Goal: Information Seeking & Learning: Learn about a topic

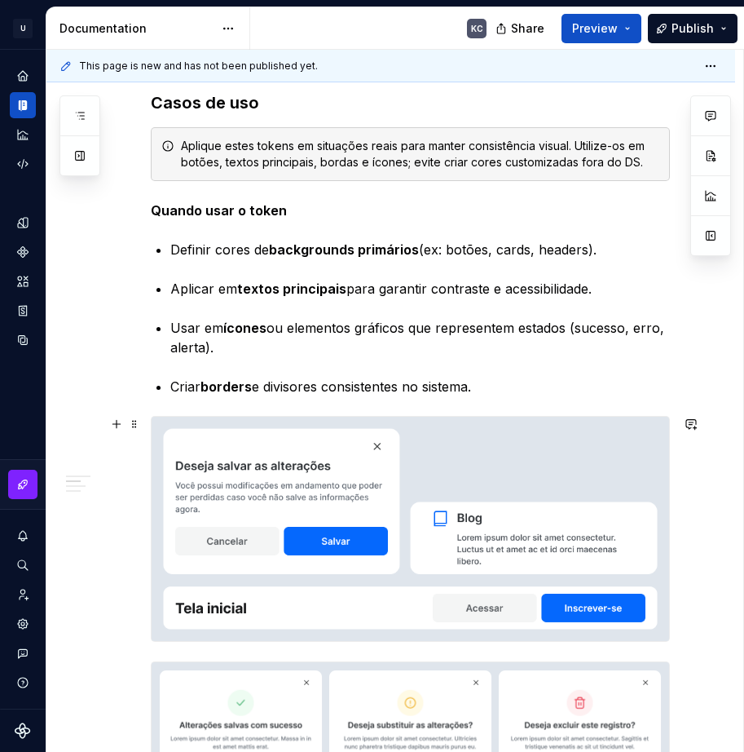
scroll to position [3747, 0]
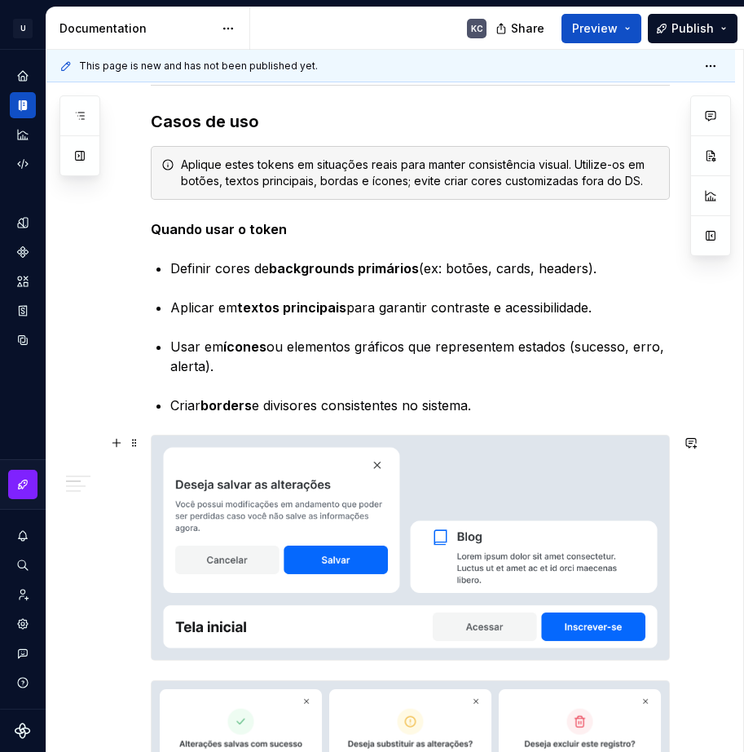
click at [318, 500] on img at bounding box center [411, 547] width 518 height 224
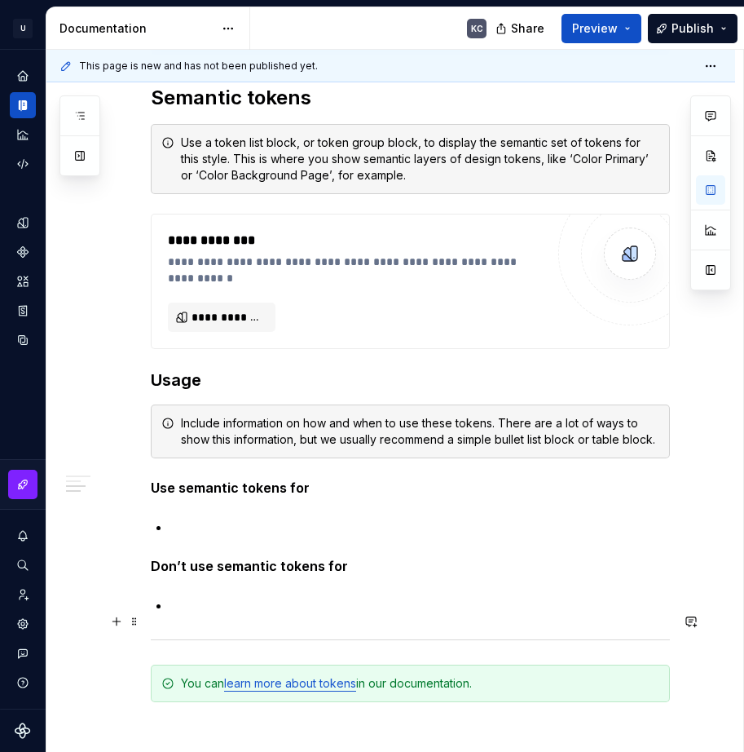
scroll to position [5133, 0]
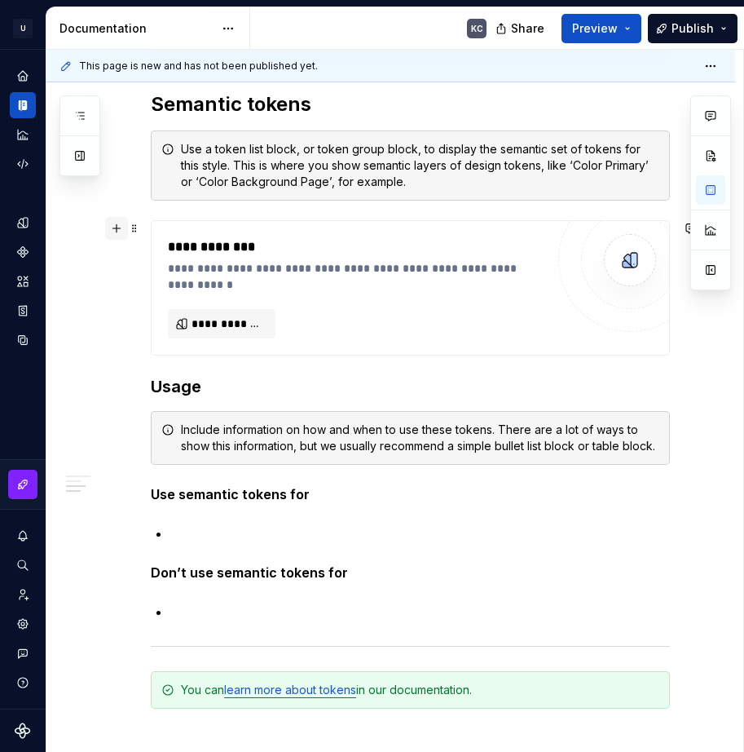
click at [119, 234] on button "button" at bounding box center [116, 228] width 23 height 23
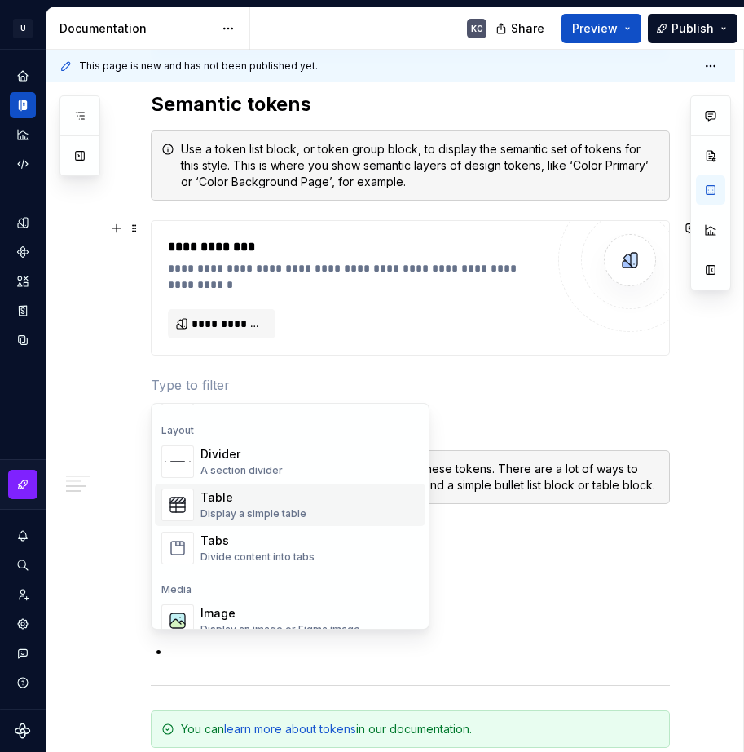
scroll to position [571, 0]
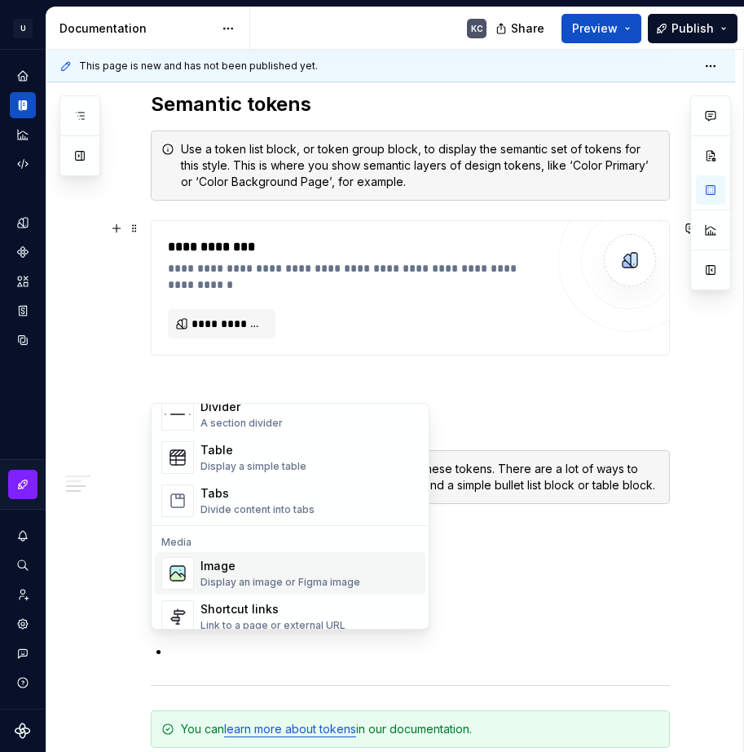
click at [254, 562] on div "Image" at bounding box center [281, 566] width 160 height 16
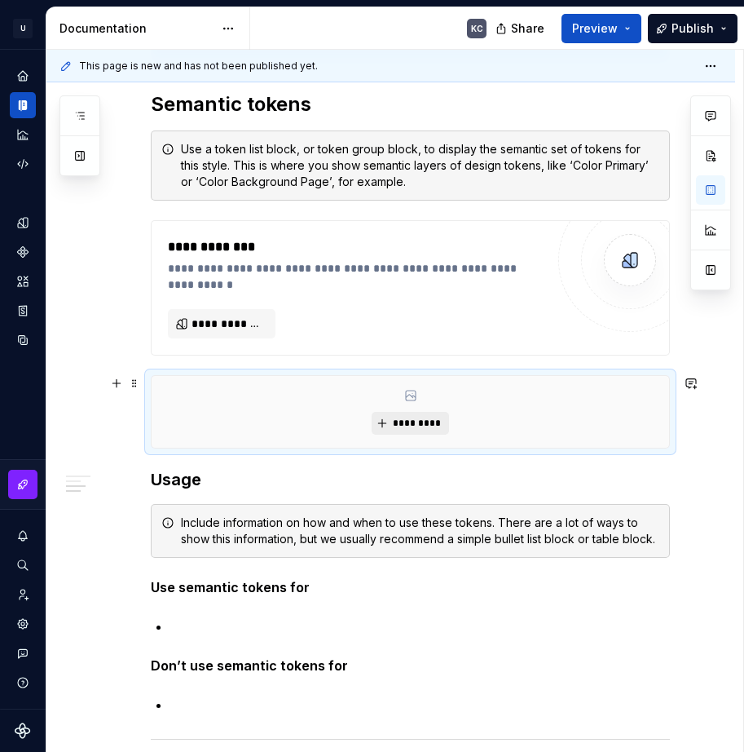
click at [399, 416] on button "*********" at bounding box center [410, 423] width 77 height 23
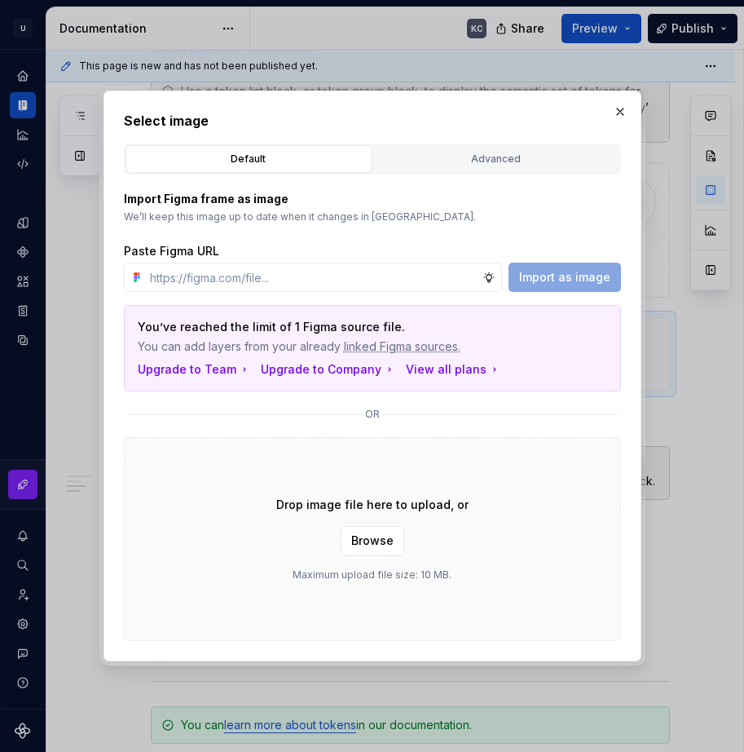
scroll to position [5074, 0]
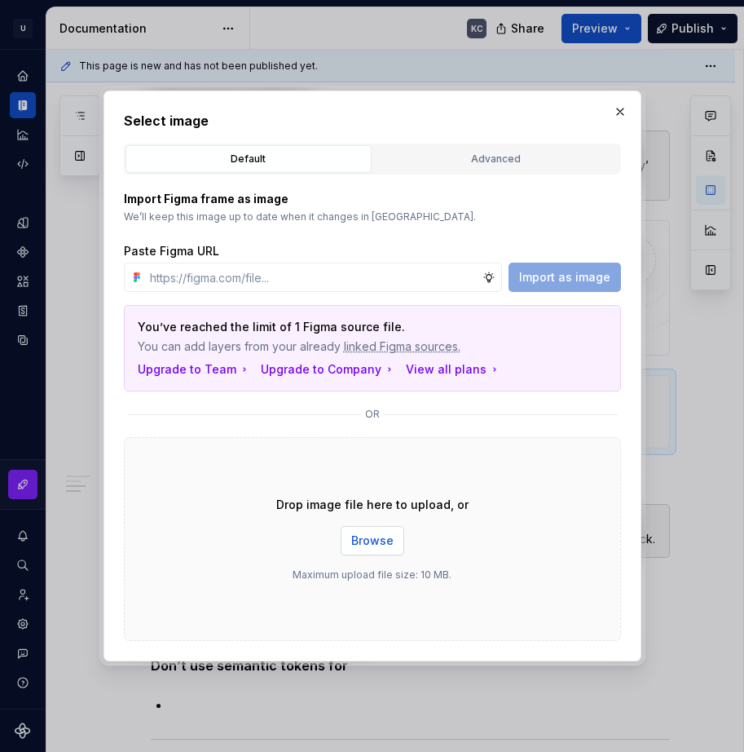
click at [364, 550] on button "Browse" at bounding box center [373, 540] width 64 height 29
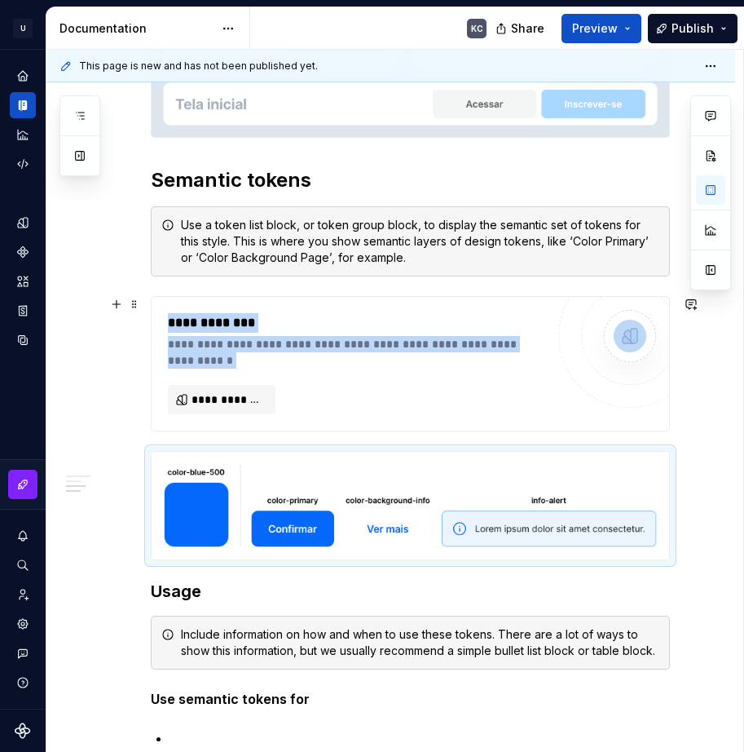
scroll to position [5021, 0]
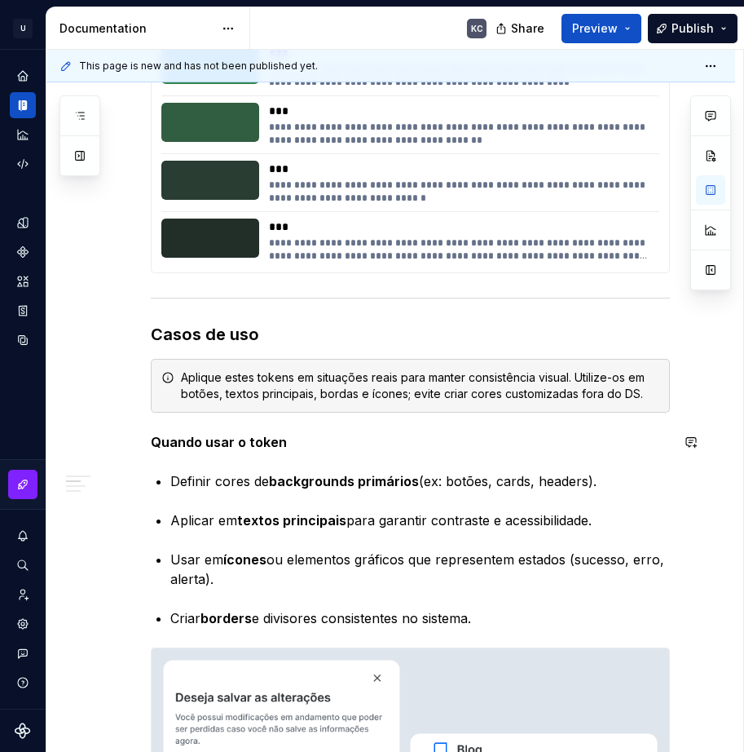
scroll to position [3472, 0]
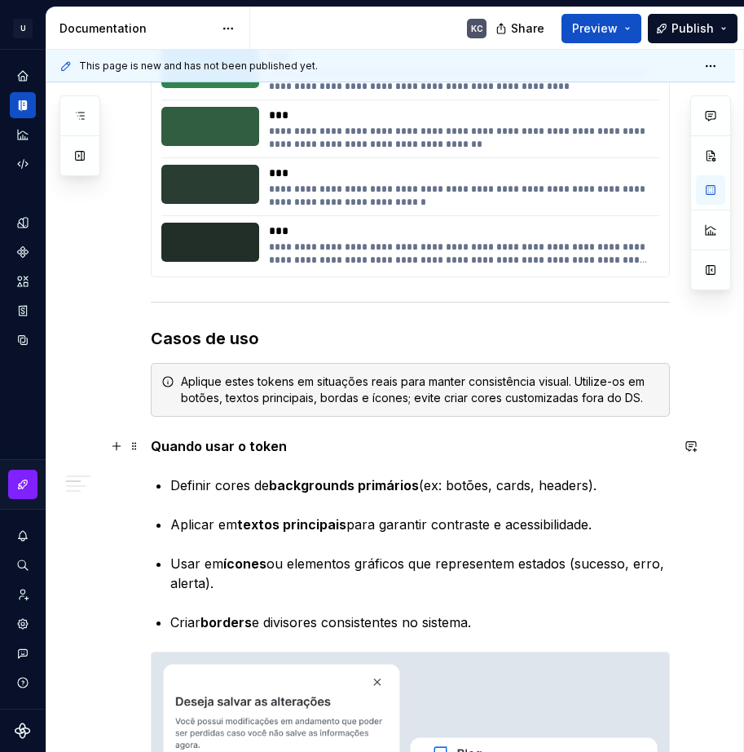
click at [192, 448] on strong "Quando usar o token" at bounding box center [219, 446] width 136 height 16
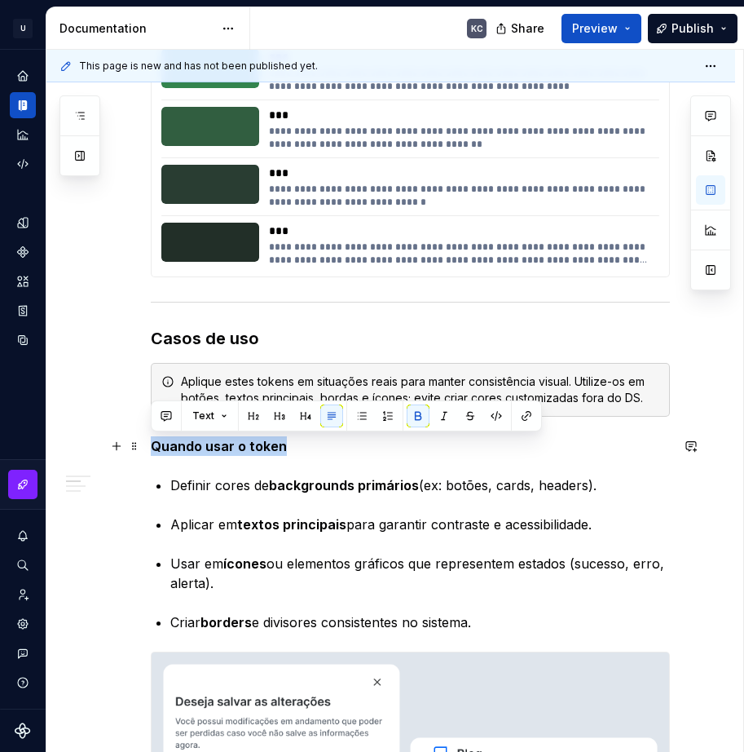
click at [192, 448] on strong "Quando usar o token" at bounding box center [219, 446] width 136 height 16
copy strong "Quando usar o token"
click at [218, 336] on h3 "Casos de uso" at bounding box center [410, 338] width 519 height 23
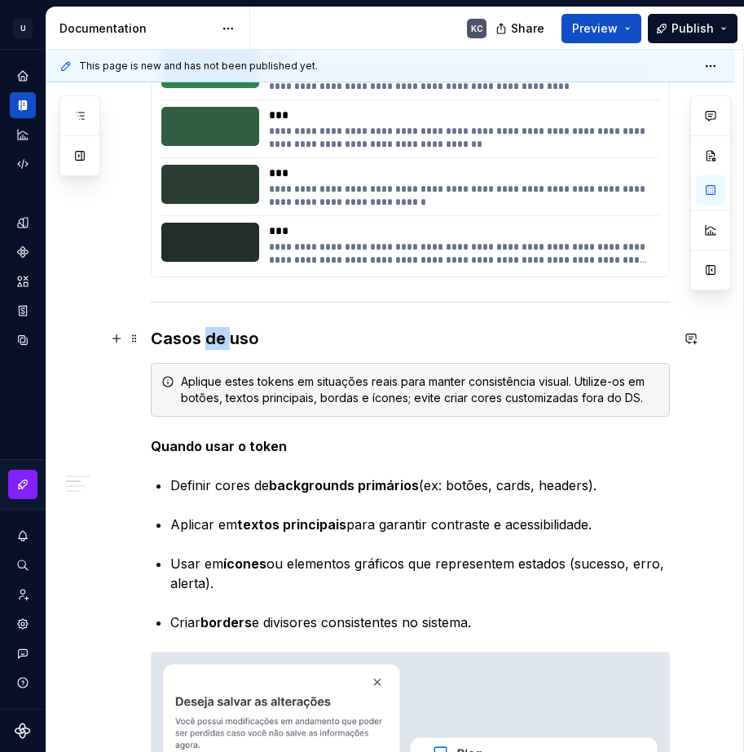
click at [218, 336] on h3 "Casos de uso" at bounding box center [410, 338] width 519 height 23
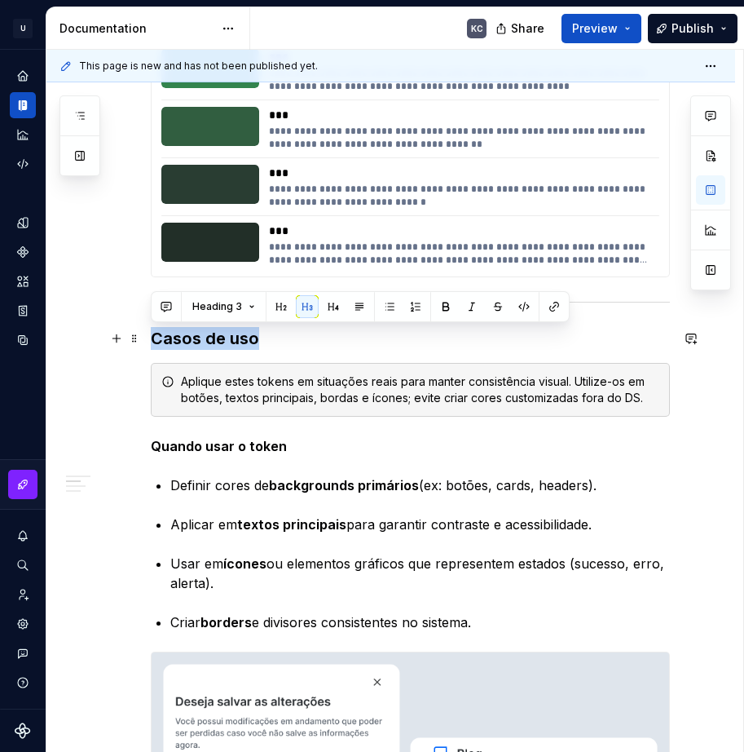
click at [218, 336] on h3 "Casos de uso" at bounding box center [410, 338] width 519 height 23
copy h3 "Casos de uso"
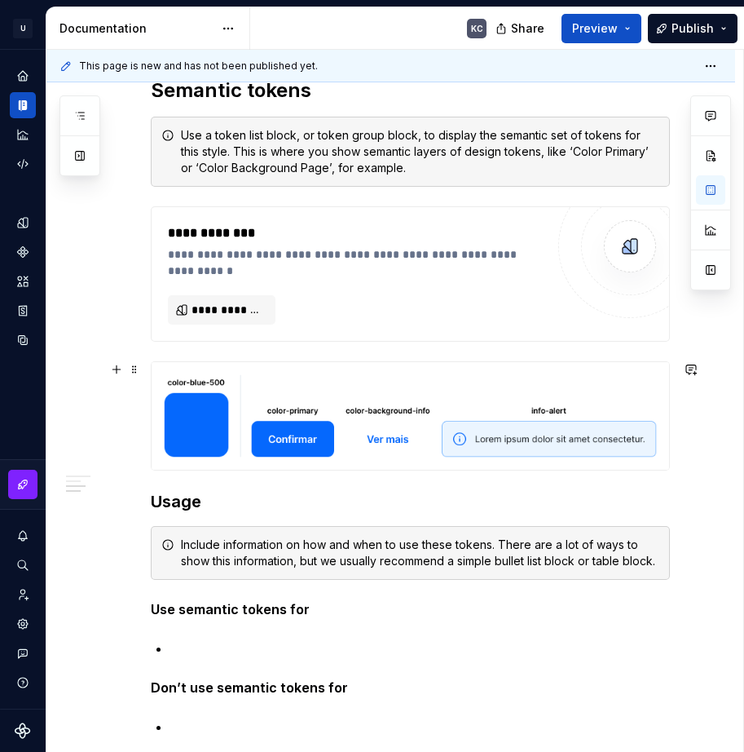
scroll to position [5184, 0]
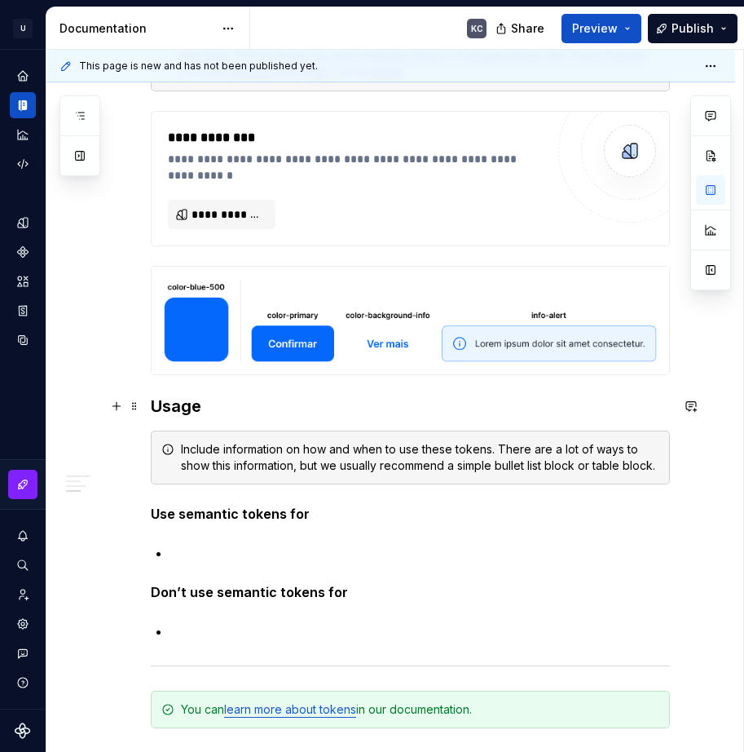
click at [193, 411] on h3 "Usage" at bounding box center [410, 406] width 519 height 23
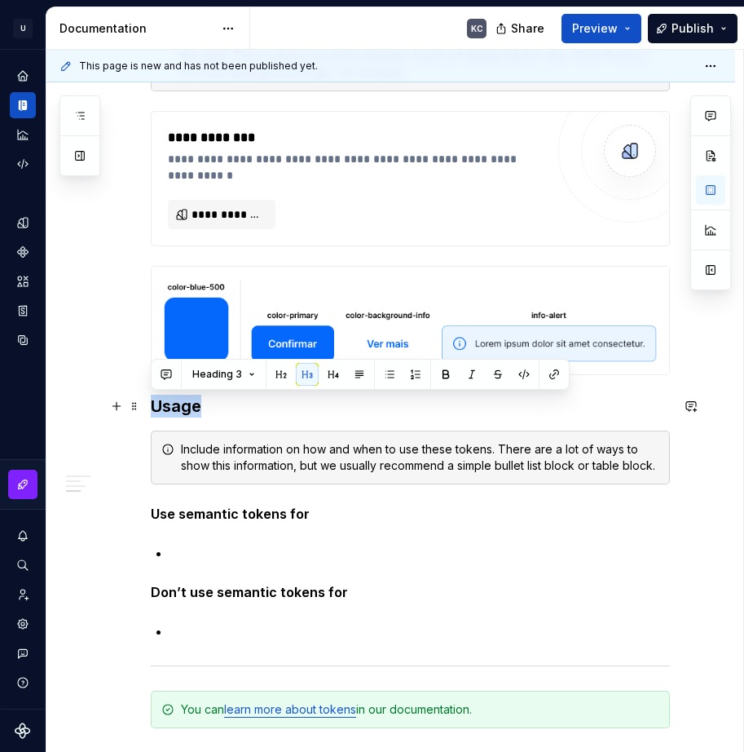
click at [193, 411] on h3 "Usage" at bounding box center [410, 406] width 519 height 23
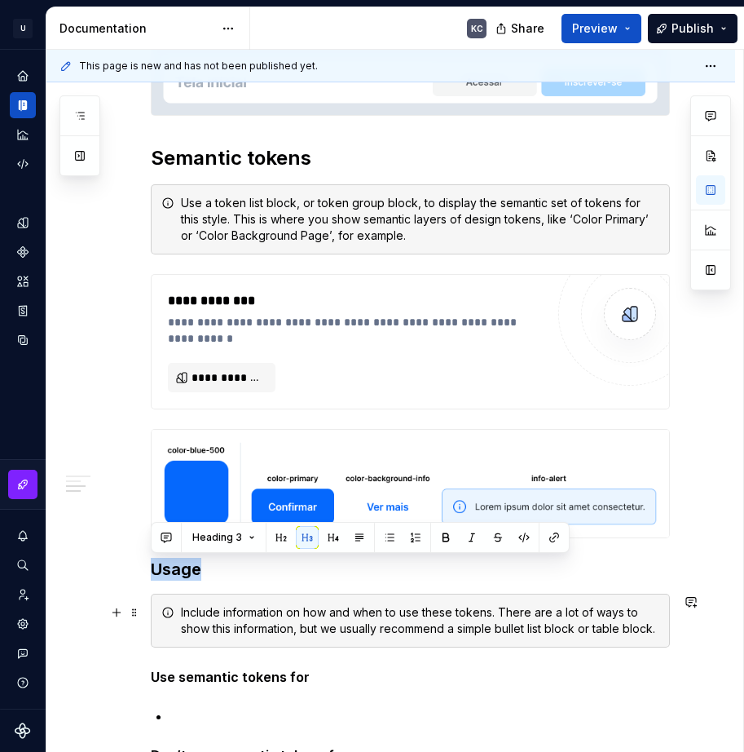
scroll to position [5102, 0]
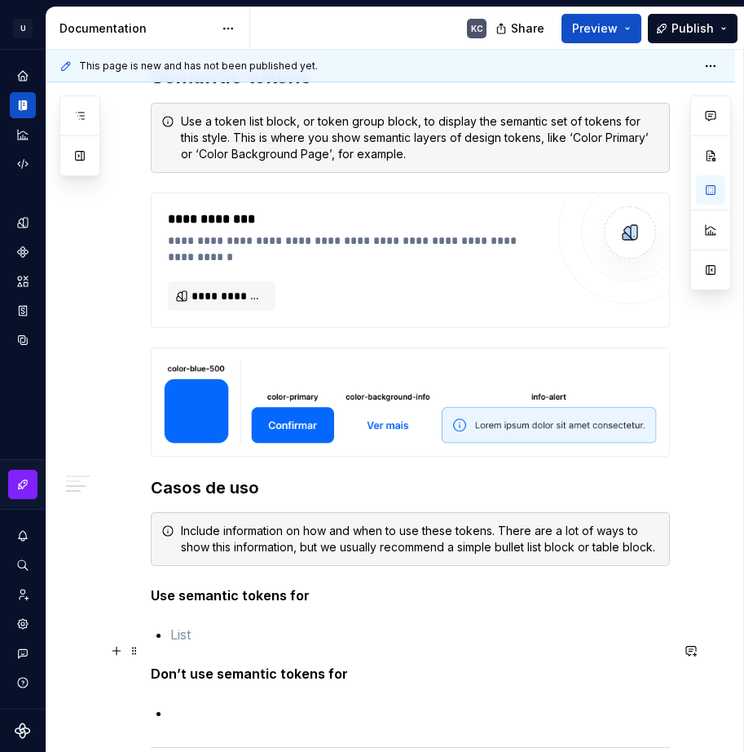
click at [428, 643] on p at bounding box center [420, 635] width 500 height 20
click at [135, 536] on span at bounding box center [134, 530] width 13 height 23
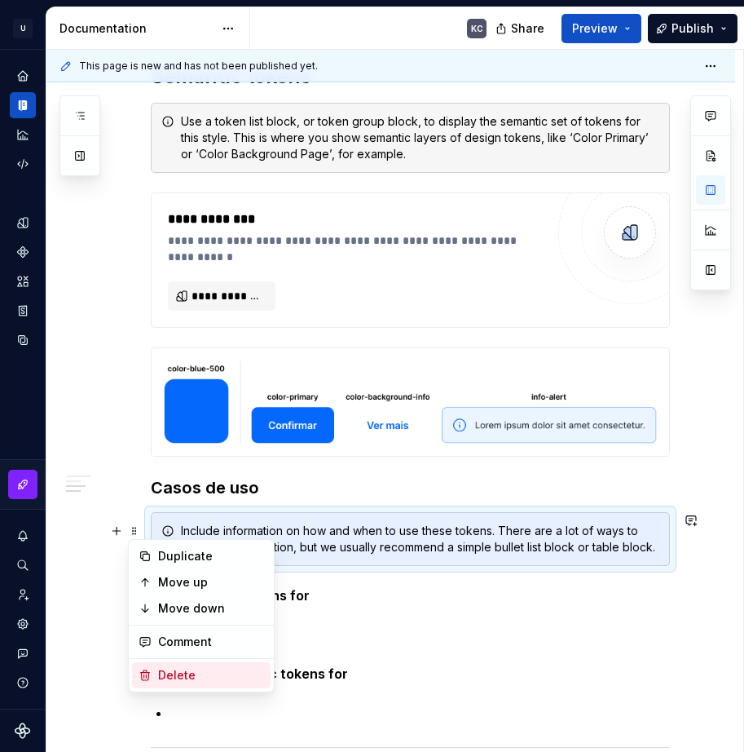
click at [201, 669] on div "Delete" at bounding box center [211, 675] width 106 height 16
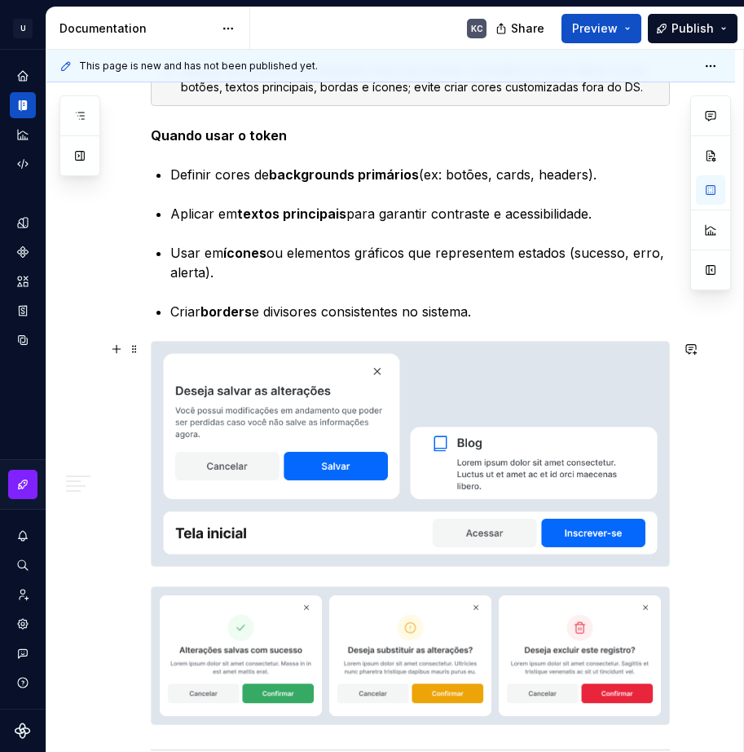
scroll to position [3716, 0]
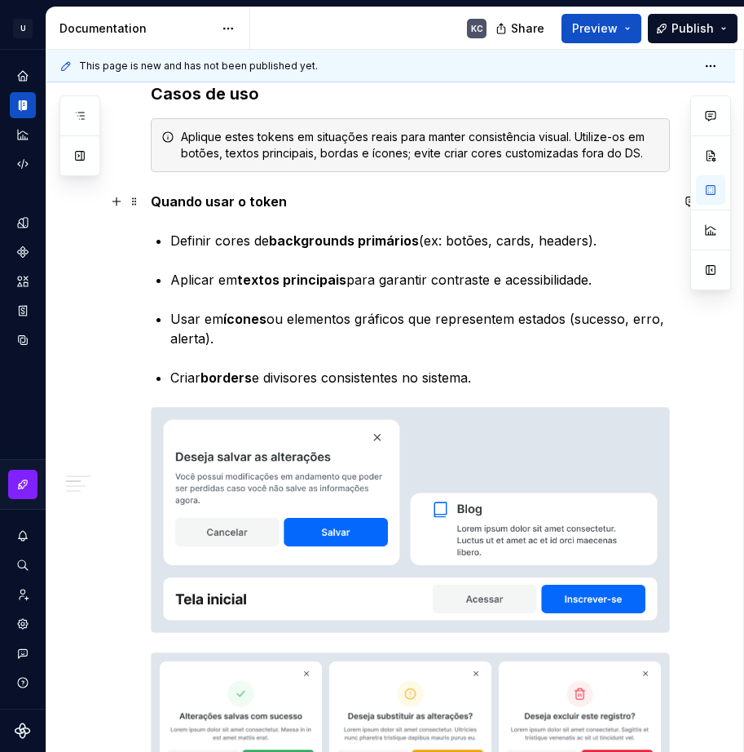
click at [254, 204] on strong "Quando usar o token" at bounding box center [219, 201] width 136 height 16
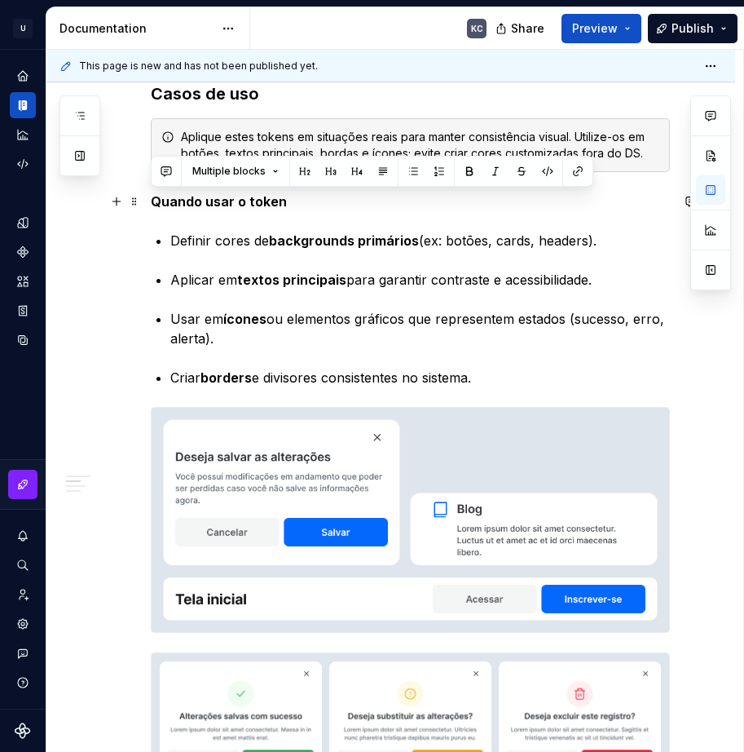
drag, startPoint x: 480, startPoint y: 380, endPoint x: 151, endPoint y: 197, distance: 376.6
click at [244, 206] on strong "Quando usar o token" at bounding box center [219, 201] width 136 height 16
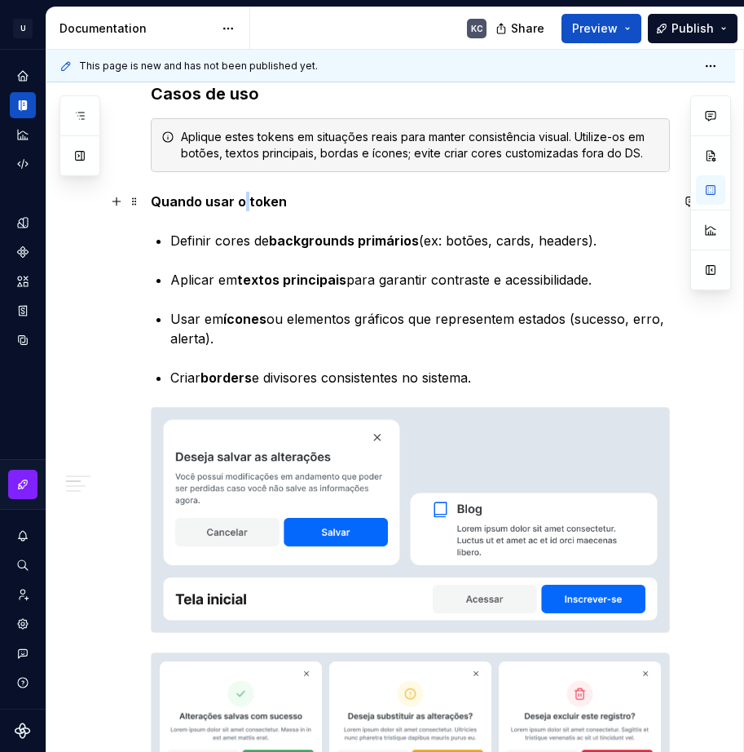
click at [244, 206] on strong "Quando usar o token" at bounding box center [219, 201] width 136 height 16
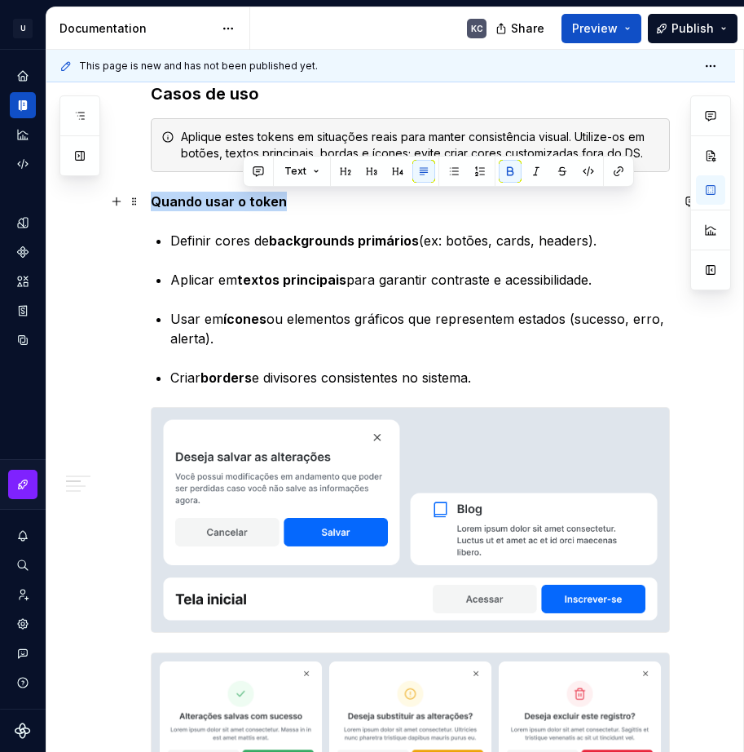
click at [244, 206] on strong "Quando usar o token" at bounding box center [219, 201] width 136 height 16
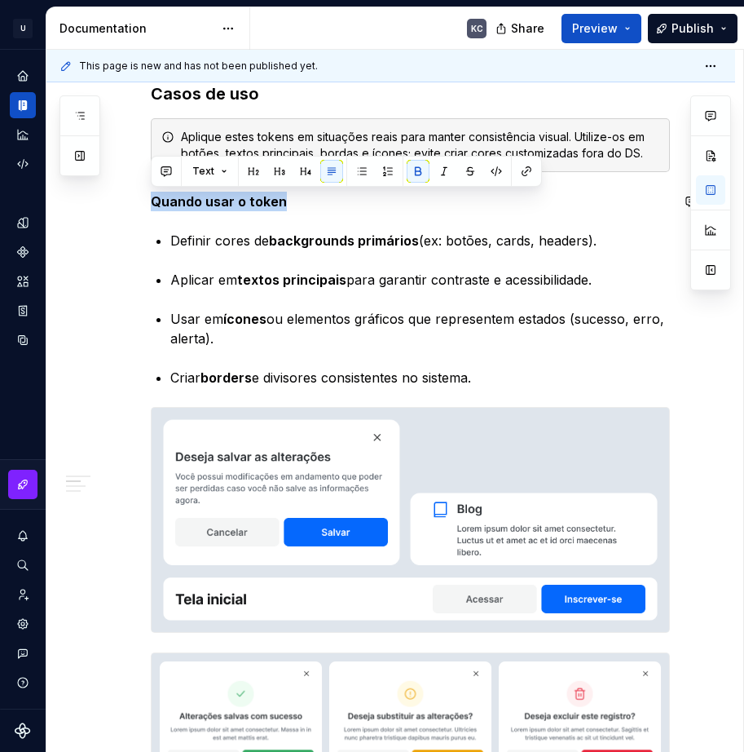
copy strong "Quando usar o token"
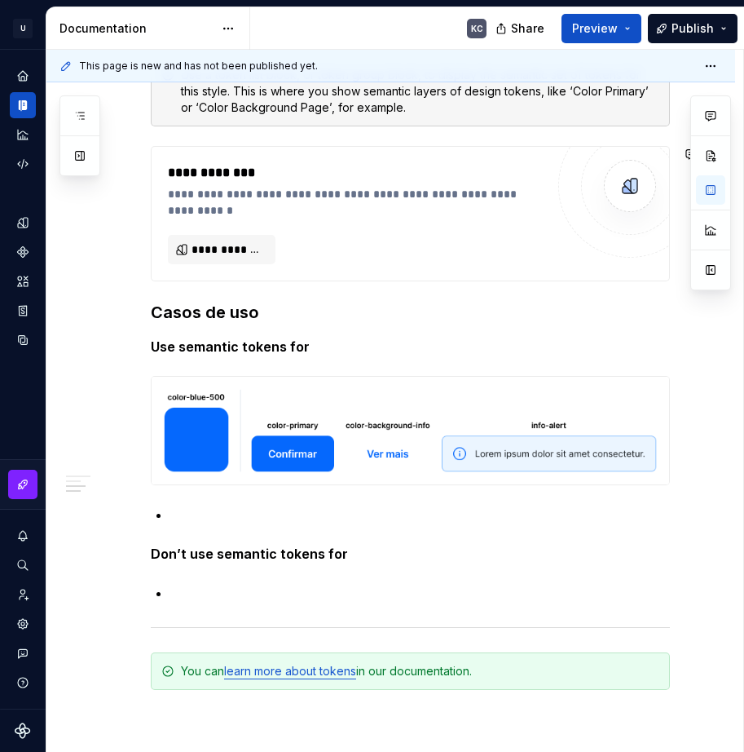
scroll to position [5184, 0]
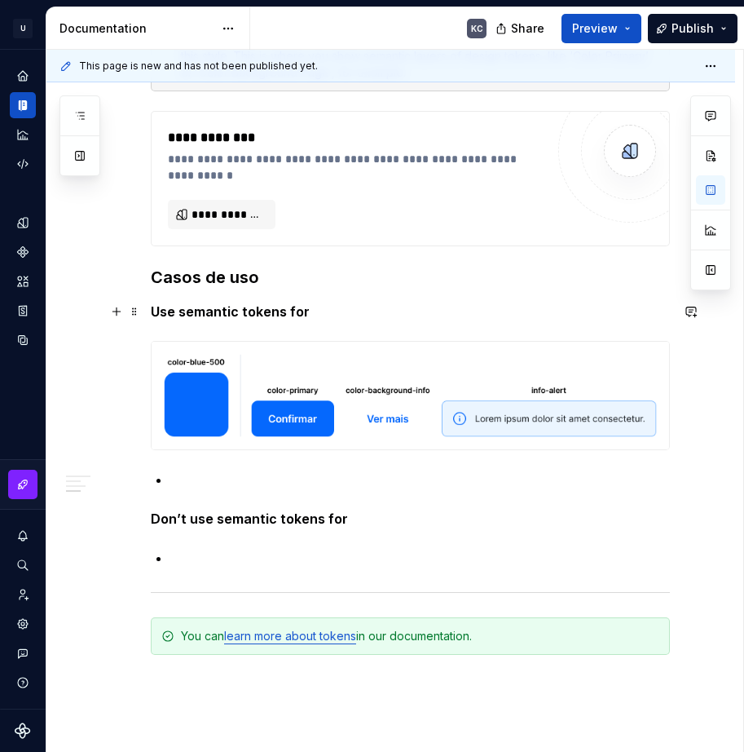
click at [212, 312] on strong "Use semantic tokens for" at bounding box center [230, 311] width 159 height 16
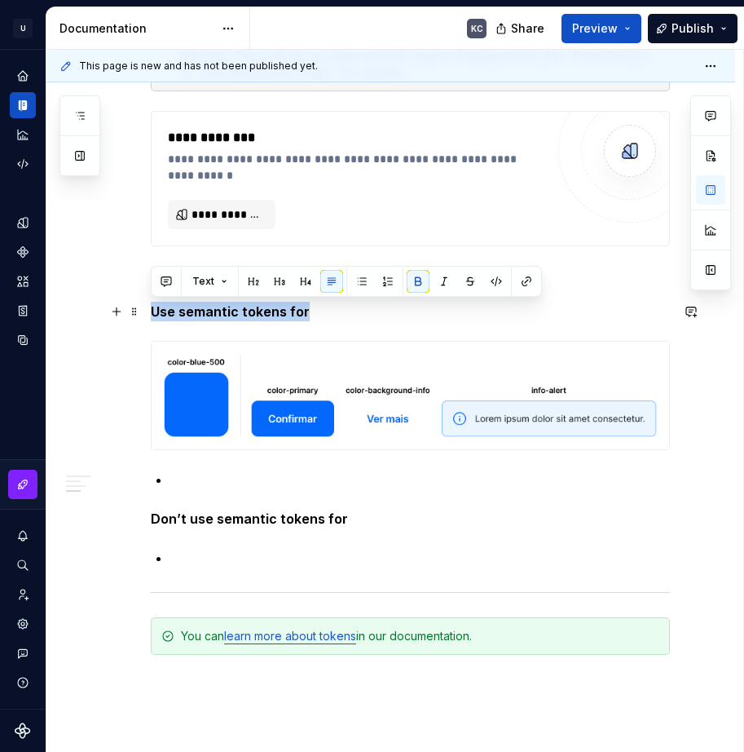
click at [212, 312] on strong "Use semantic tokens for" at bounding box center [230, 311] width 159 height 16
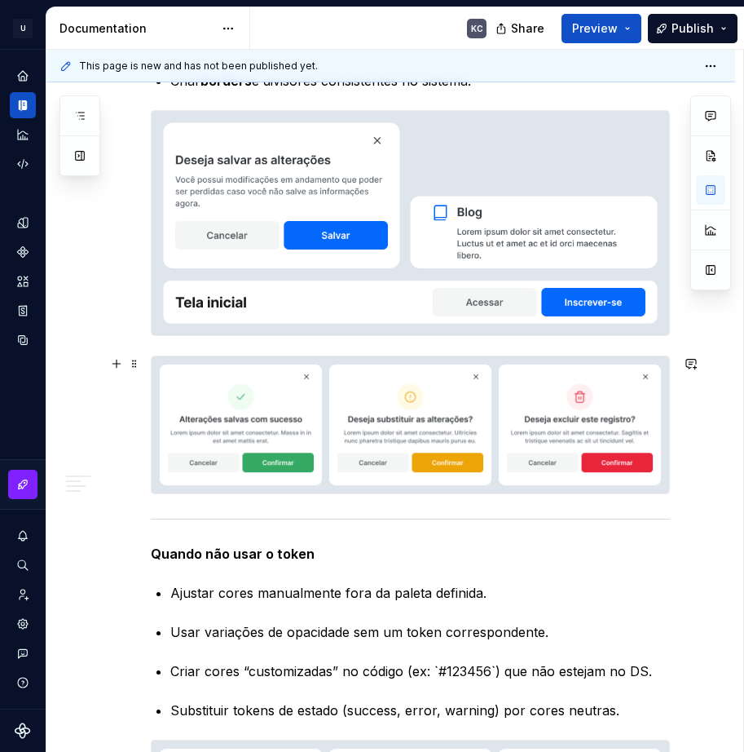
scroll to position [4124, 0]
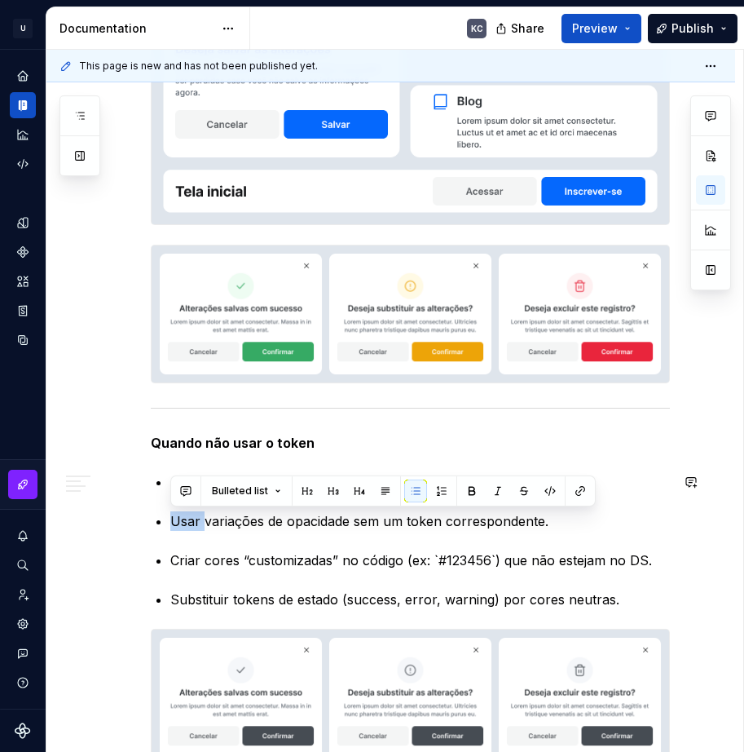
click at [235, 492] on span "Bulleted list" at bounding box center [240, 490] width 56 height 13
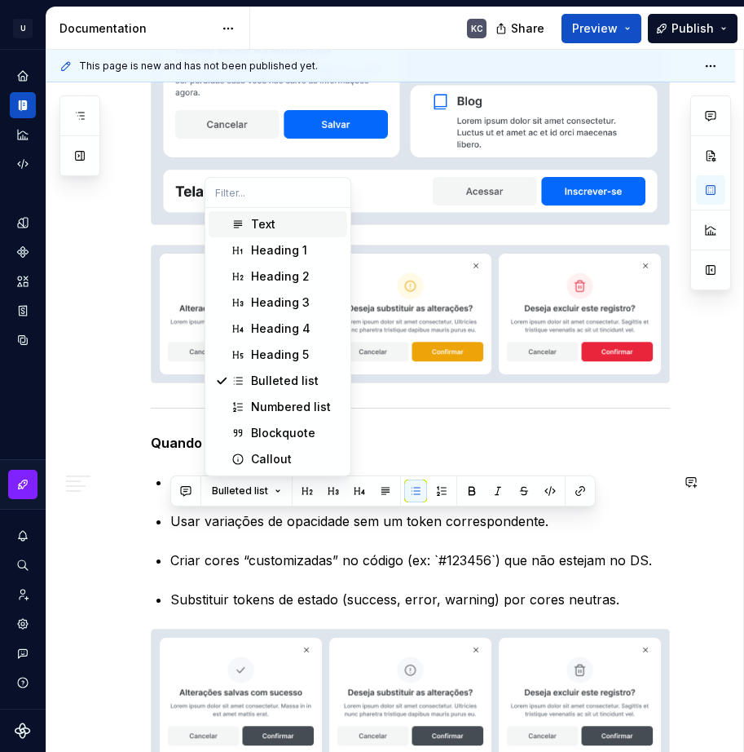
click at [235, 492] on span "Bulleted list" at bounding box center [240, 490] width 56 height 13
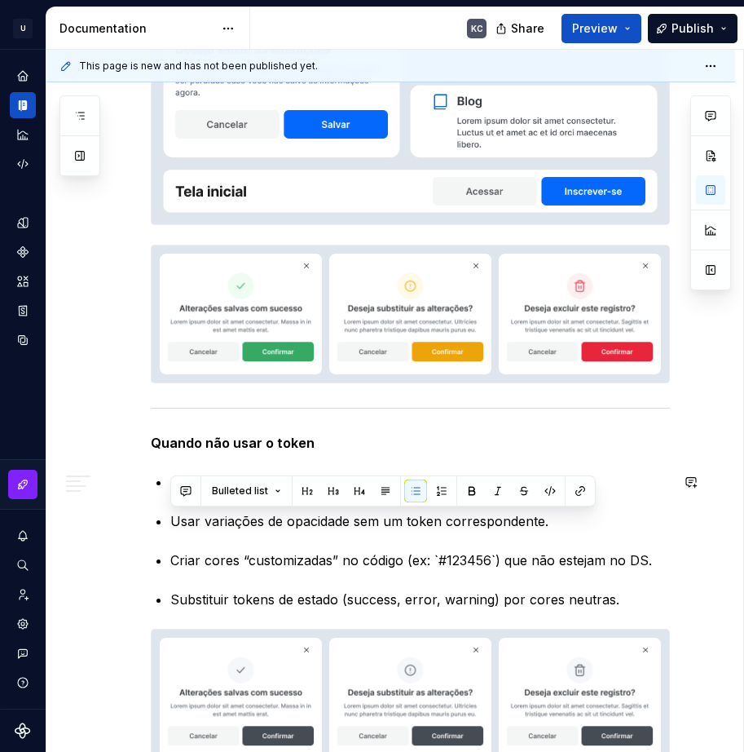
click at [170, 483] on li "Ajustar cores manualmente fora da paleta definida." at bounding box center [420, 482] width 500 height 20
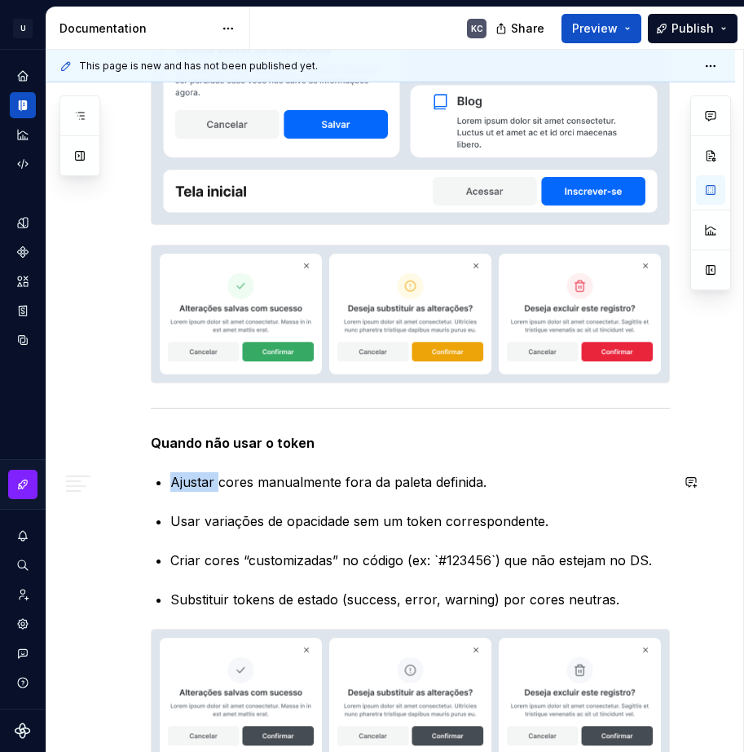
click at [170, 483] on li "Ajustar cores manualmente fora da paleta definida." at bounding box center [420, 482] width 500 height 20
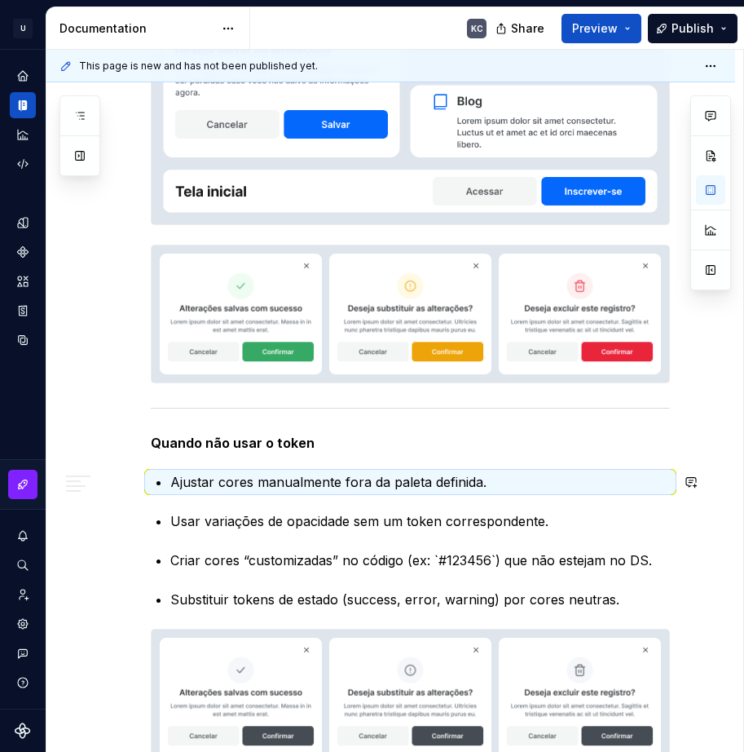
click at [170, 483] on li "Ajustar cores manualmente fora da paleta definida." at bounding box center [420, 482] width 500 height 20
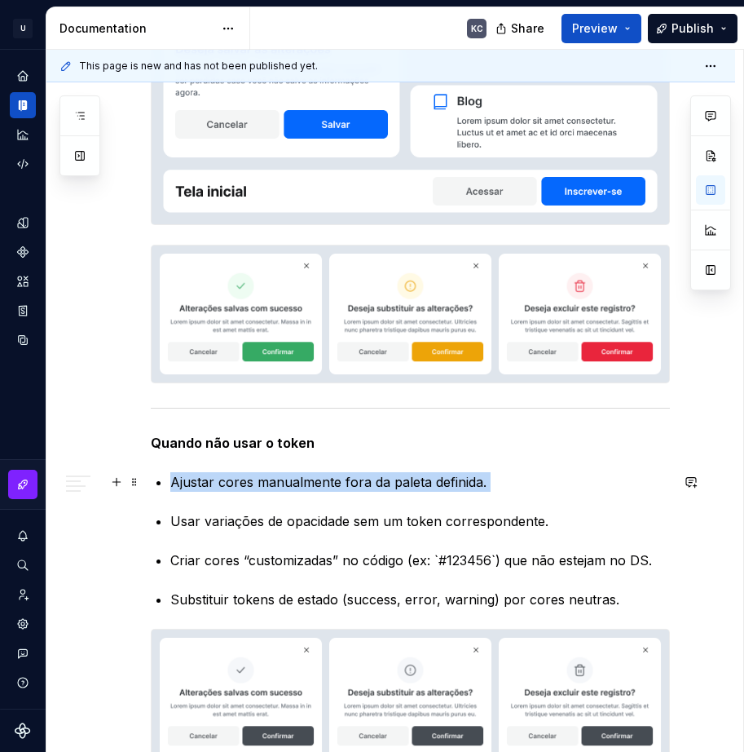
click at [210, 483] on p "Ajustar cores manualmente fora da paleta definida." at bounding box center [420, 482] width 500 height 20
click at [201, 516] on p "Usar variações de opacidade sem um token correspondente." at bounding box center [420, 521] width 500 height 20
click at [132, 482] on span at bounding box center [134, 481] width 13 height 23
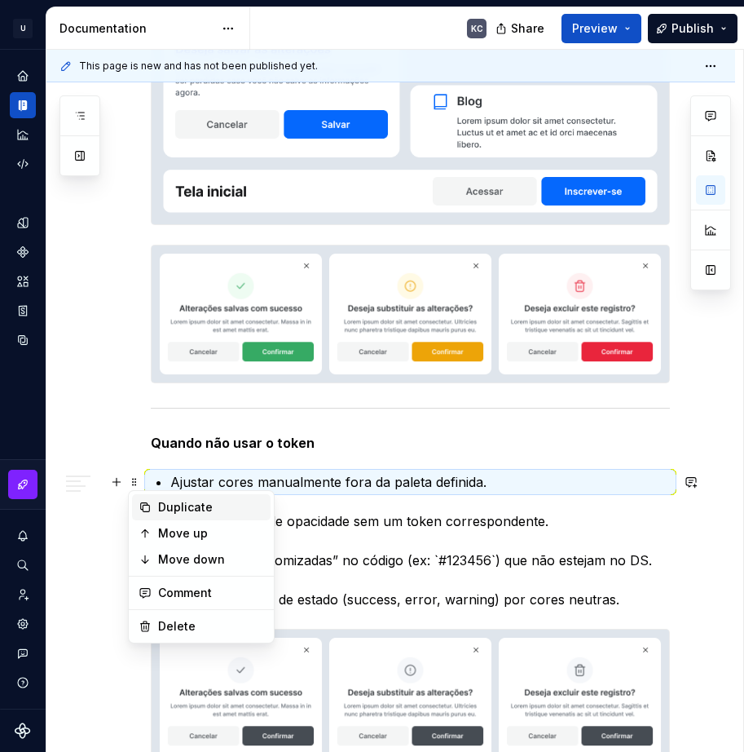
click at [193, 508] on div "Duplicate" at bounding box center [211, 507] width 106 height 16
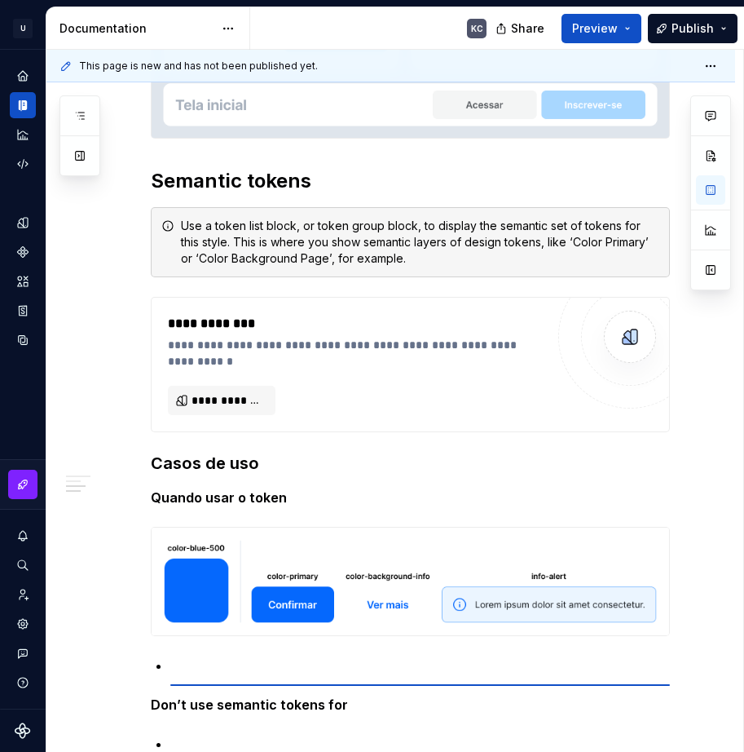
scroll to position [5060, 0]
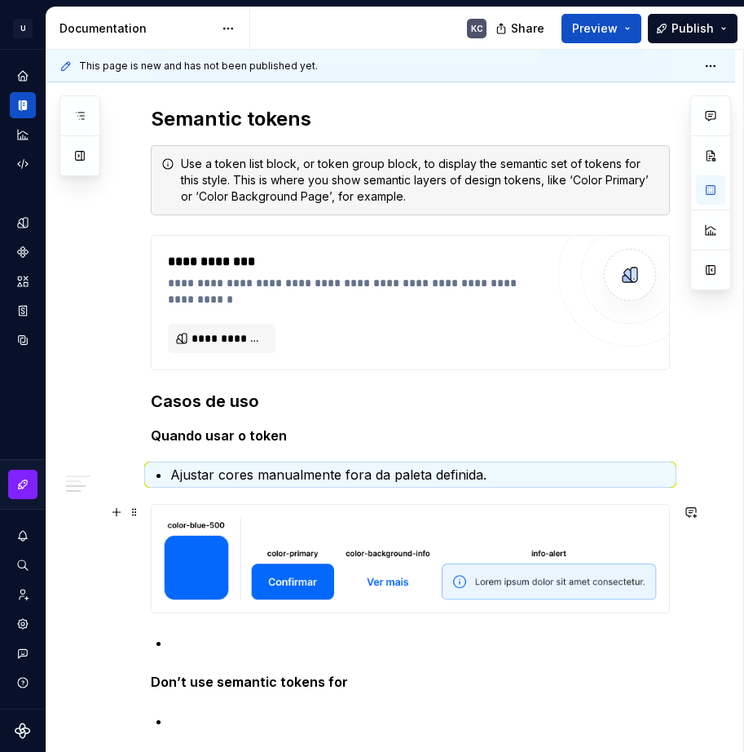
click at [298, 644] on p at bounding box center [420, 643] width 500 height 20
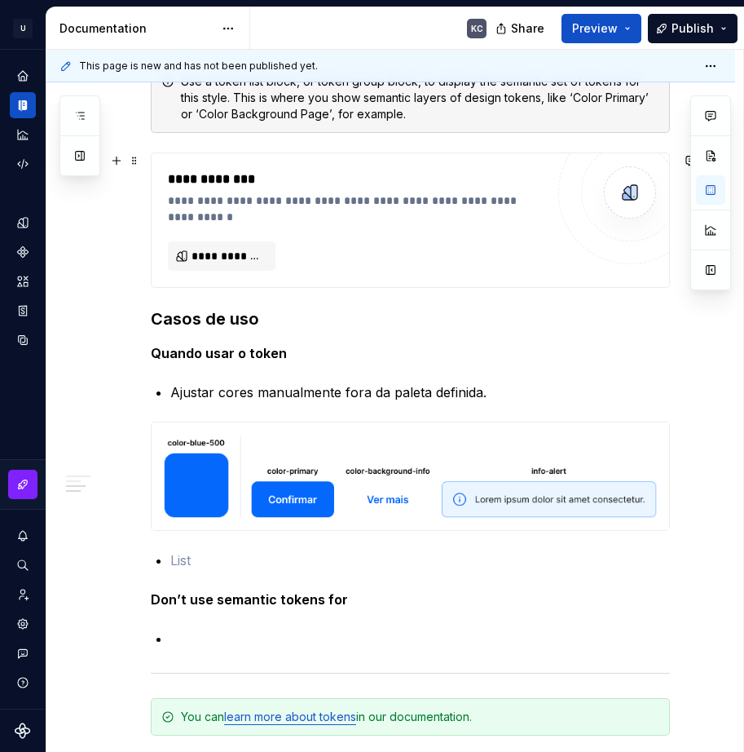
scroll to position [5304, 0]
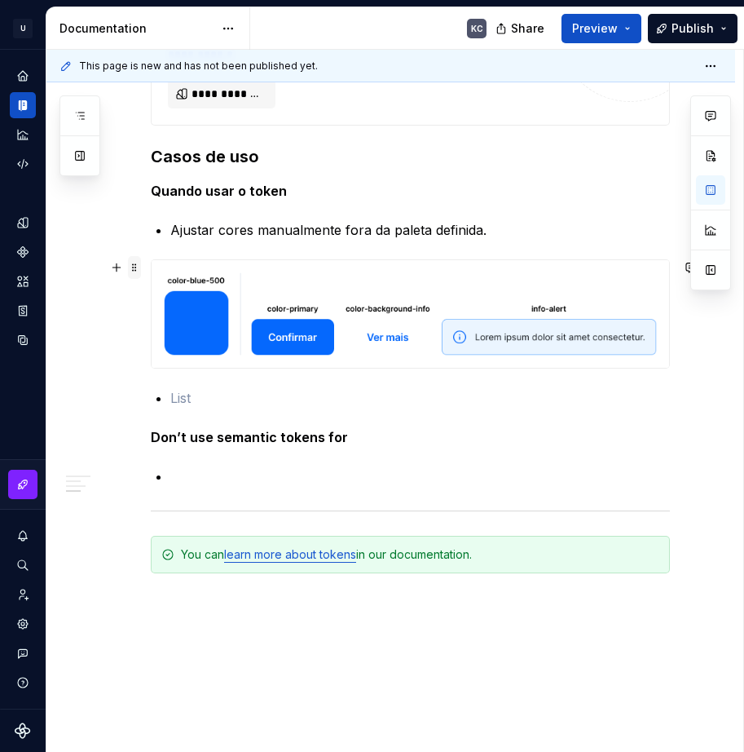
click at [132, 273] on span at bounding box center [134, 267] width 13 height 23
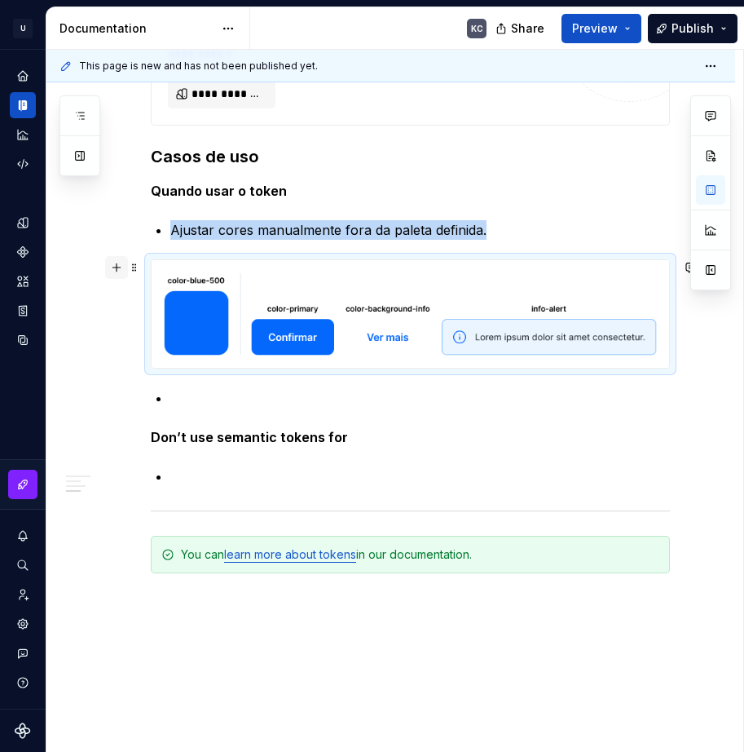
click at [118, 274] on button "button" at bounding box center [116, 267] width 23 height 23
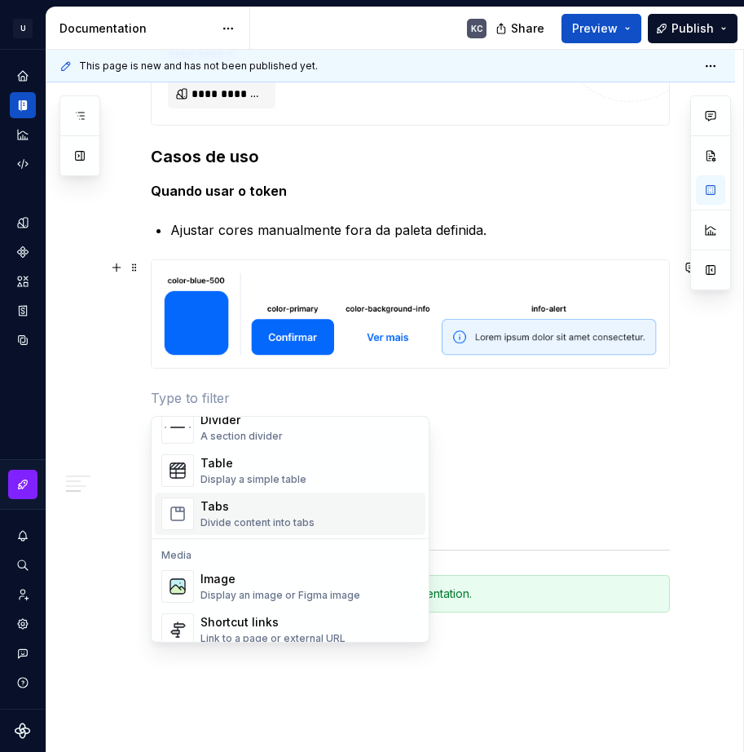
scroll to position [734, 0]
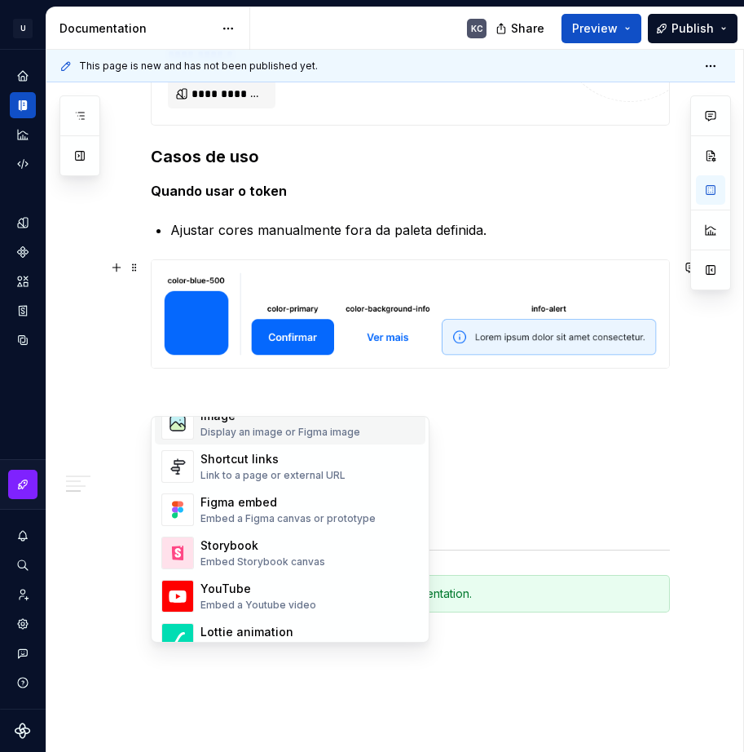
click at [220, 427] on div "Display an image or Figma image" at bounding box center [281, 432] width 160 height 13
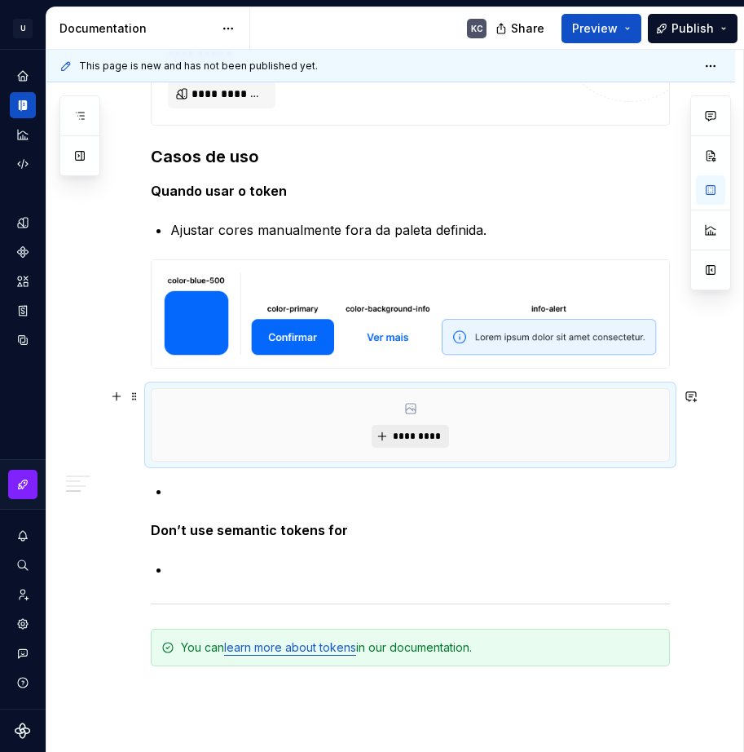
click at [405, 436] on span "*********" at bounding box center [417, 436] width 50 height 13
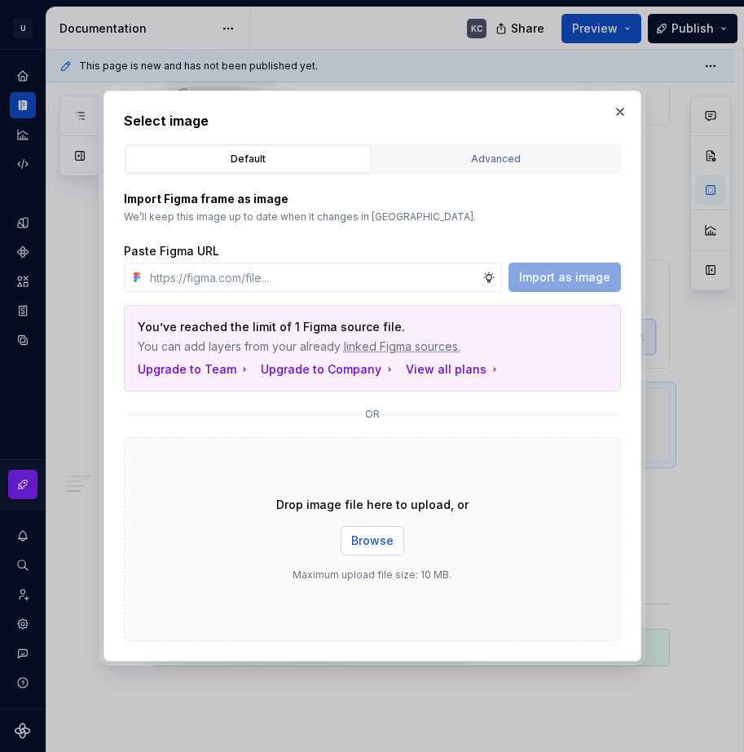
click at [384, 545] on span "Browse" at bounding box center [372, 540] width 42 height 16
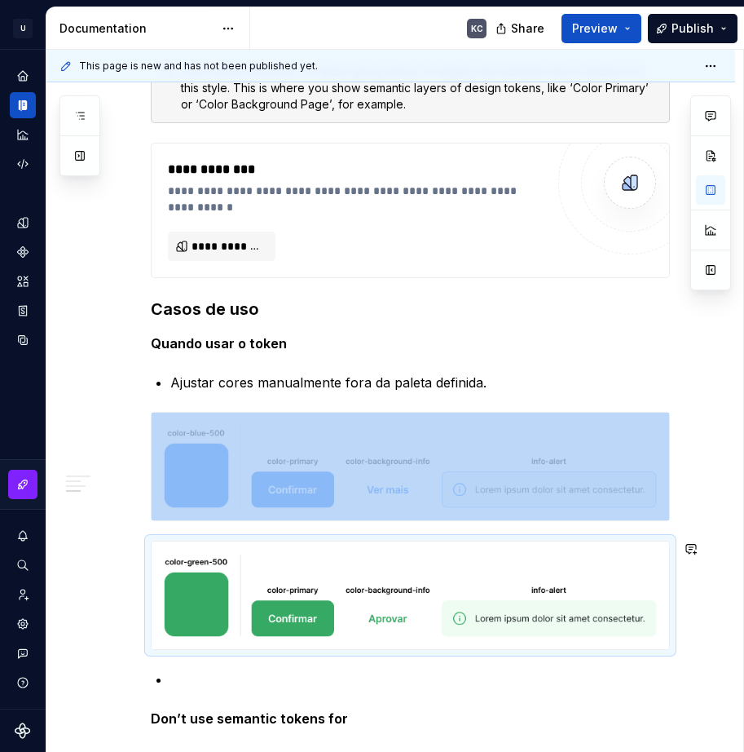
scroll to position [5495, 0]
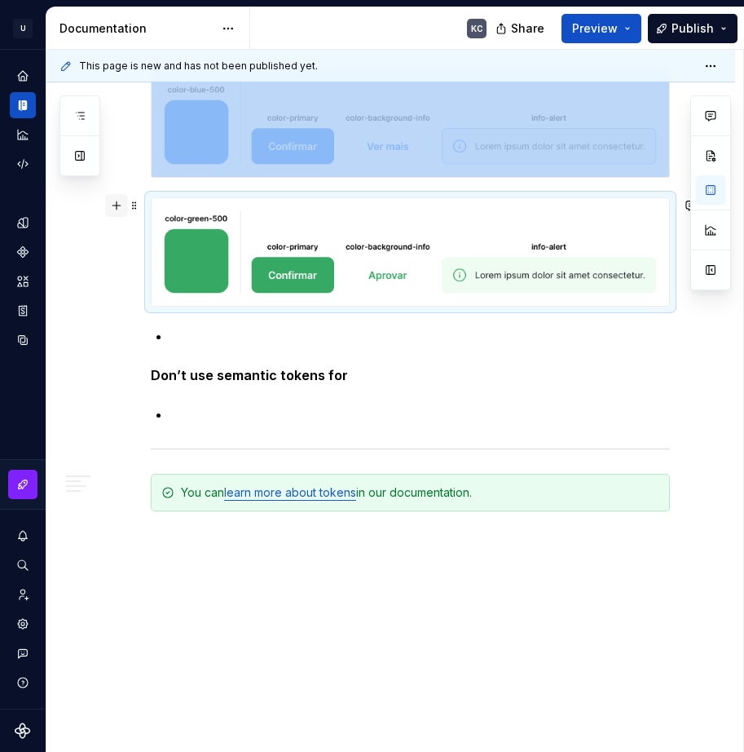
click at [121, 210] on button "button" at bounding box center [116, 205] width 23 height 23
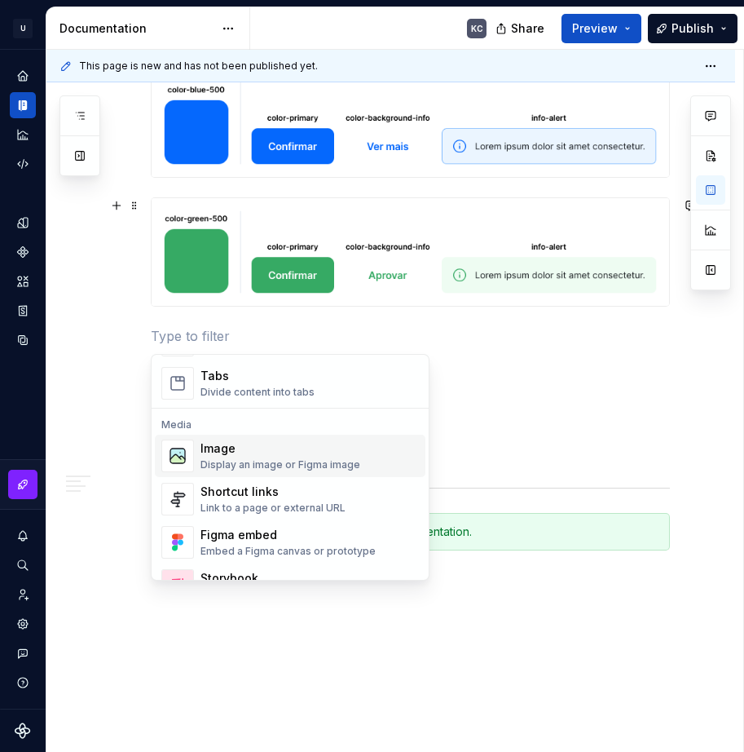
scroll to position [652, 0]
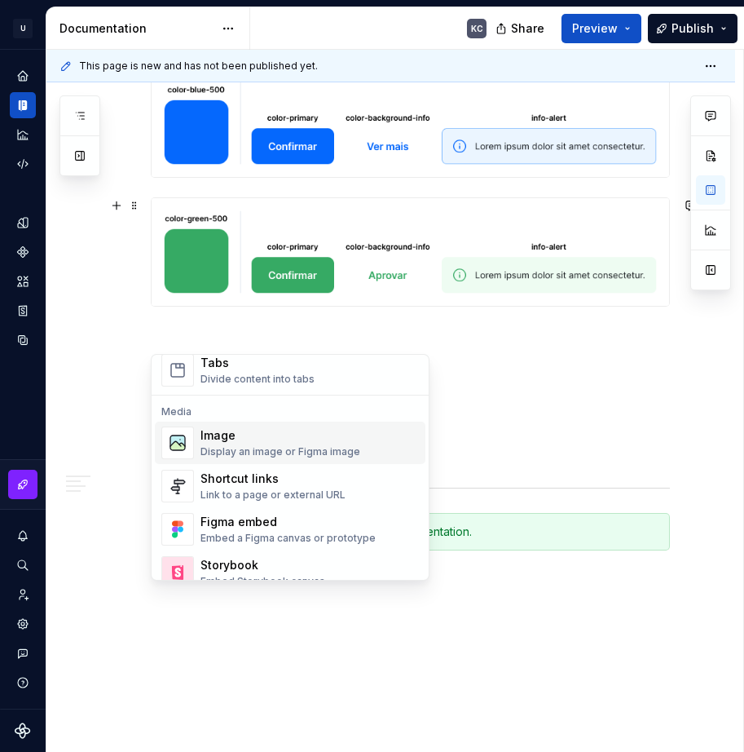
click at [307, 439] on div "Image" at bounding box center [281, 435] width 160 height 16
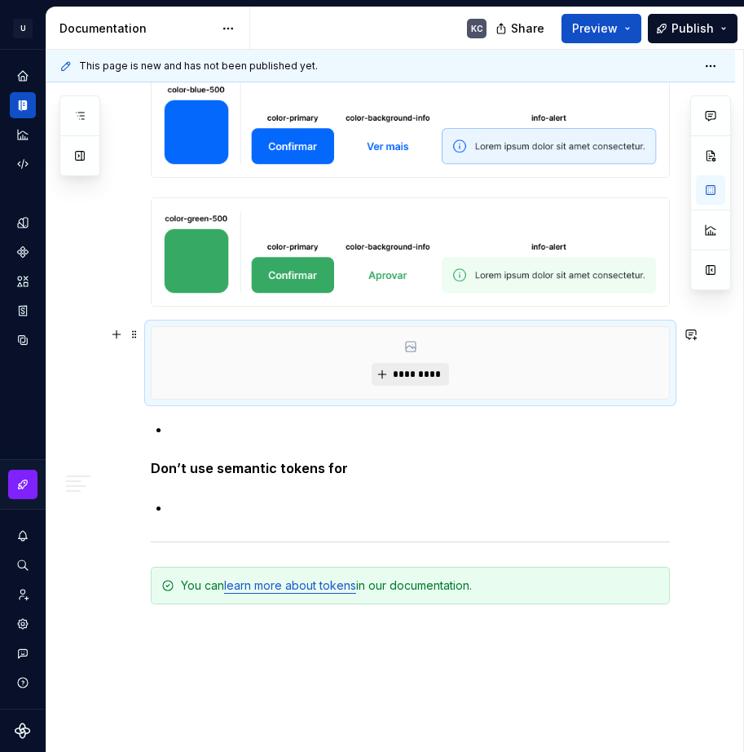
click at [387, 373] on button "*********" at bounding box center [410, 374] width 77 height 23
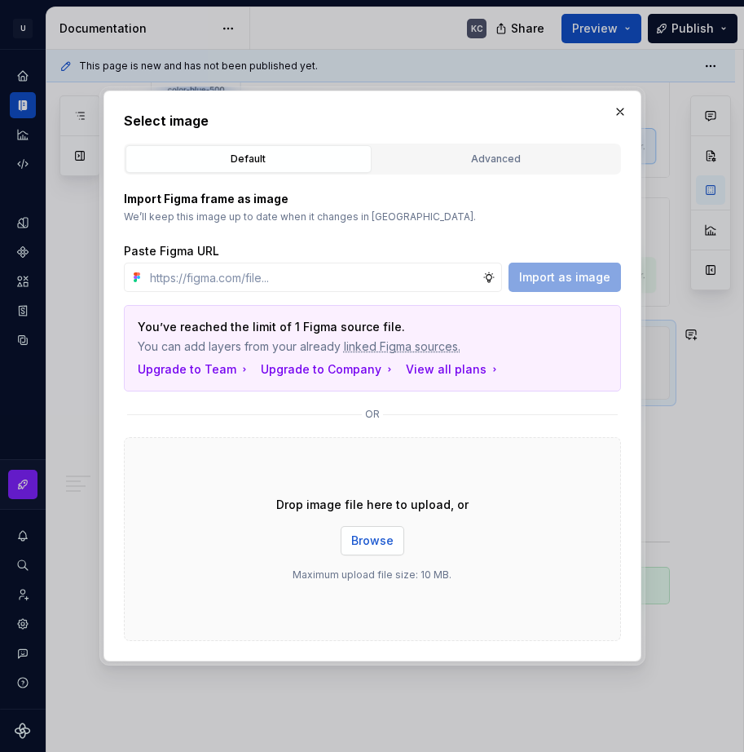
click at [353, 532] on button "Browse" at bounding box center [373, 540] width 64 height 29
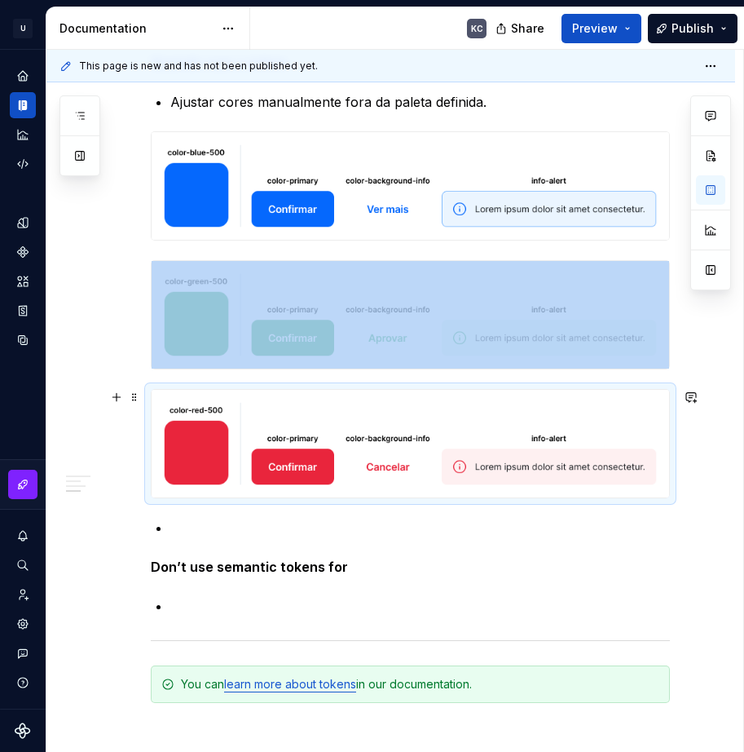
scroll to position [5441, 0]
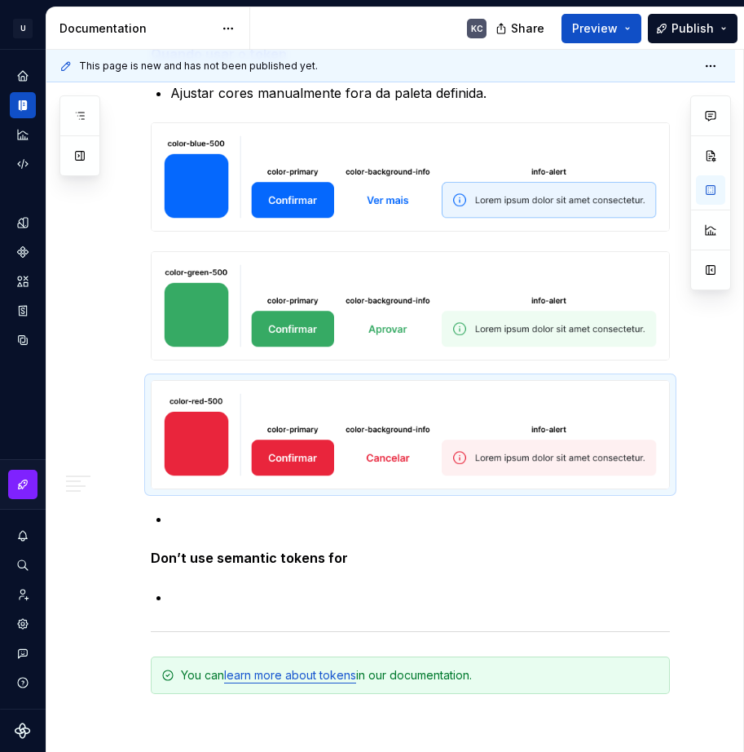
type textarea "*"
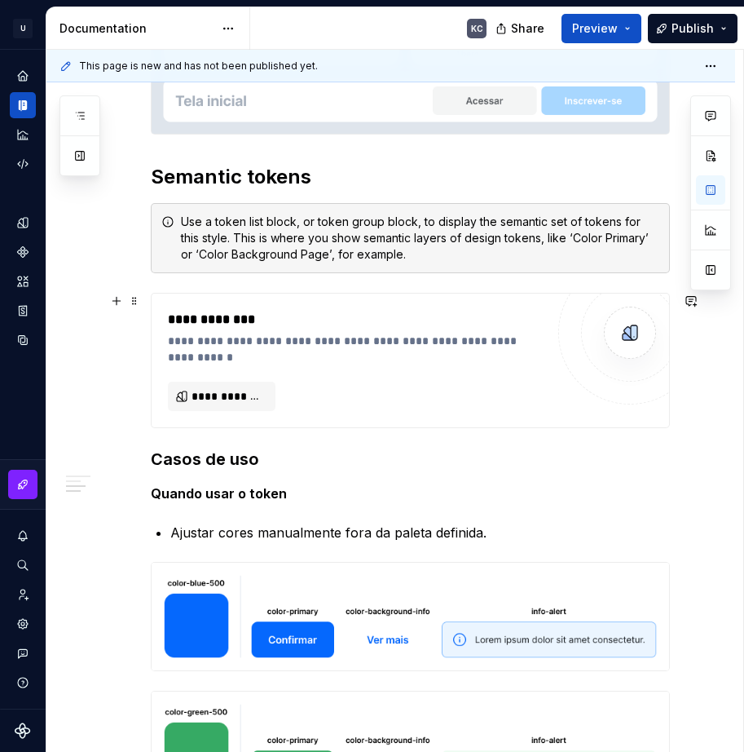
scroll to position [5034, 0]
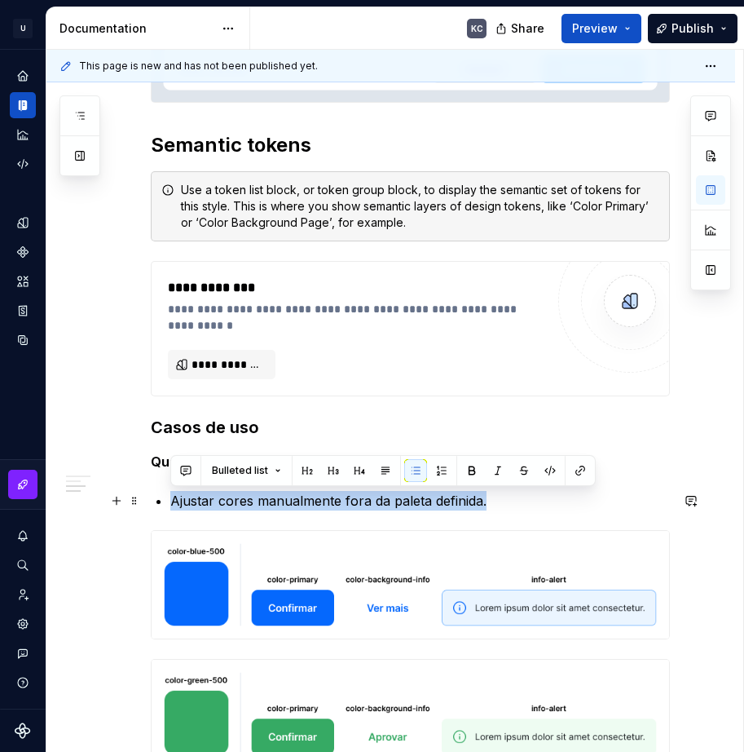
drag, startPoint x: 488, startPoint y: 497, endPoint x: 174, endPoint y: 495, distance: 313.1
click at [174, 495] on p "Ajustar cores manualmente fora da paleta definida." at bounding box center [420, 501] width 500 height 20
paste div
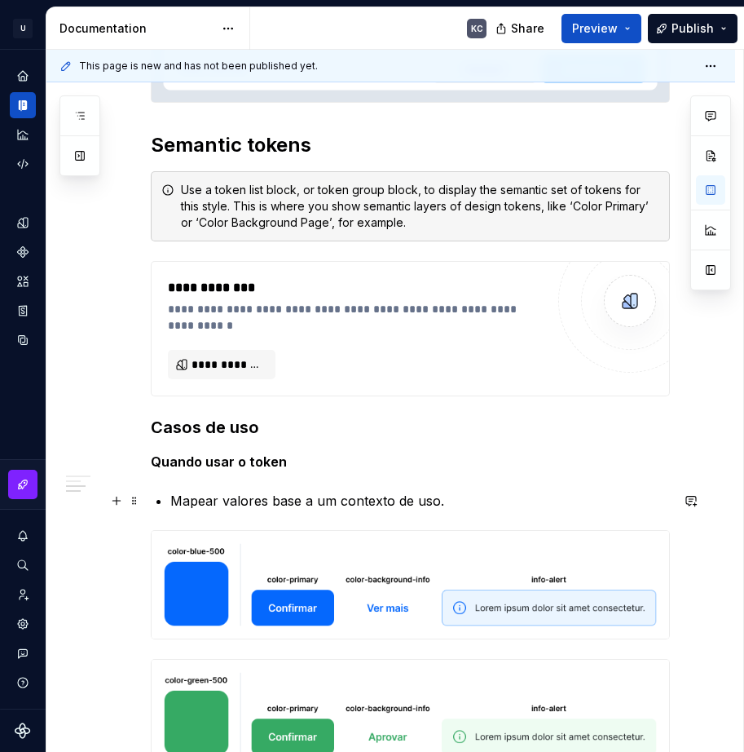
click at [444, 504] on p "Mapear valores base a um contexto de uso." at bounding box center [420, 501] width 500 height 20
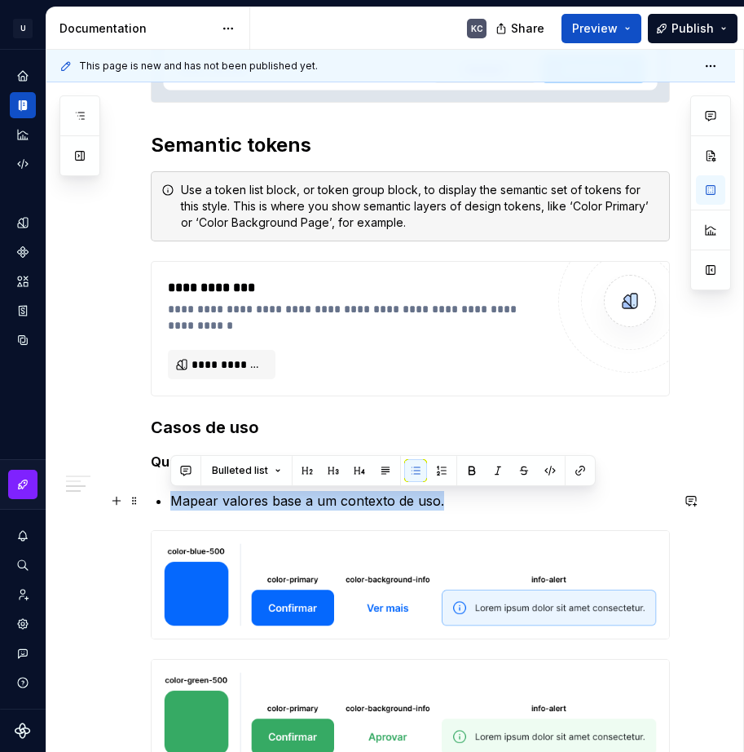
drag, startPoint x: 444, startPoint y: 504, endPoint x: 153, endPoint y: 497, distance: 290.3
click at [135, 503] on span at bounding box center [134, 500] width 13 height 23
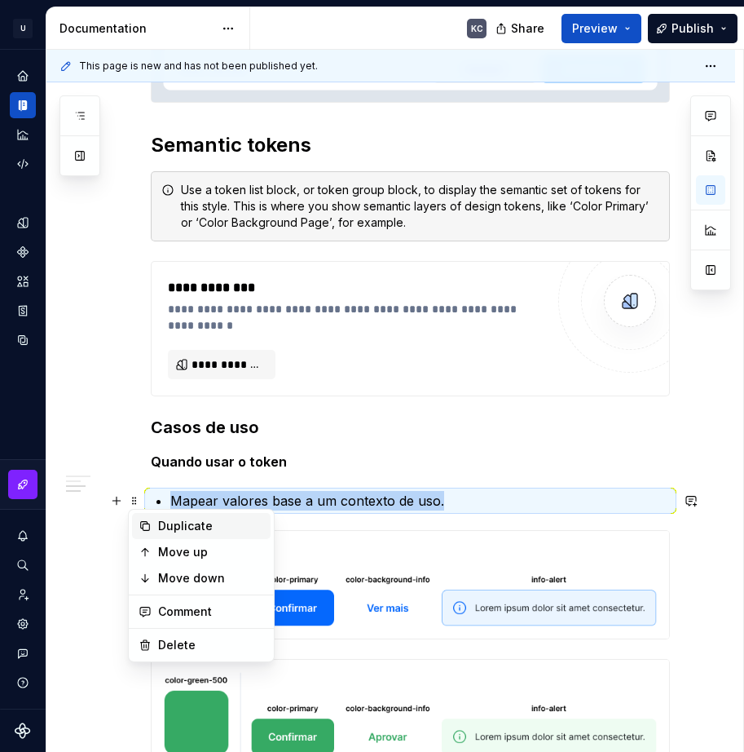
click at [165, 527] on div "Duplicate" at bounding box center [211, 526] width 106 height 16
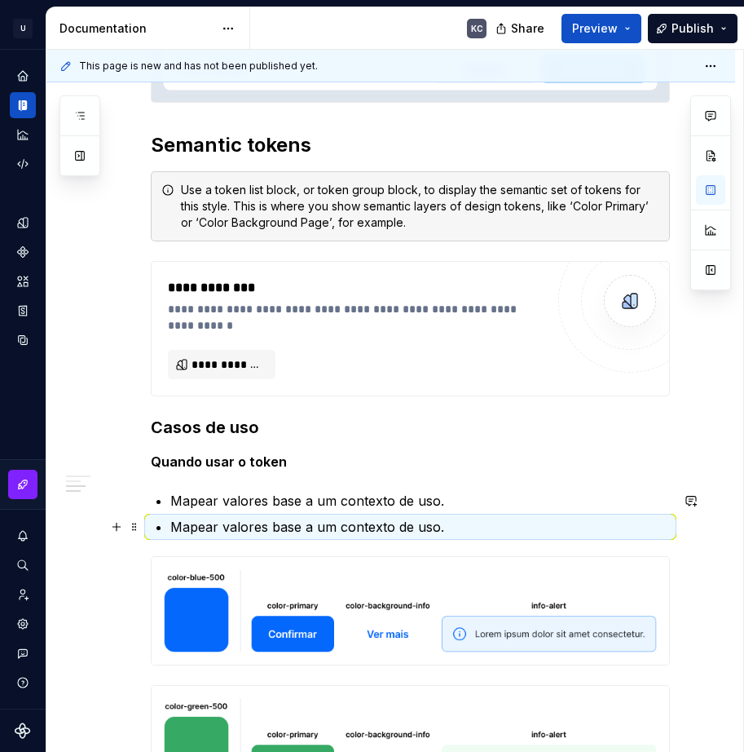
click at [244, 527] on p "Mapear valores base a um contexto de uso." at bounding box center [420, 527] width 500 height 20
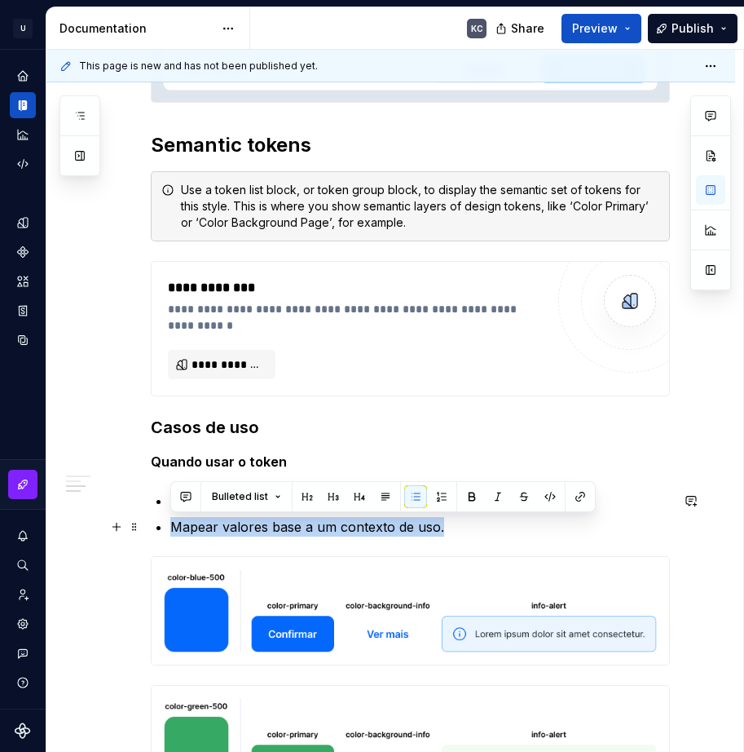
click at [244, 527] on p "Mapear valores base a um contexto de uso." at bounding box center [420, 527] width 500 height 20
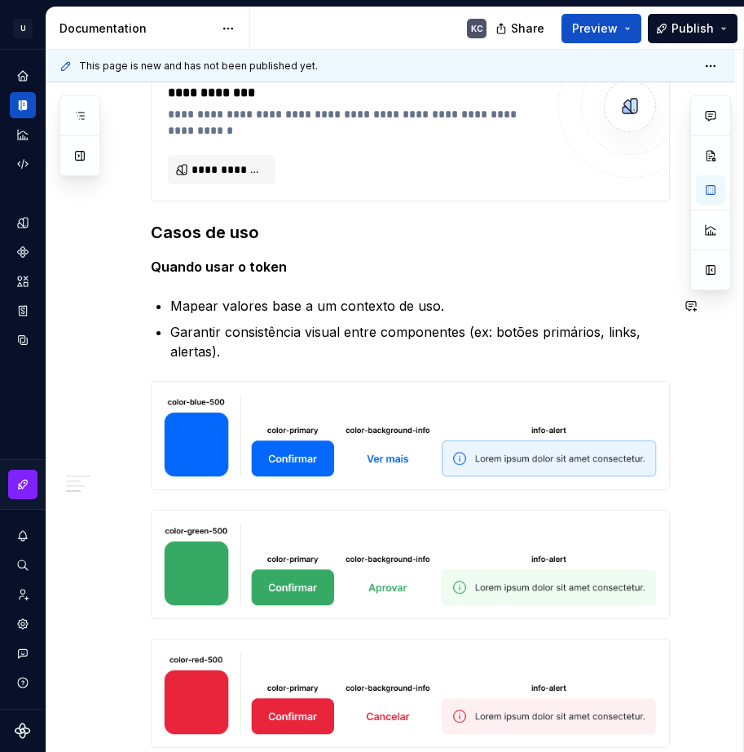
scroll to position [5278, 0]
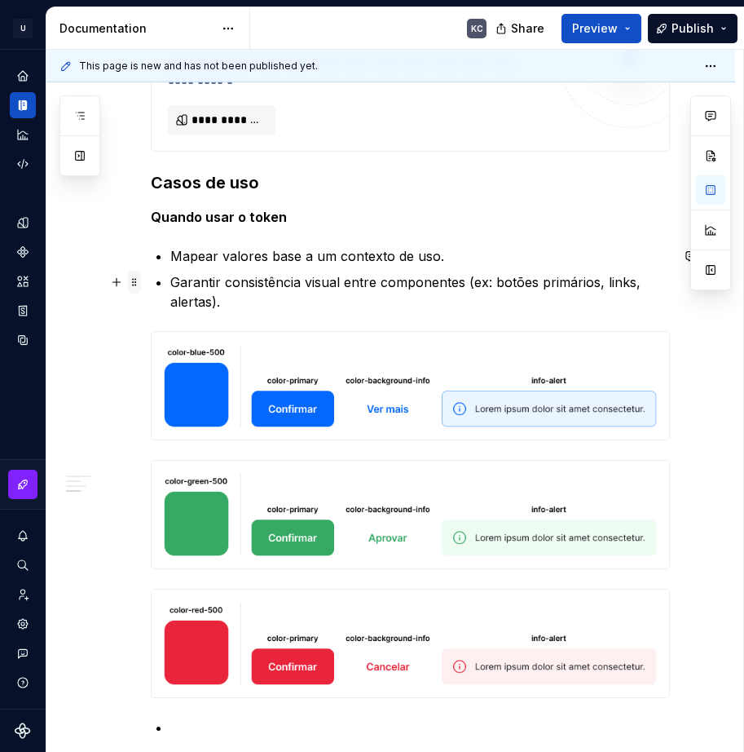
click at [130, 280] on span at bounding box center [134, 282] width 13 height 23
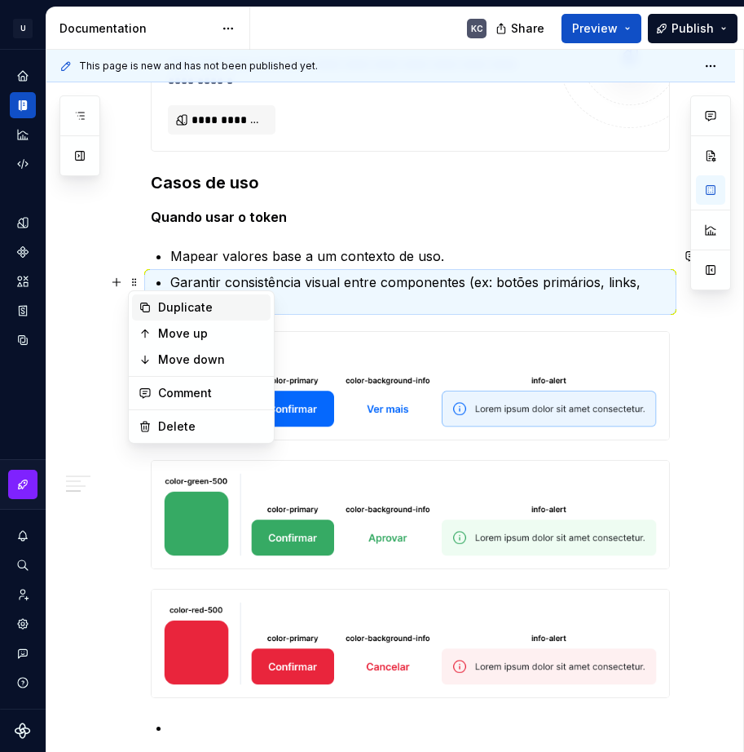
click at [157, 315] on div "Duplicate" at bounding box center [201, 307] width 139 height 26
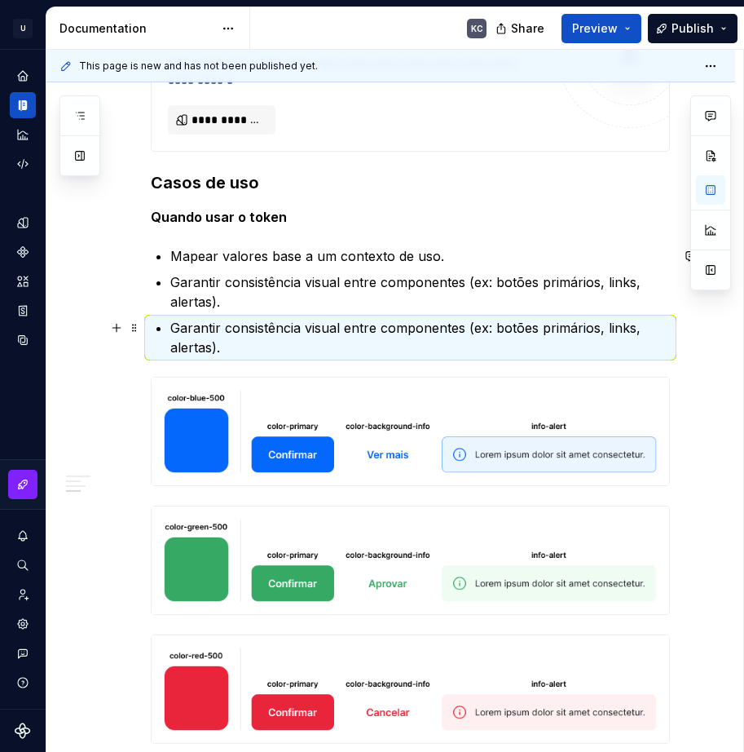
click at [210, 330] on p "Garantir consistência visual entre componentes (ex: botões primários, links, al…" at bounding box center [420, 337] width 500 height 39
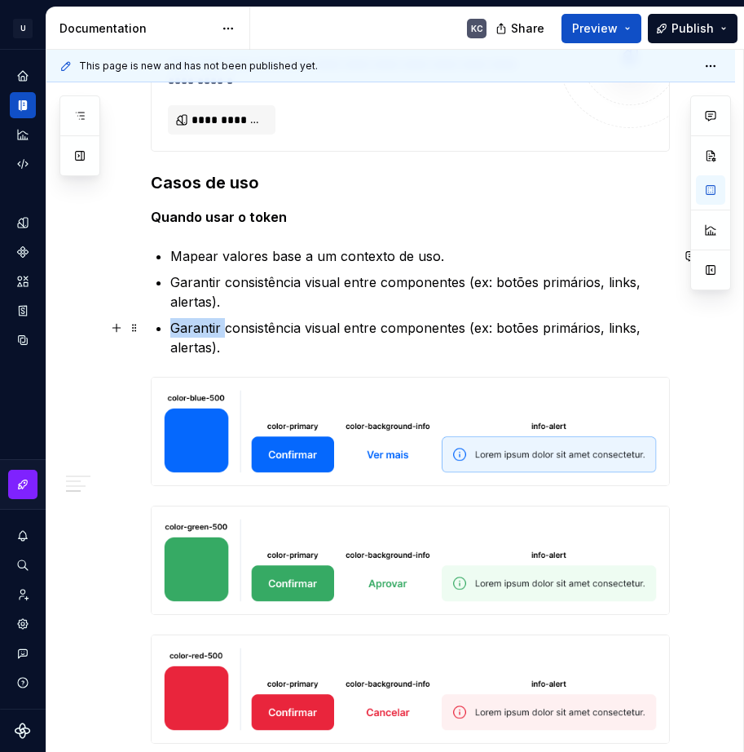
click at [210, 330] on p "Garantir consistência visual entre componentes (ex: botões primários, links, al…" at bounding box center [420, 337] width 500 height 39
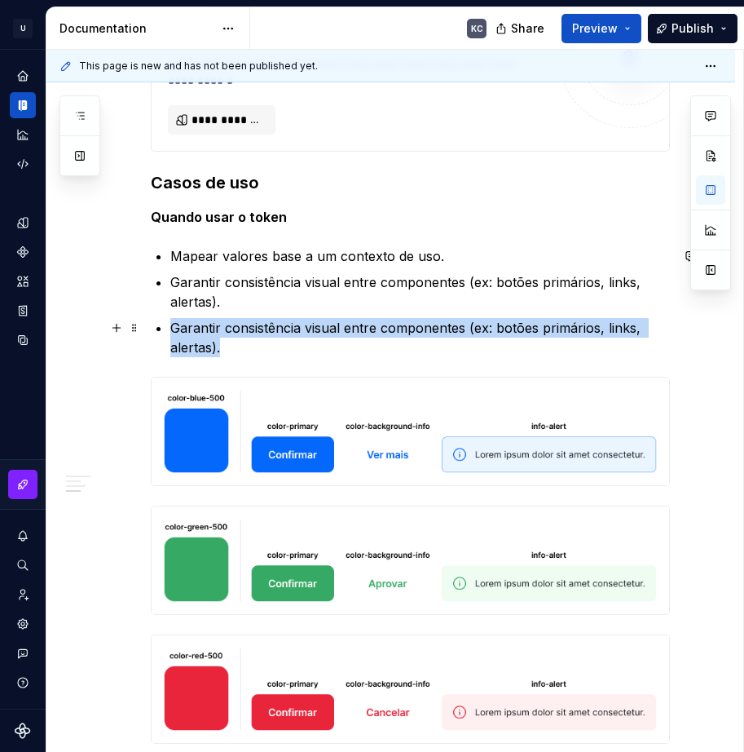
click at [210, 330] on p "Garantir consistência visual entre componentes (ex: botões primários, links, al…" at bounding box center [420, 337] width 500 height 39
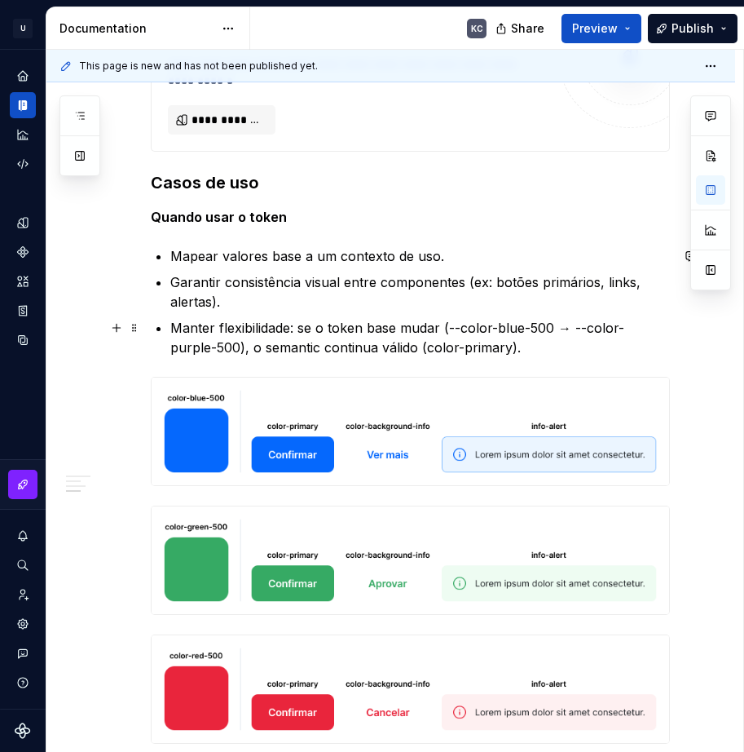
click at [523, 339] on p "Manter flexibilidade: se o token base mudar (--color-blue-500 → --color-purple-…" at bounding box center [420, 337] width 500 height 39
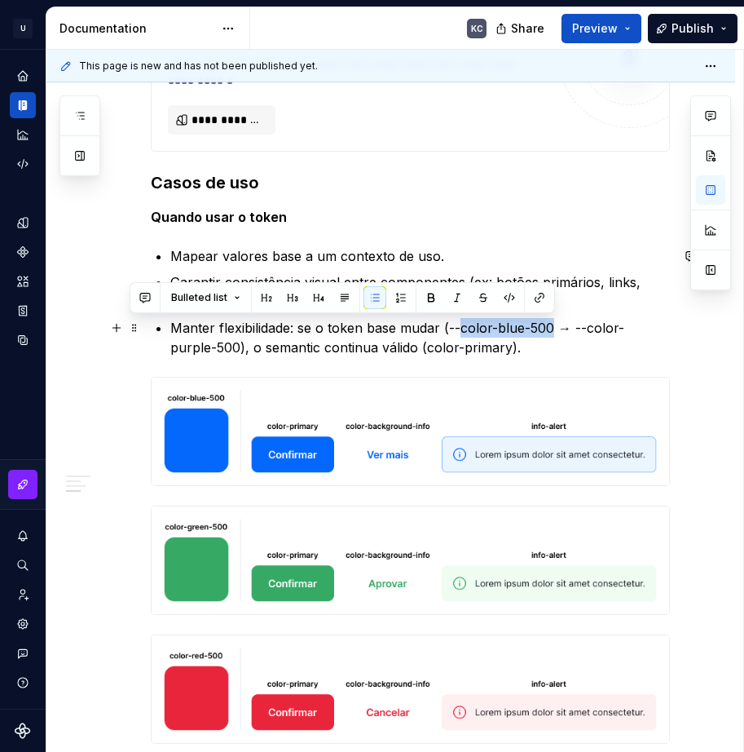
drag, startPoint x: 553, startPoint y: 329, endPoint x: 462, endPoint y: 323, distance: 90.7
click at [462, 323] on p "Manter flexibilidade: se o token base mudar (--color-blue-500 → --color-purple-…" at bounding box center [420, 337] width 500 height 39
click at [430, 295] on button "button" at bounding box center [431, 297] width 23 height 23
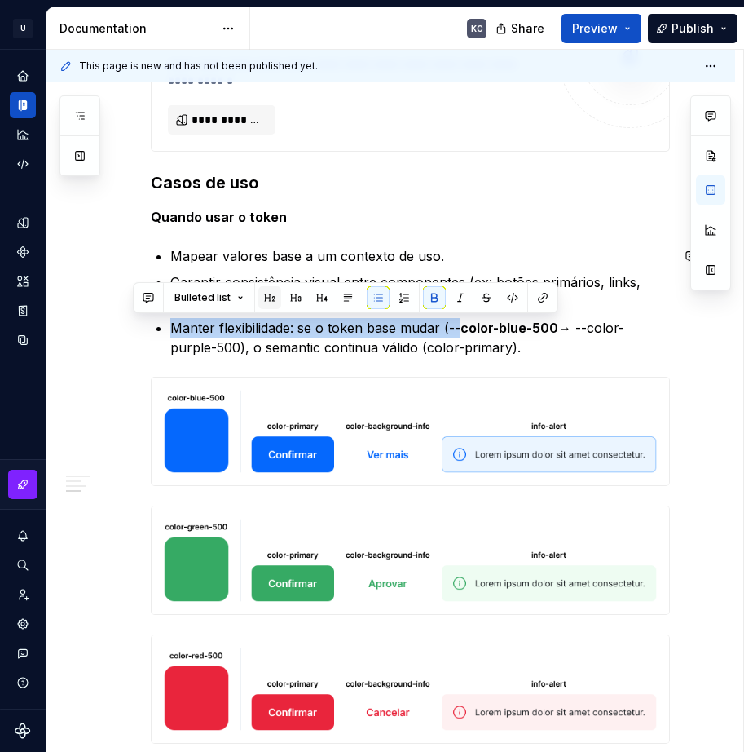
click at [276, 299] on button "button" at bounding box center [269, 297] width 23 height 23
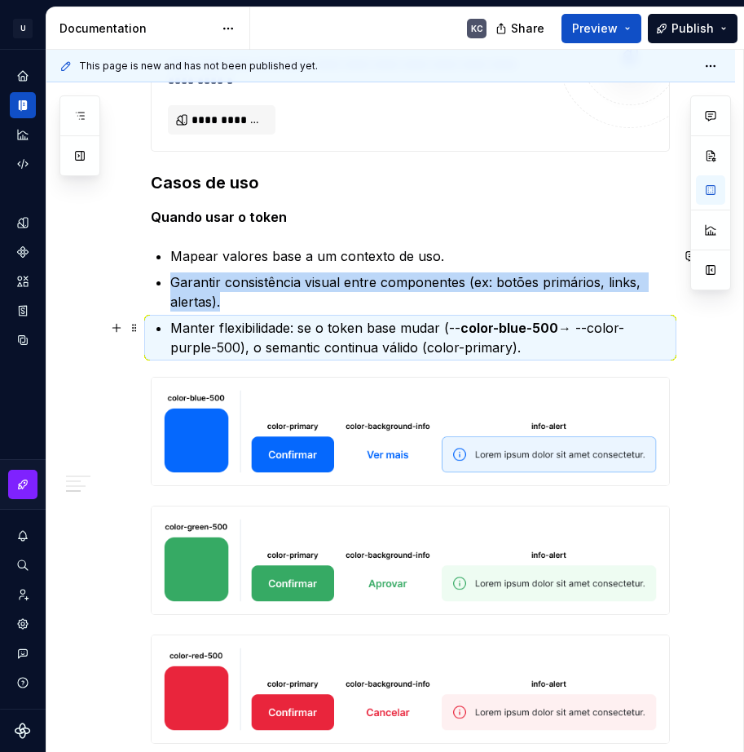
click at [567, 337] on p "Manter flexibilidade: se o token base mudar (-- color-blue-500 → --color-purple…" at bounding box center [420, 337] width 500 height 39
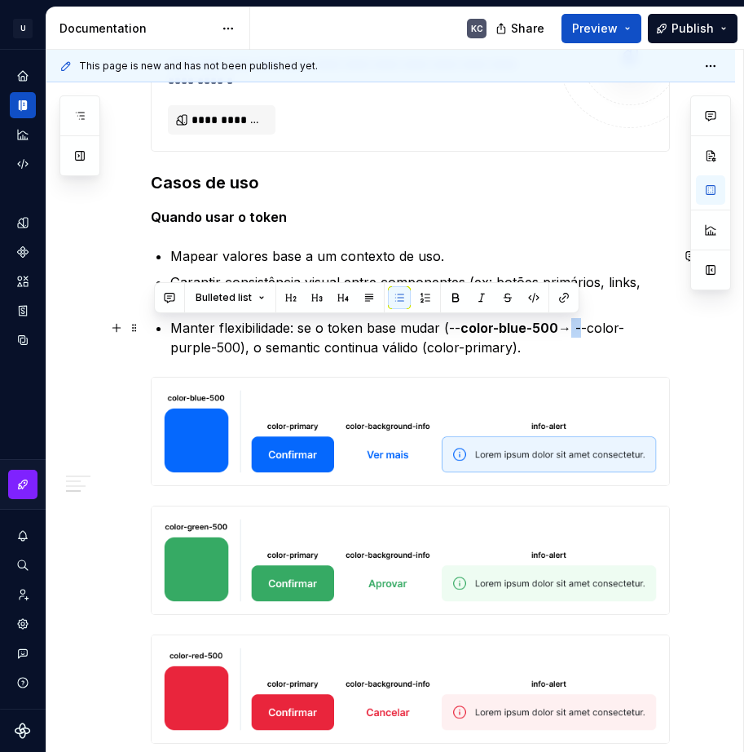
drag, startPoint x: 562, startPoint y: 330, endPoint x: 580, endPoint y: 331, distance: 18.0
click at [580, 331] on p "Manter flexibilidade: se o token base mudar (-- color-blue-500 → --color-purple…" at bounding box center [420, 337] width 500 height 39
click at [261, 299] on button "Bulleted list" at bounding box center [230, 297] width 84 height 23
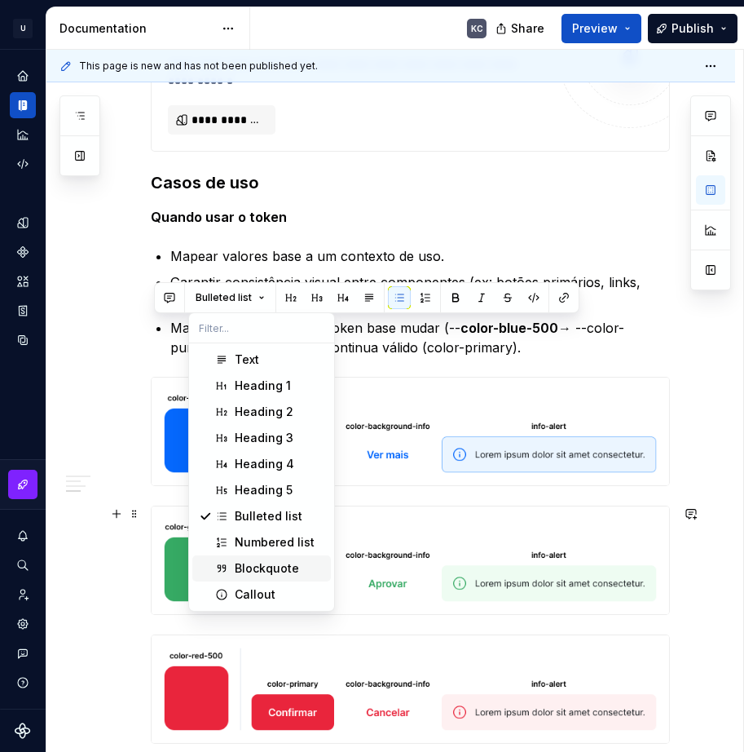
click at [277, 571] on div "Blockquote" at bounding box center [267, 568] width 64 height 16
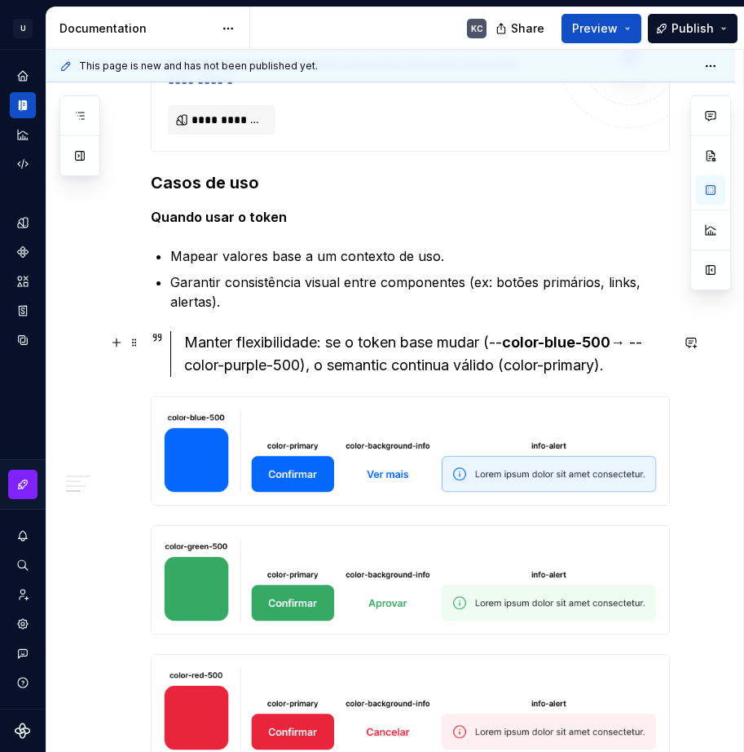
click at [153, 337] on icon at bounding box center [156, 337] width 7 height 7
click at [154, 336] on icon at bounding box center [157, 337] width 13 height 13
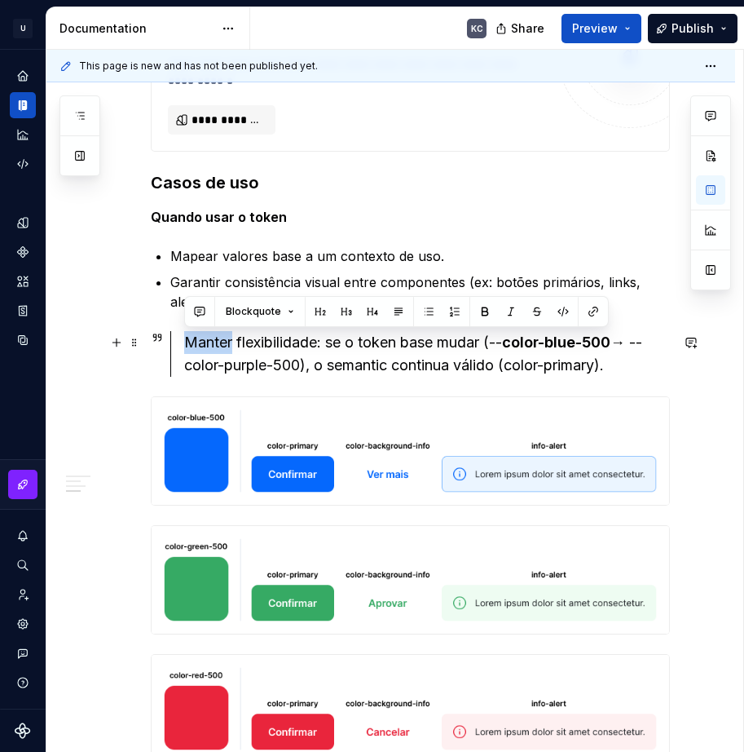
click at [155, 336] on icon at bounding box center [157, 337] width 13 height 13
click at [161, 337] on icon at bounding box center [156, 337] width 7 height 7
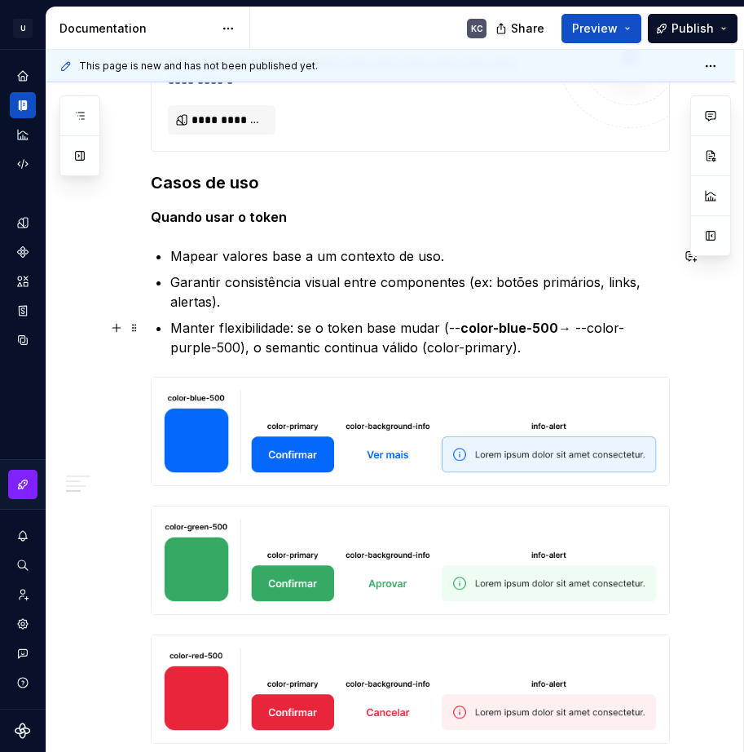
click at [519, 343] on p "Manter flexibilidade: se o token base mudar (-- color-blue-500 → --color-purple…" at bounding box center [420, 337] width 500 height 39
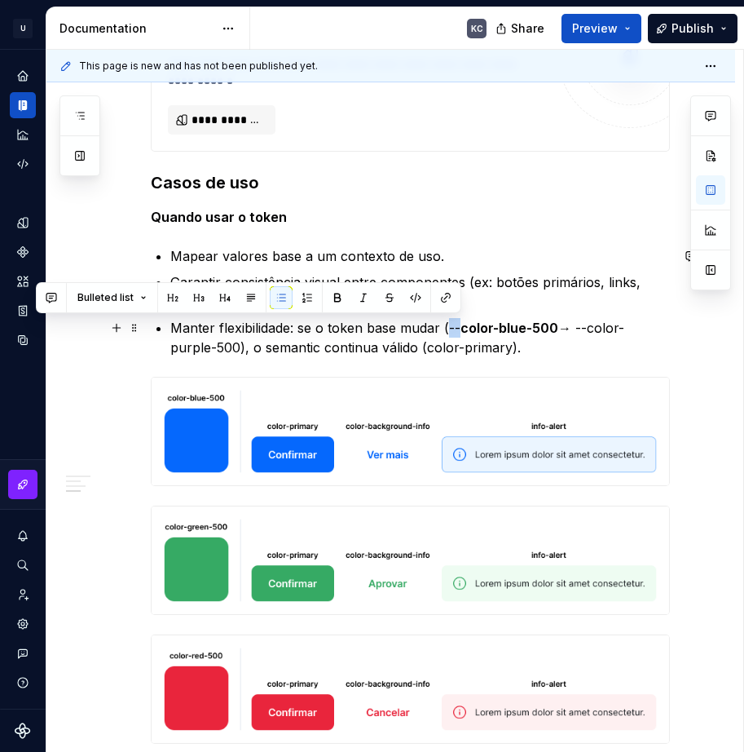
drag, startPoint x: 461, startPoint y: 328, endPoint x: 450, endPoint y: 328, distance: 11.4
click at [450, 328] on p "Manter flexibilidade: se o token base mudar (-- color-blue-500 → --color-purple…" at bounding box center [420, 337] width 500 height 39
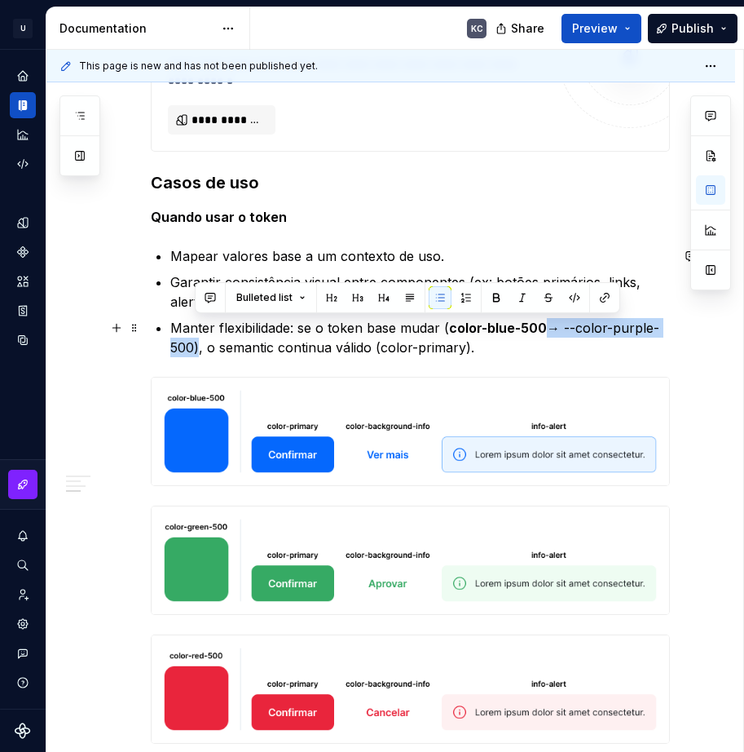
drag, startPoint x: 545, startPoint y: 331, endPoint x: 193, endPoint y: 354, distance: 352.1
click at [193, 354] on p "Manter flexibilidade: se o token base mudar ( color-blue-500 → --color-purple-5…" at bounding box center [420, 337] width 500 height 39
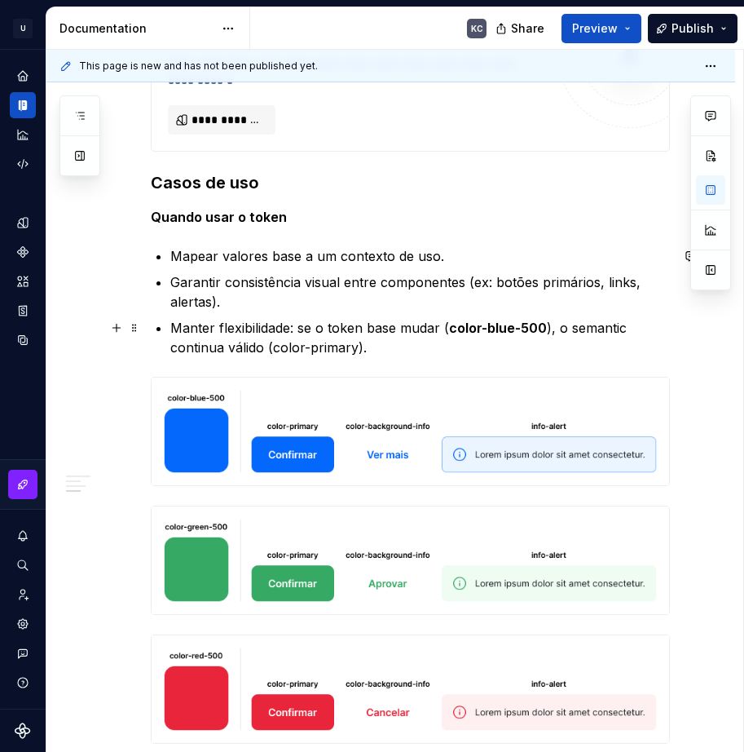
click at [624, 332] on p "Manter flexibilidade: se o token base mudar ( color-blue-500 ), o semantic cont…" at bounding box center [420, 337] width 500 height 39
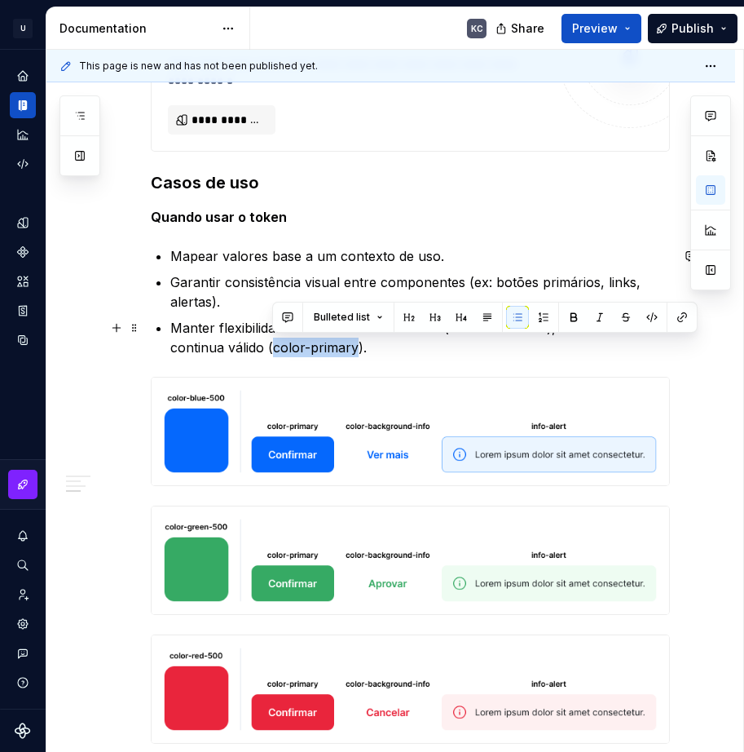
drag, startPoint x: 358, startPoint y: 351, endPoint x: 275, endPoint y: 354, distance: 83.2
click at [275, 354] on p "Manter flexibilidade: se o token base mudar ( color-blue-500 ), o semantic cont…" at bounding box center [420, 337] width 500 height 39
click at [571, 310] on button "button" at bounding box center [574, 317] width 23 height 23
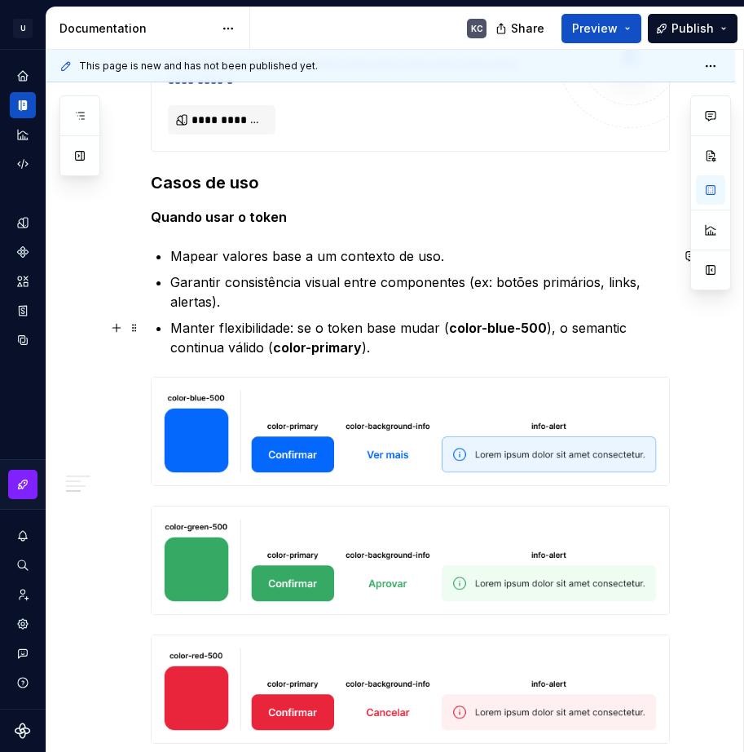
click at [414, 351] on p "Manter flexibilidade: se o token base mudar ( color-blue-500 ), o semantic cont…" at bounding box center [420, 337] width 500 height 39
click at [135, 332] on span at bounding box center [134, 327] width 13 height 23
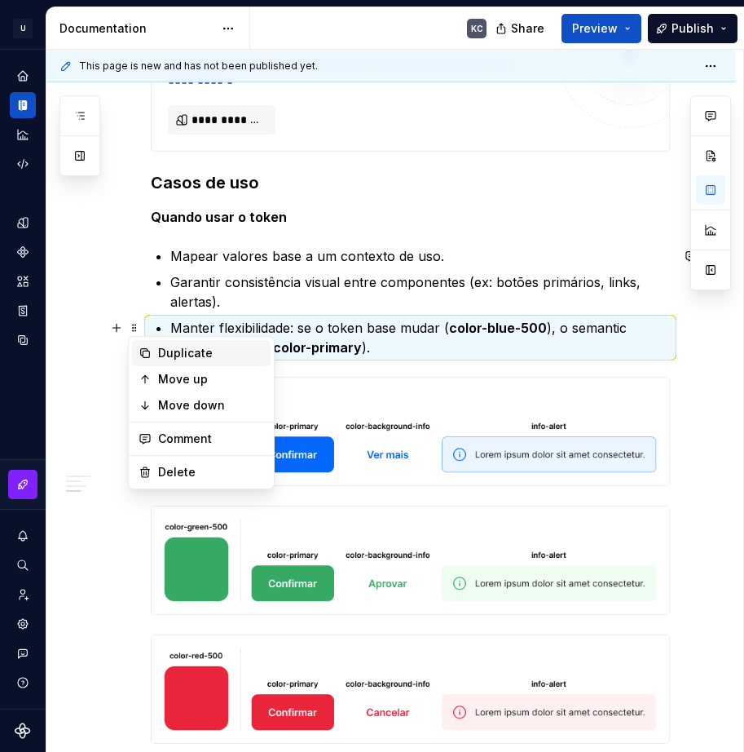
click at [156, 354] on div "Duplicate" at bounding box center [201, 353] width 139 height 26
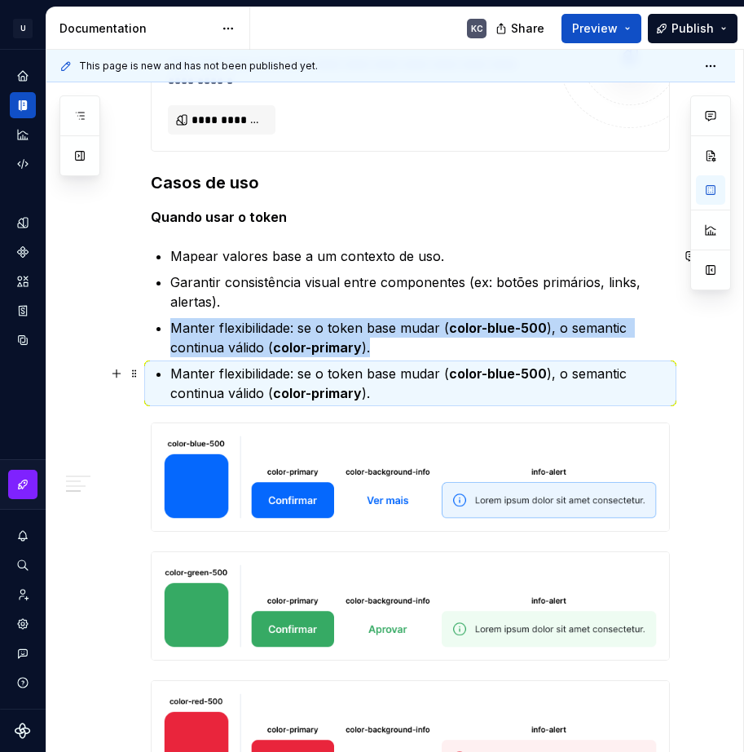
click at [352, 391] on strong "color-primary" at bounding box center [317, 393] width 89 height 16
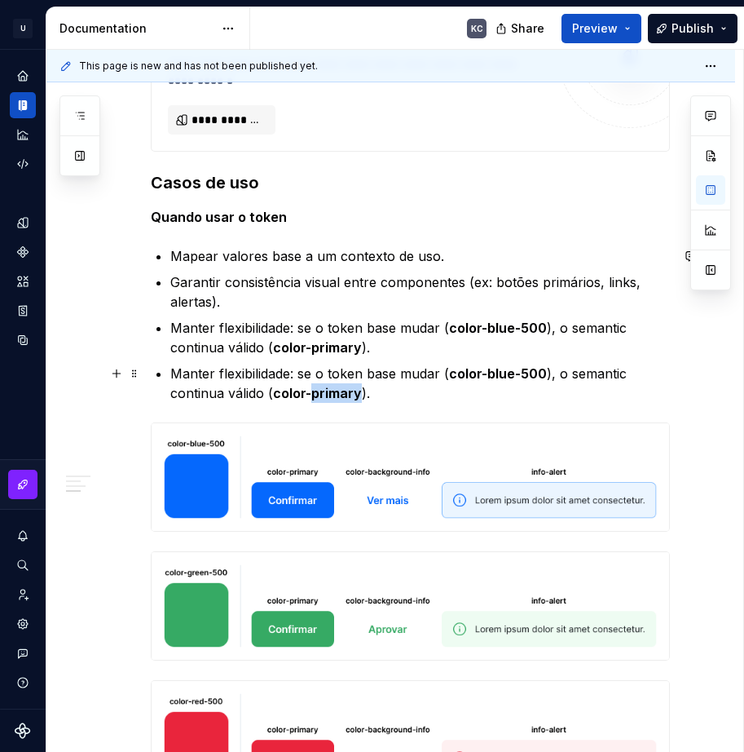
click at [352, 391] on strong "color-primary" at bounding box center [317, 393] width 89 height 16
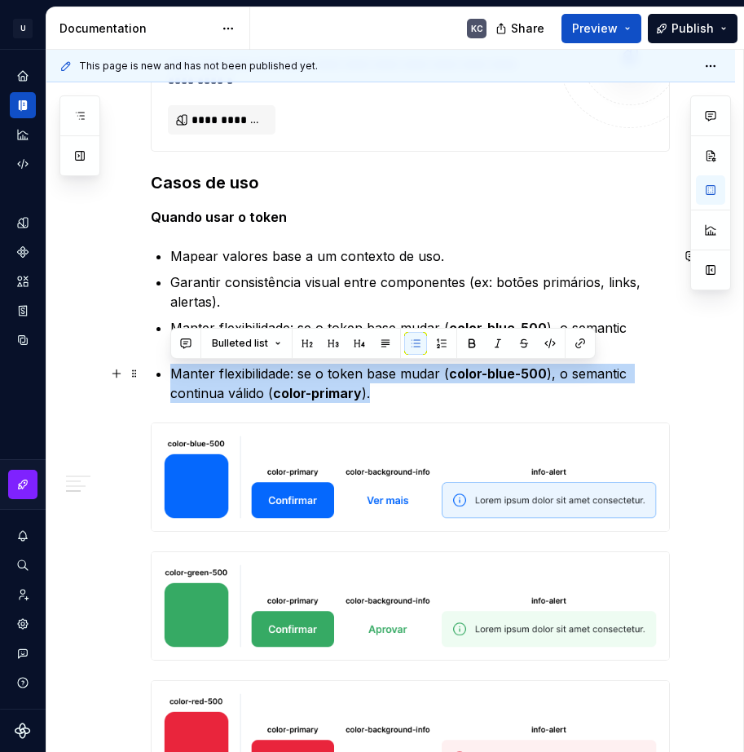
click at [352, 391] on strong "color-primary" at bounding box center [317, 393] width 89 height 16
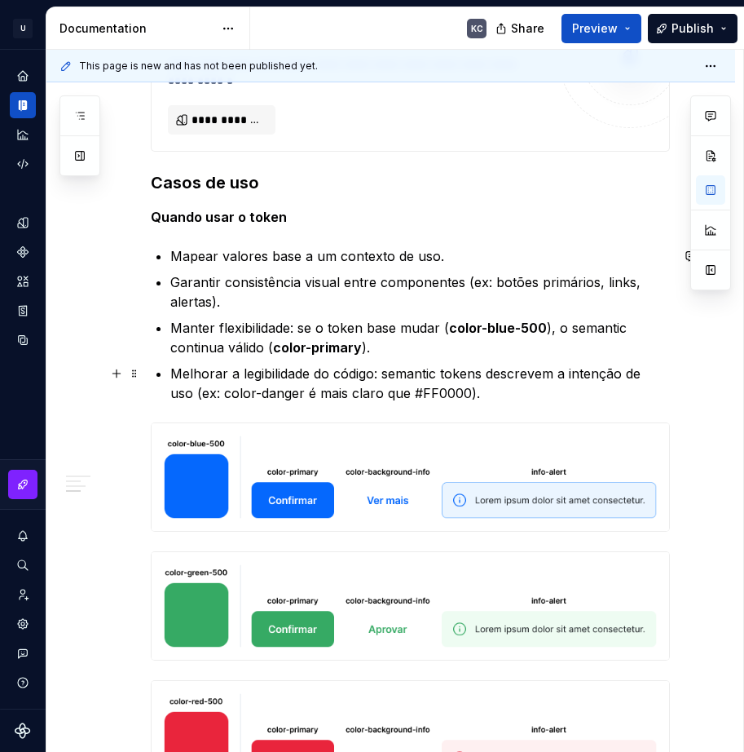
click at [173, 373] on p "Melhorar a legibilidade do código: semantic tokens descrevem a intenção de uso …" at bounding box center [420, 383] width 500 height 39
click at [195, 395] on p "Melhorar a legibilidade do código: semantic tokens descrevem a intenção de uso …" at bounding box center [420, 383] width 500 height 39
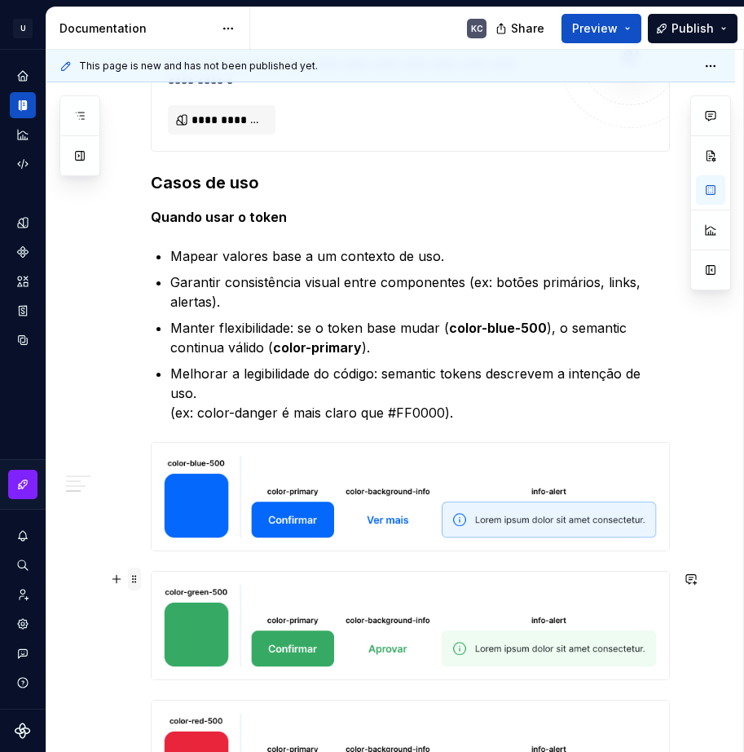
click at [131, 576] on span at bounding box center [134, 578] width 13 height 23
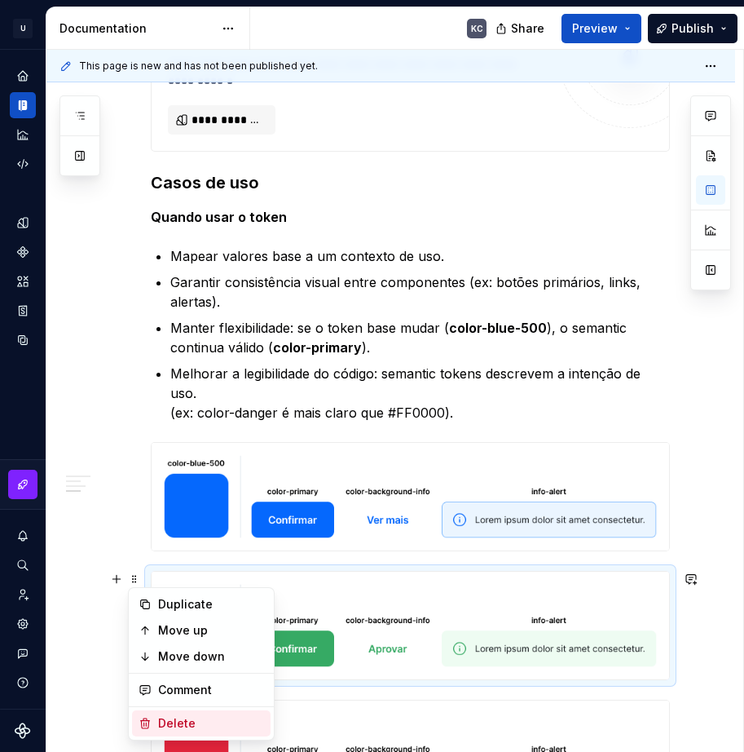
click at [192, 717] on div "Delete" at bounding box center [211, 723] width 106 height 16
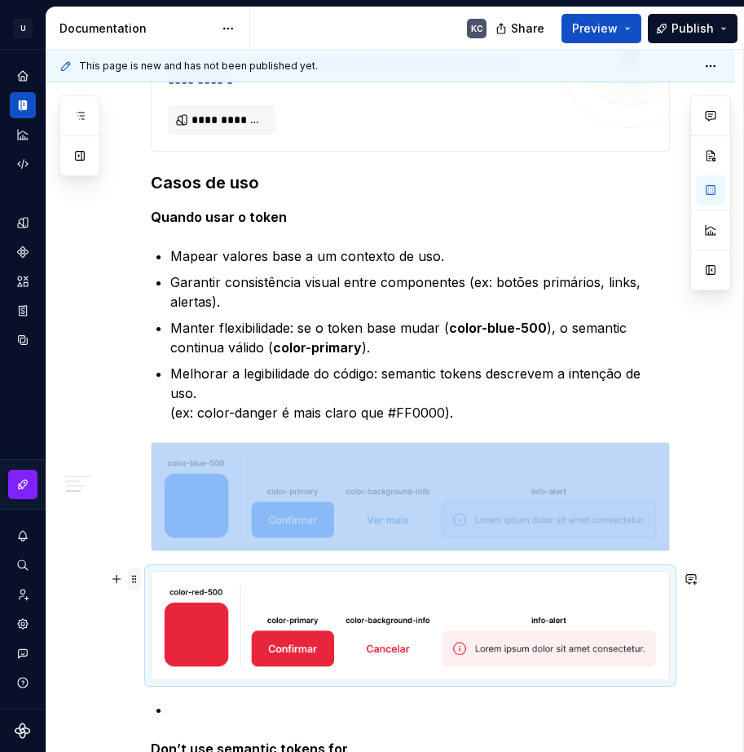
click at [132, 580] on span at bounding box center [134, 578] width 13 height 23
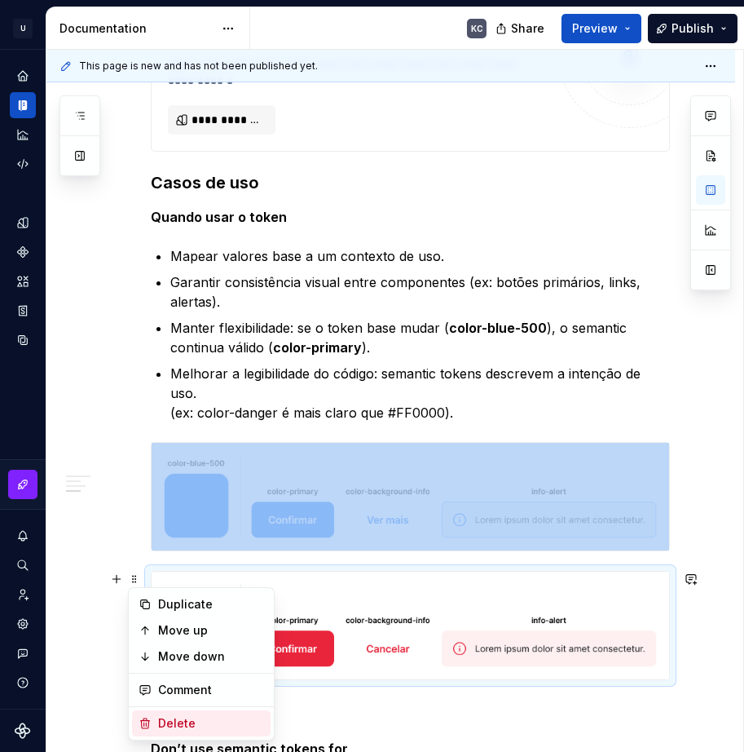
click at [179, 717] on div "Delete" at bounding box center [211, 723] width 106 height 16
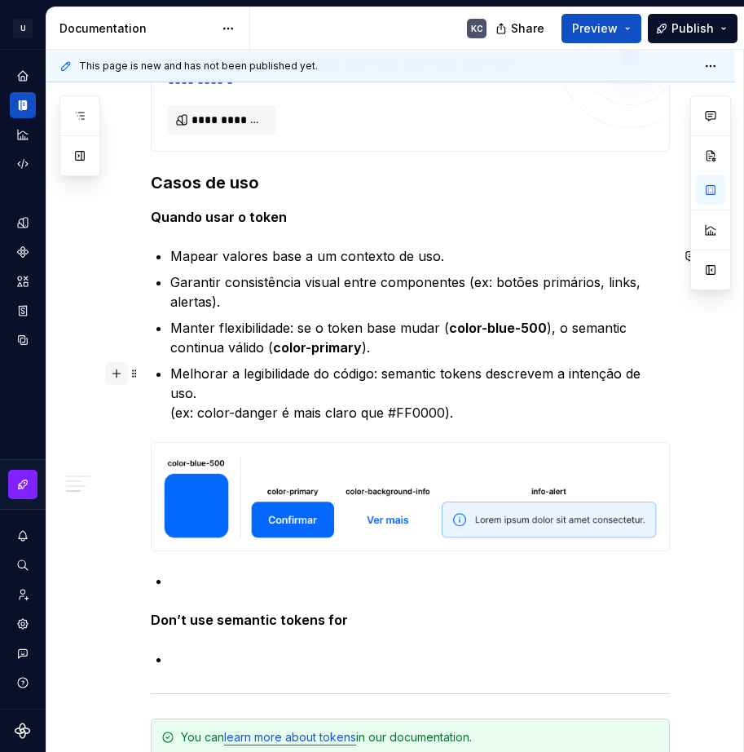
click at [119, 373] on button "button" at bounding box center [116, 373] width 23 height 23
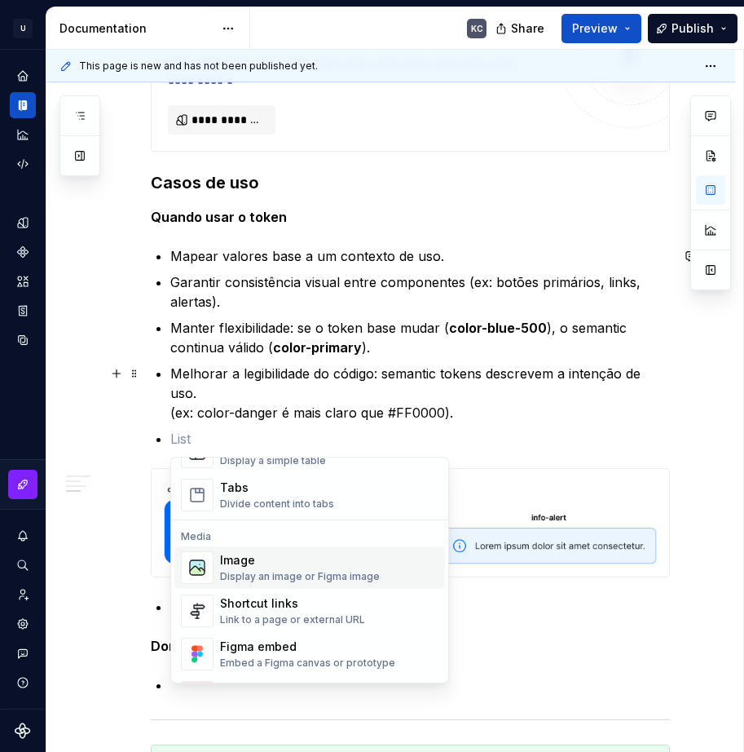
scroll to position [652, 0]
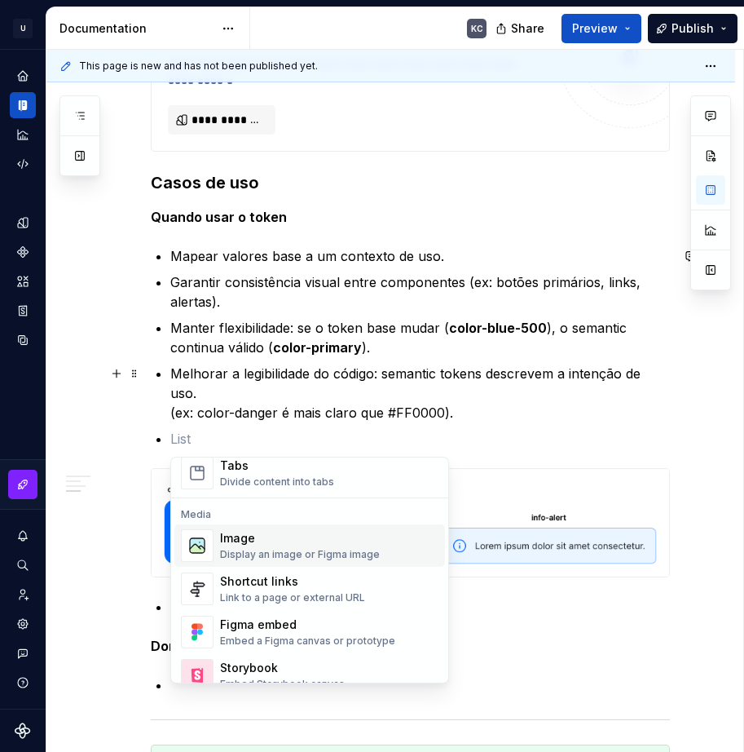
click at [261, 549] on div "Display an image or Figma image" at bounding box center [300, 554] width 160 height 13
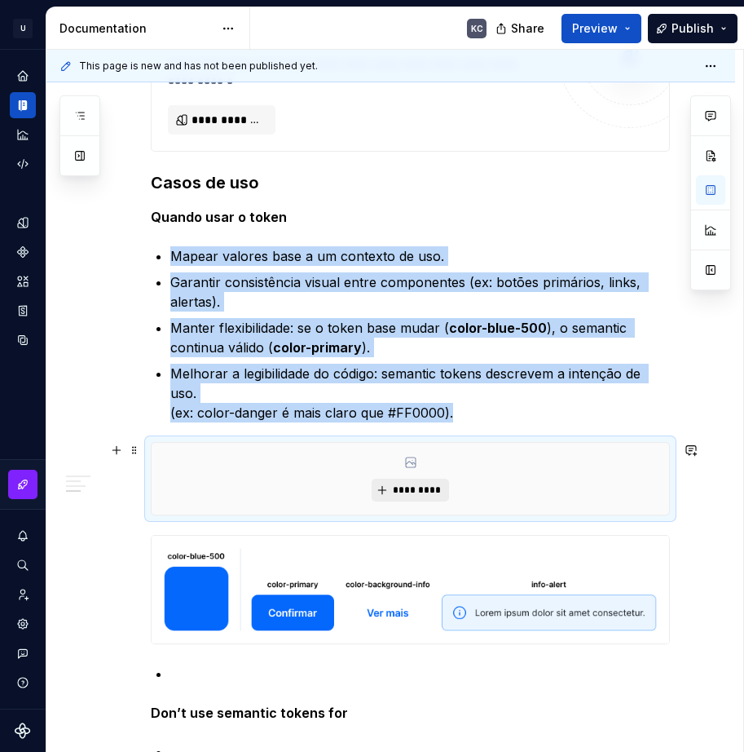
click at [417, 483] on span "*********" at bounding box center [417, 489] width 50 height 13
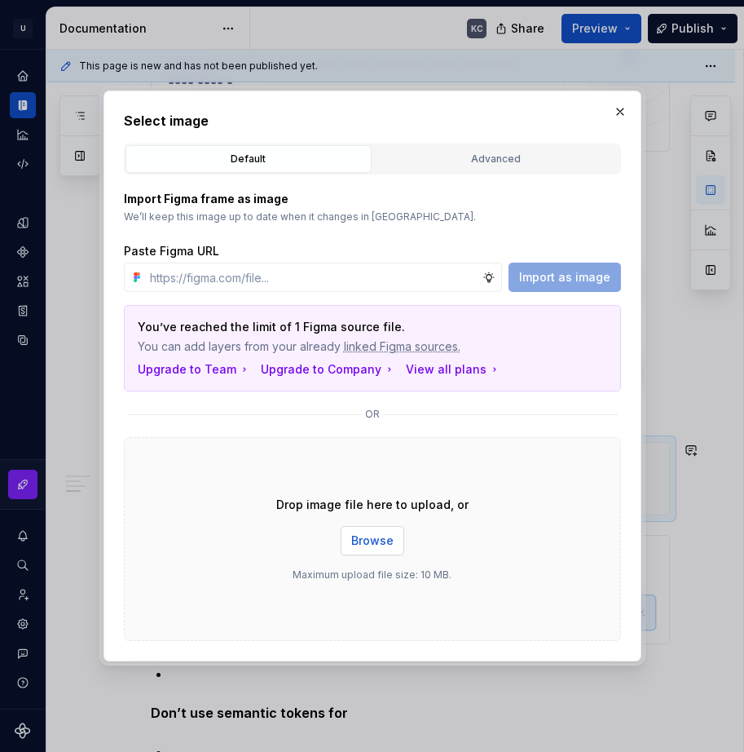
click at [391, 545] on span "Browse" at bounding box center [372, 540] width 42 height 16
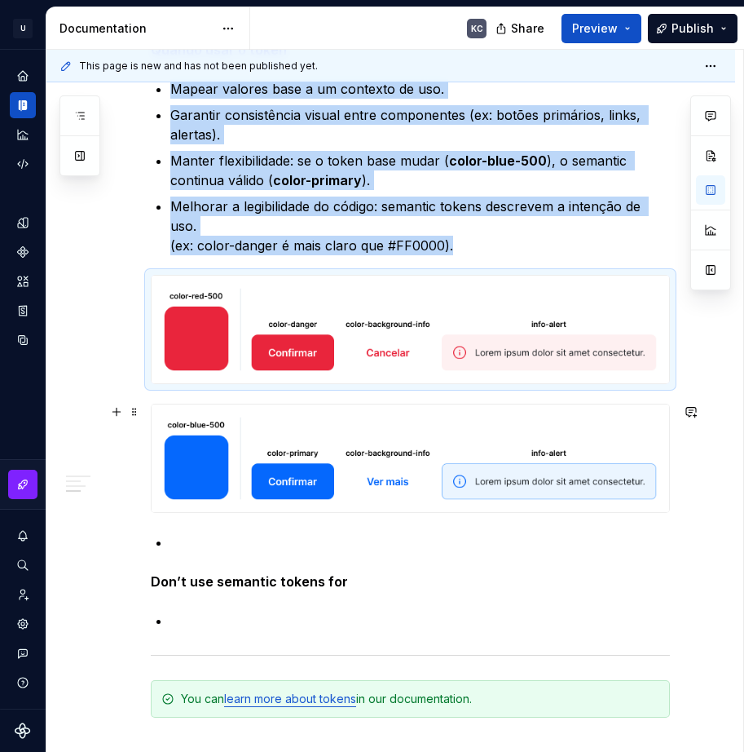
scroll to position [5523, 0]
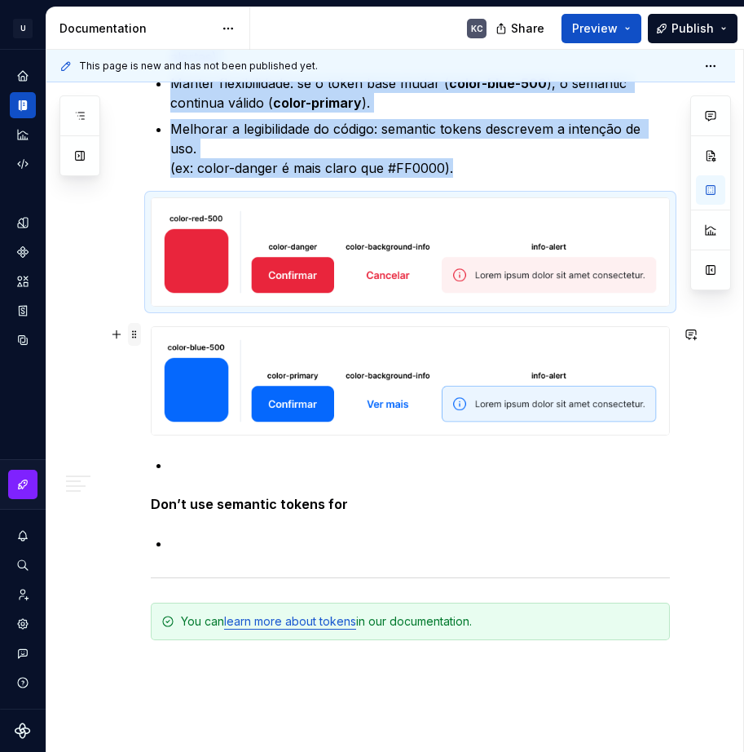
click at [135, 336] on span at bounding box center [134, 334] width 13 height 23
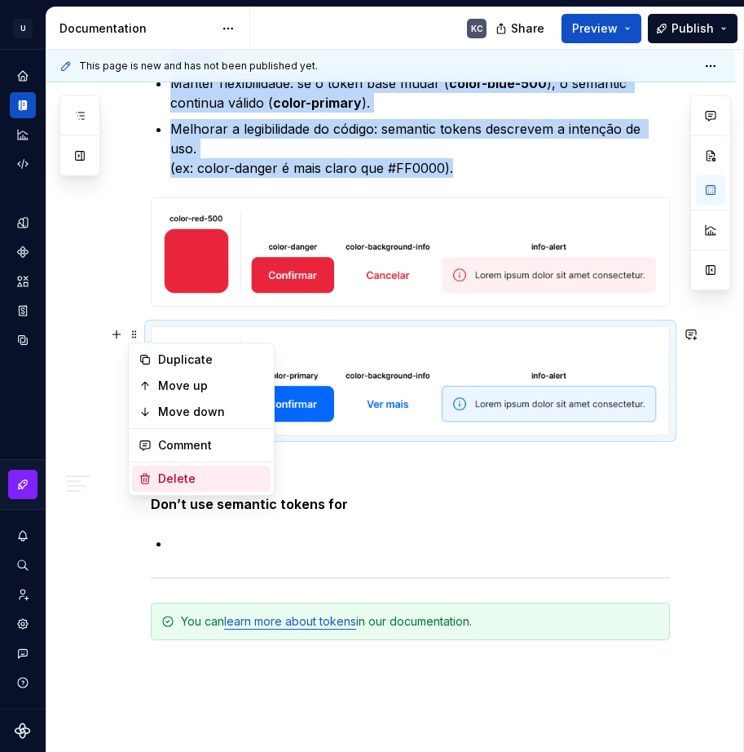
click at [181, 476] on div "Delete" at bounding box center [211, 478] width 106 height 16
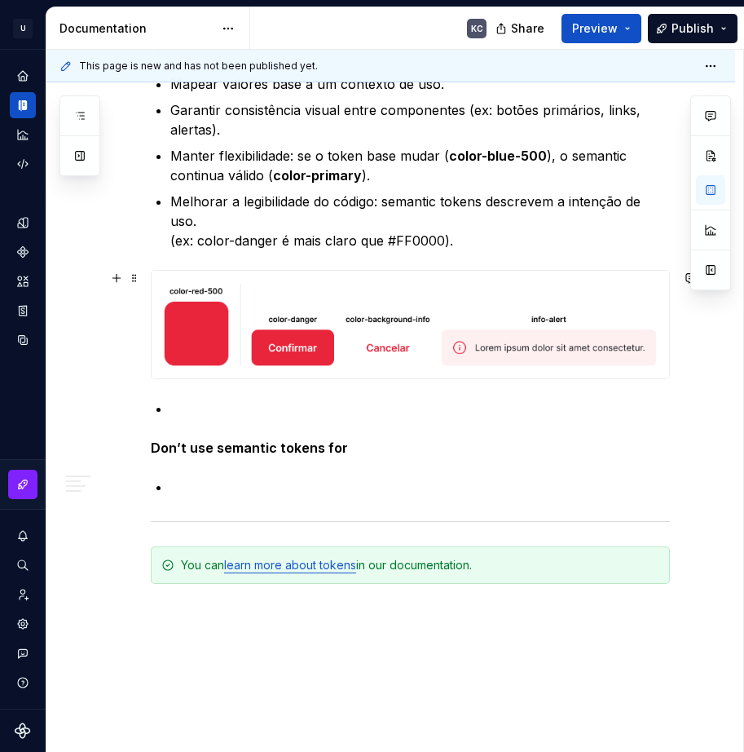
scroll to position [5441, 0]
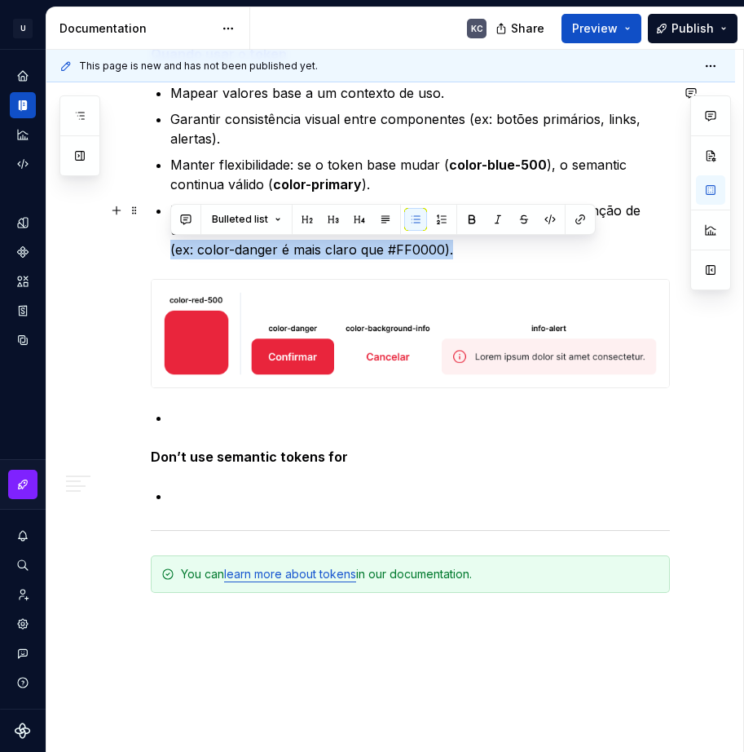
drag, startPoint x: 391, startPoint y: 248, endPoint x: 164, endPoint y: 253, distance: 226.7
click at [470, 222] on button "button" at bounding box center [472, 219] width 23 height 23
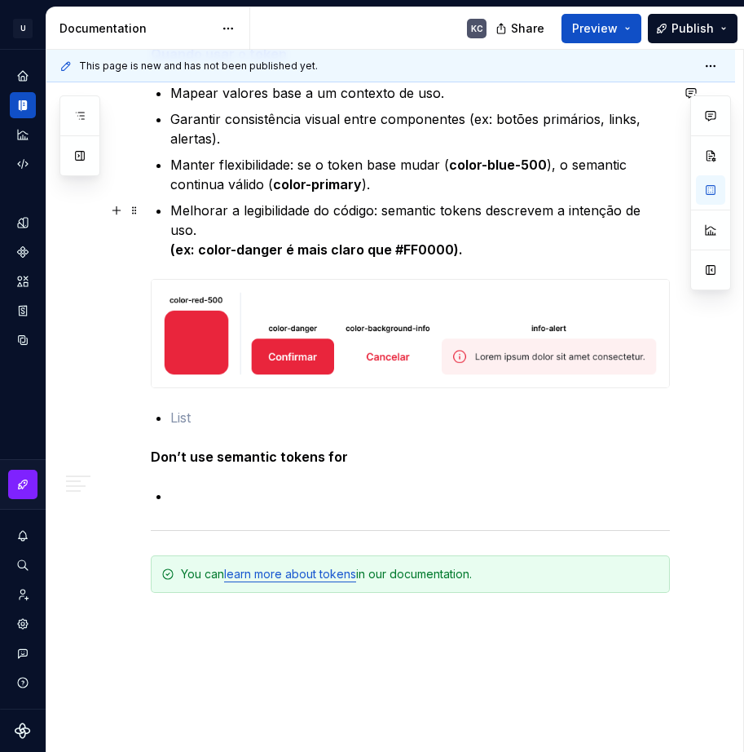
click at [461, 253] on p "Melhorar a legibilidade do código: semantic tokens descrevem a intenção de uso.…" at bounding box center [420, 230] width 500 height 59
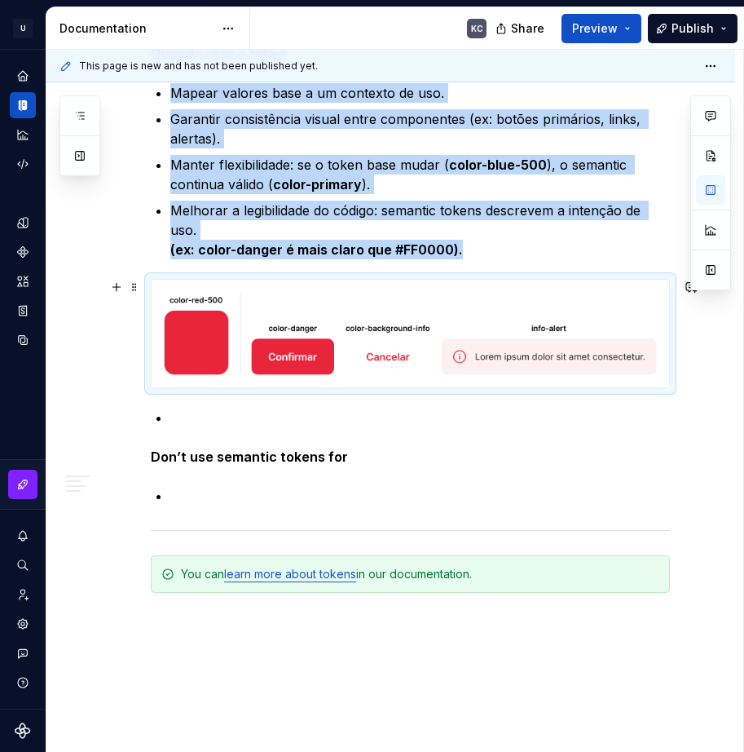
click at [251, 333] on img at bounding box center [411, 334] width 518 height 108
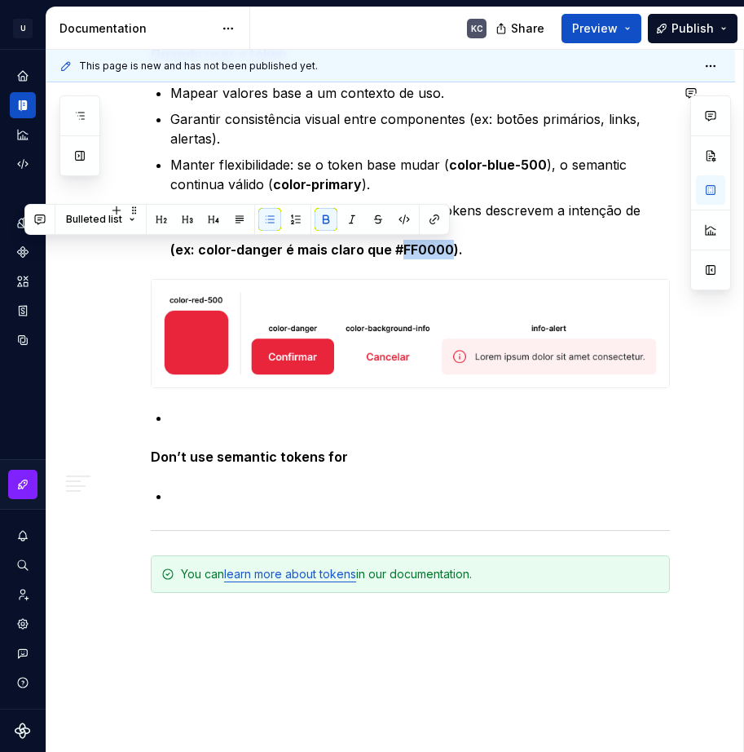
drag, startPoint x: 397, startPoint y: 248, endPoint x: 445, endPoint y: 253, distance: 48.4
click at [445, 253] on strong "(ex: color-danger é mais claro que #FF0000)." at bounding box center [316, 249] width 293 height 16
copy strong "FF0000"
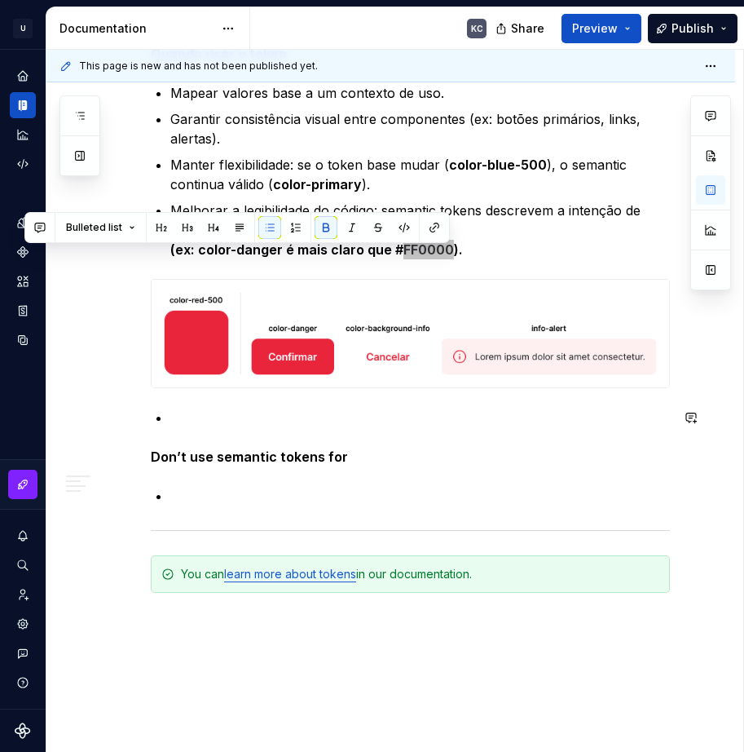
scroll to position [5115, 0]
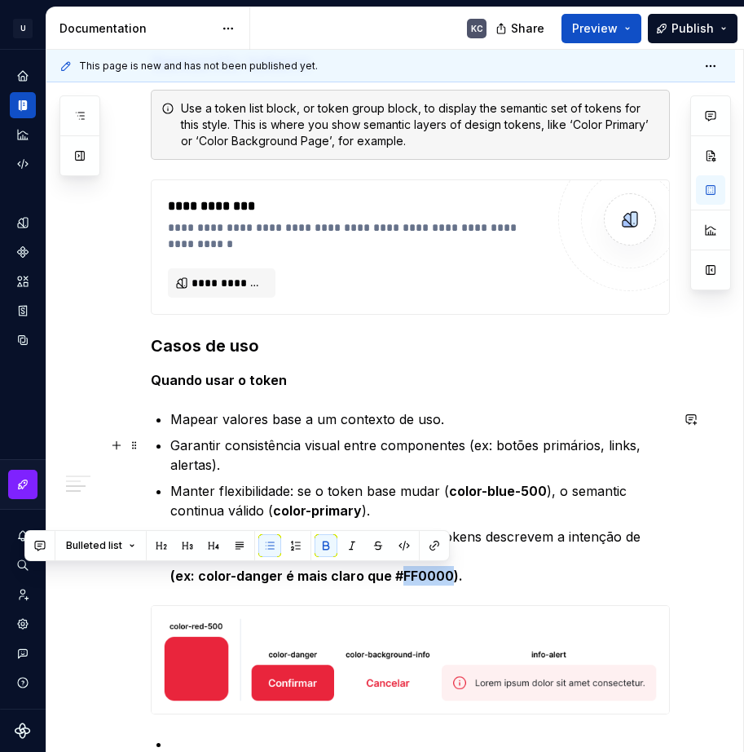
click at [562, 458] on p "Garantir consistência visual entre componentes (ex: botões primários, links, al…" at bounding box center [420, 454] width 500 height 39
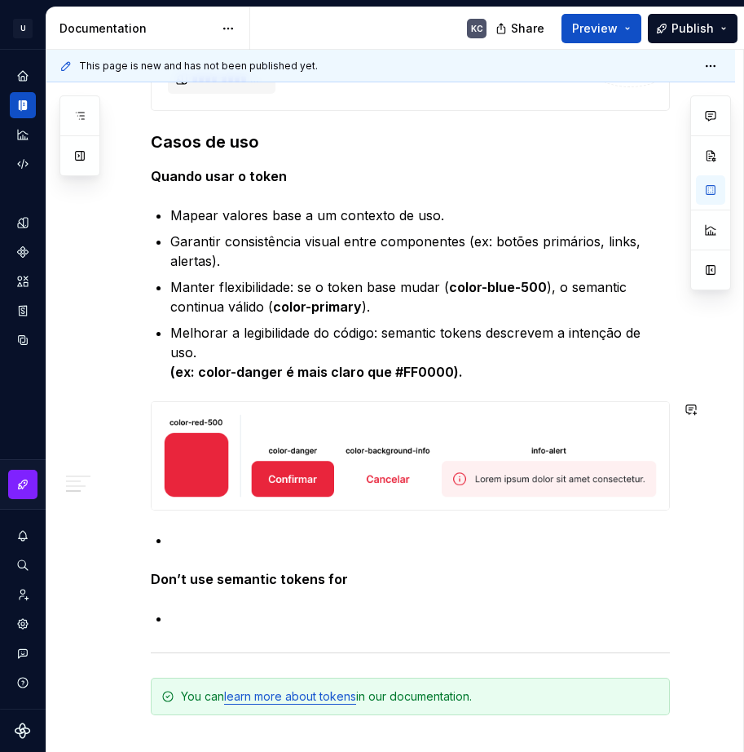
scroll to position [5441, 0]
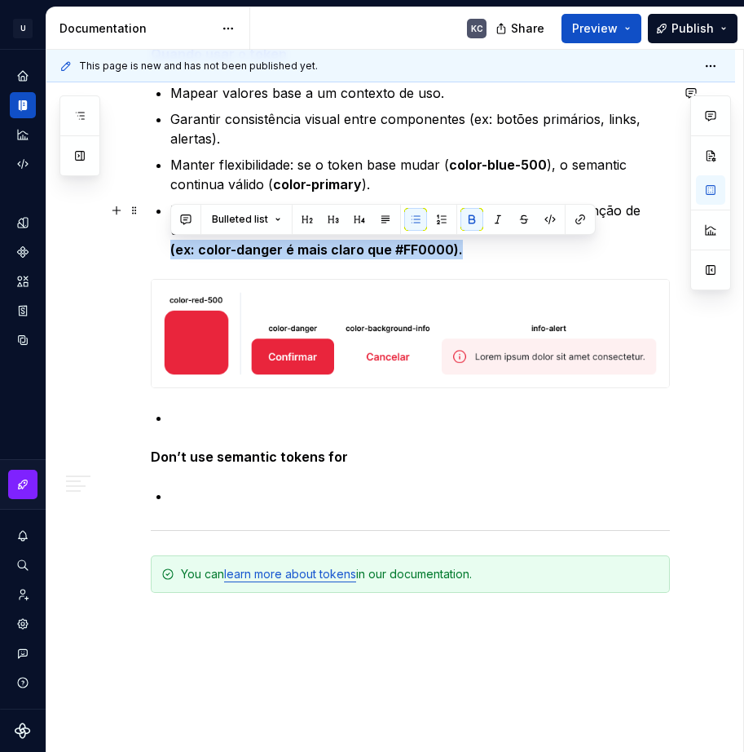
drag, startPoint x: 457, startPoint y: 253, endPoint x: 168, endPoint y: 255, distance: 288.6
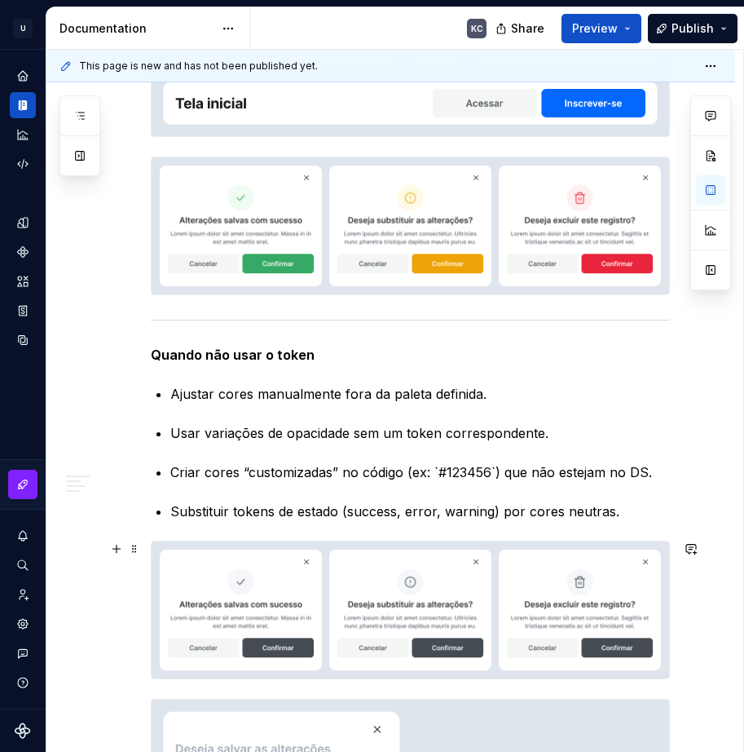
scroll to position [4137, 0]
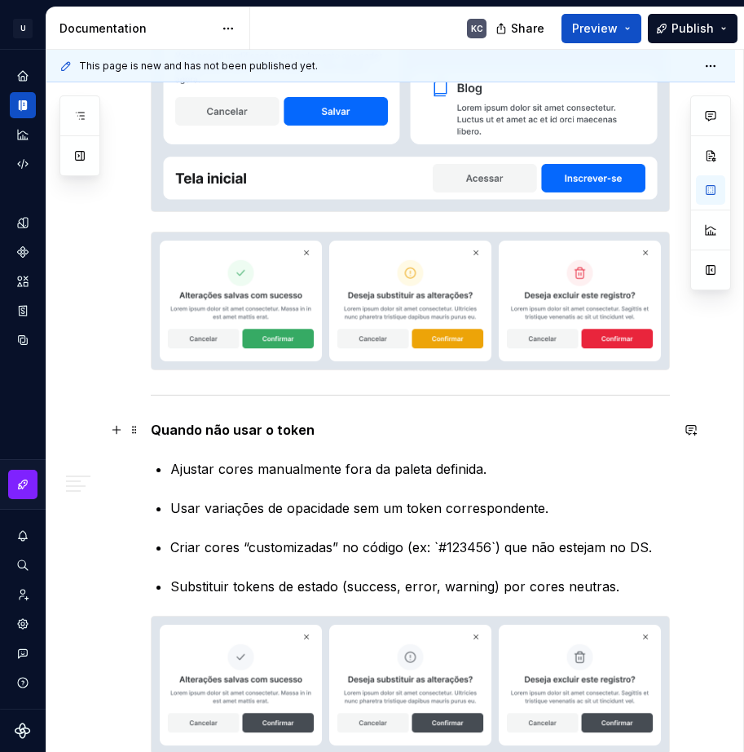
click at [274, 430] on strong "Quando não usar o token" at bounding box center [233, 430] width 164 height 16
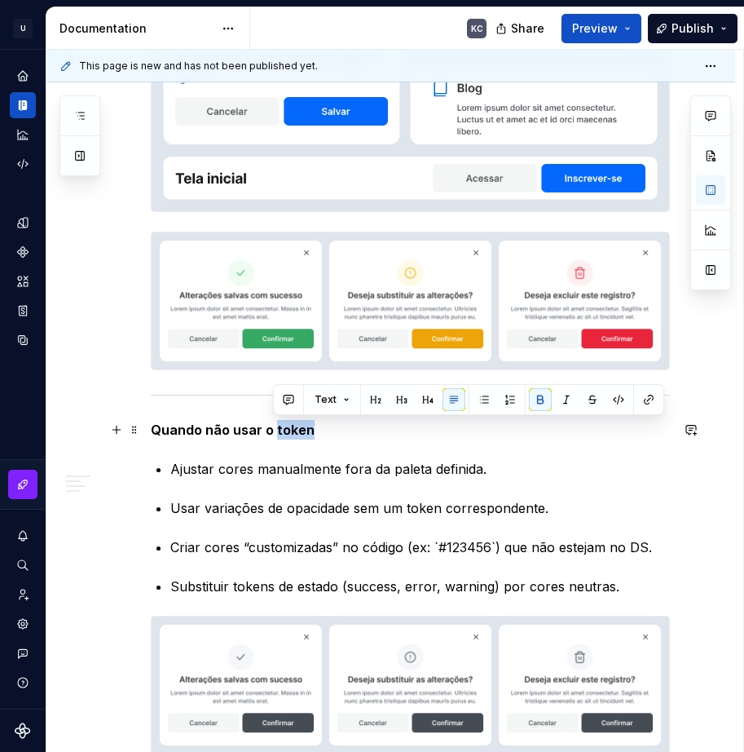
click at [274, 430] on strong "Quando não usar o token" at bounding box center [233, 430] width 164 height 16
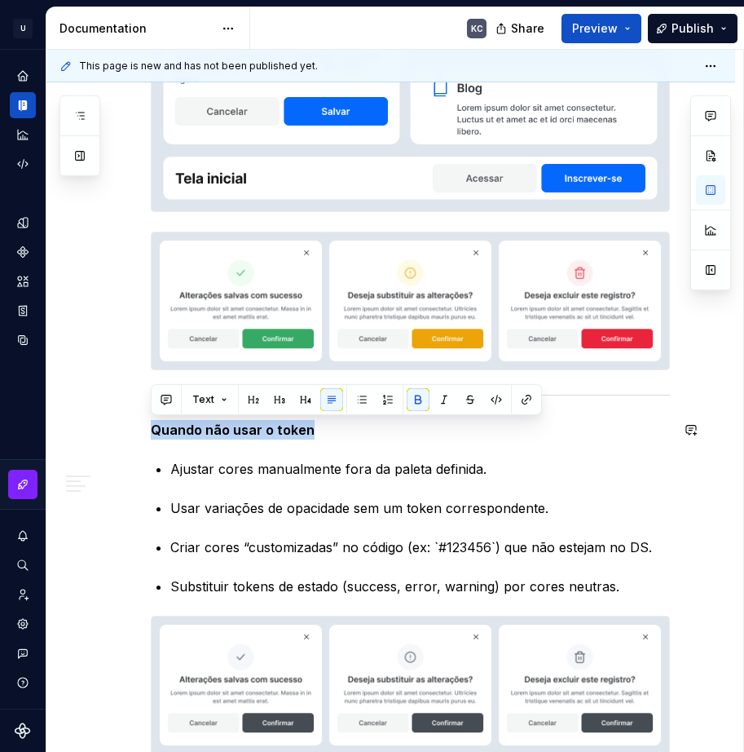
copy strong "Quando não usar o token"
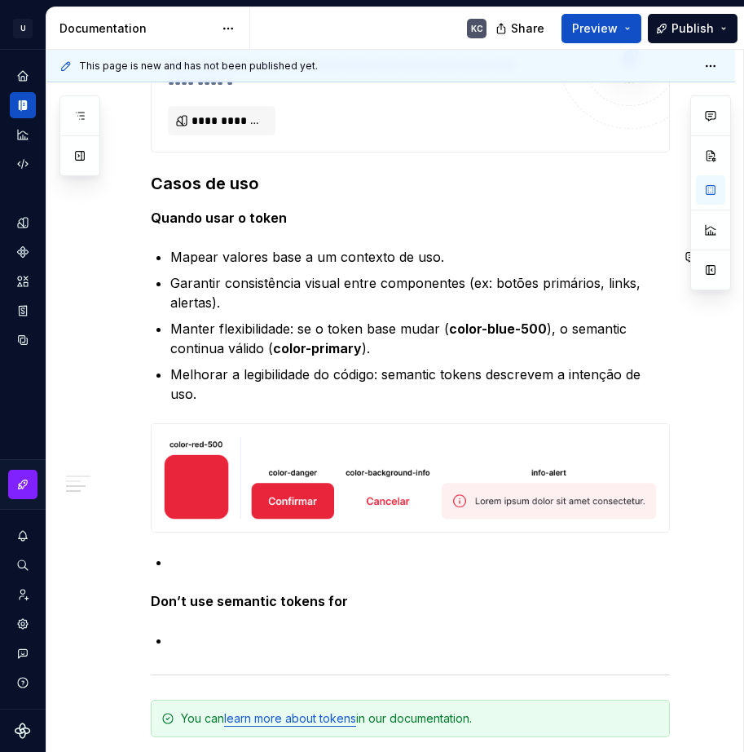
scroll to position [5278, 0]
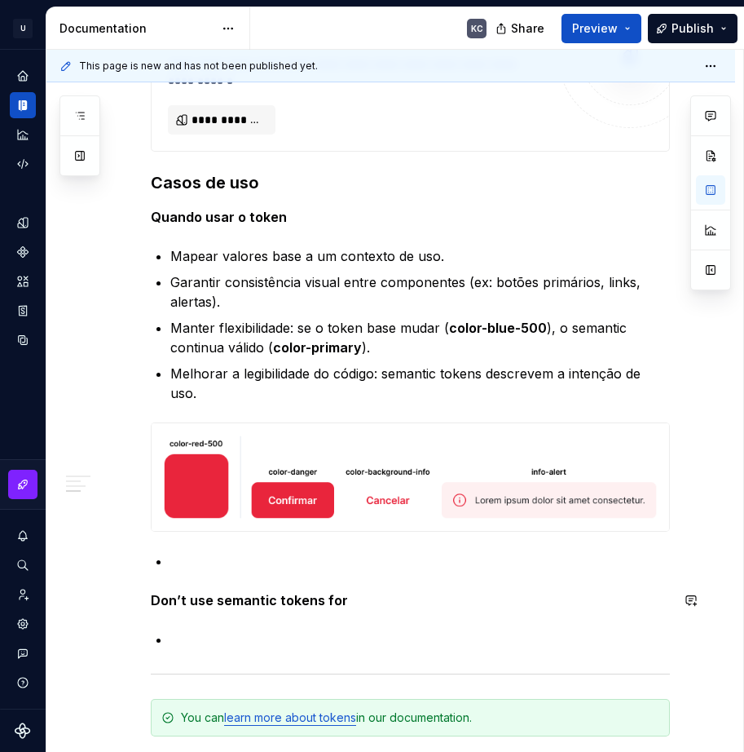
click at [183, 599] on strong "Don’t use semantic tokens for" at bounding box center [249, 600] width 197 height 16
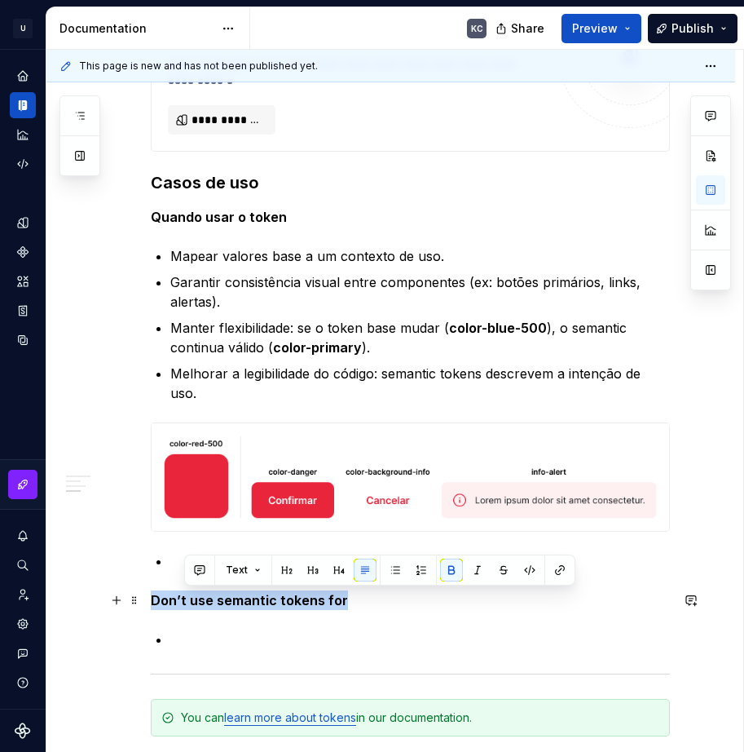
click at [183, 599] on strong "Don’t use semantic tokens for" at bounding box center [249, 600] width 197 height 16
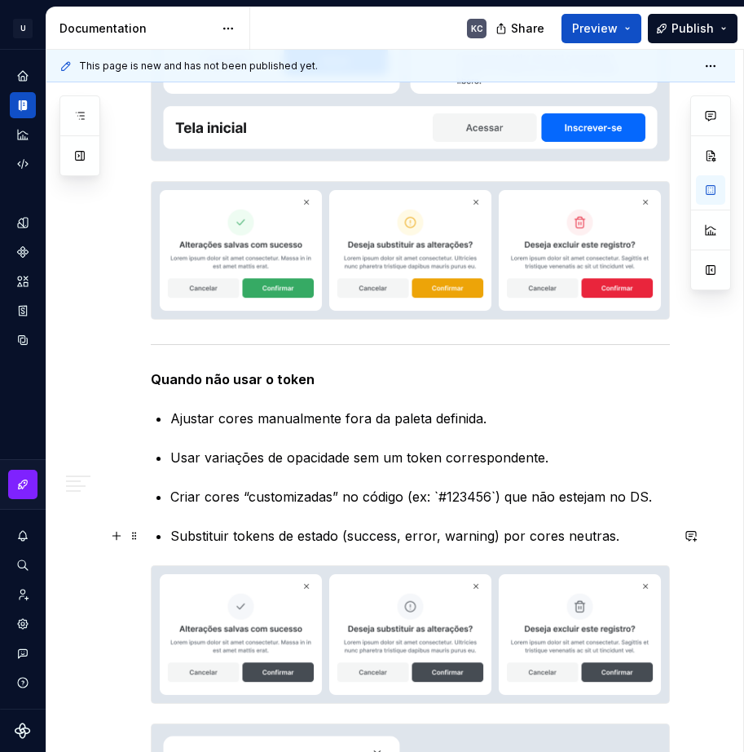
scroll to position [4137, 0]
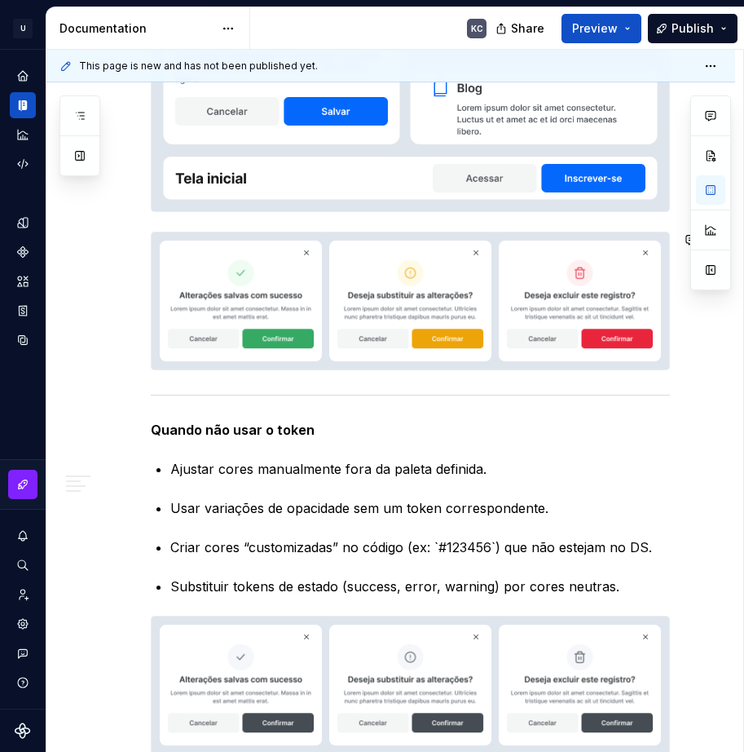
click at [212, 398] on div at bounding box center [410, 395] width 519 height 11
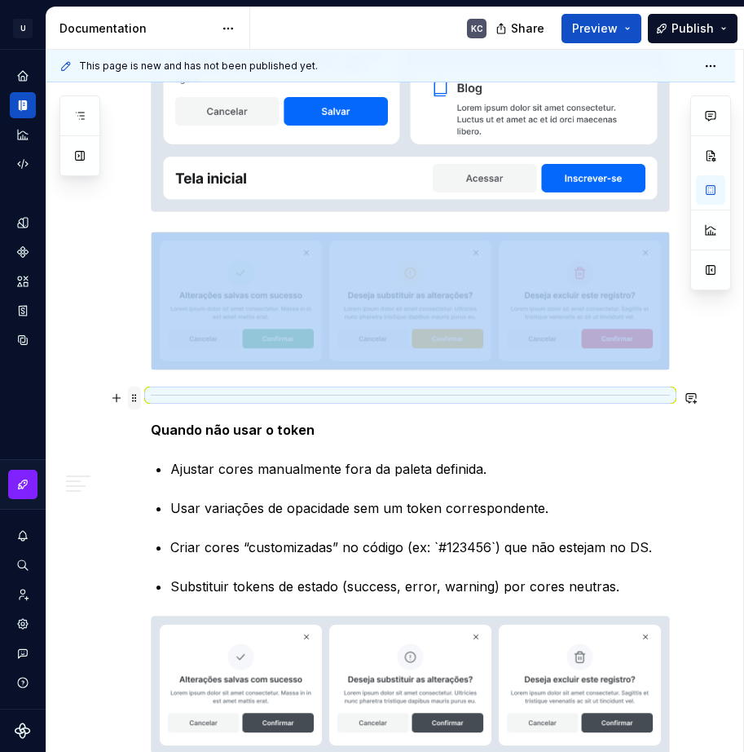
click at [136, 400] on span at bounding box center [134, 397] width 13 height 23
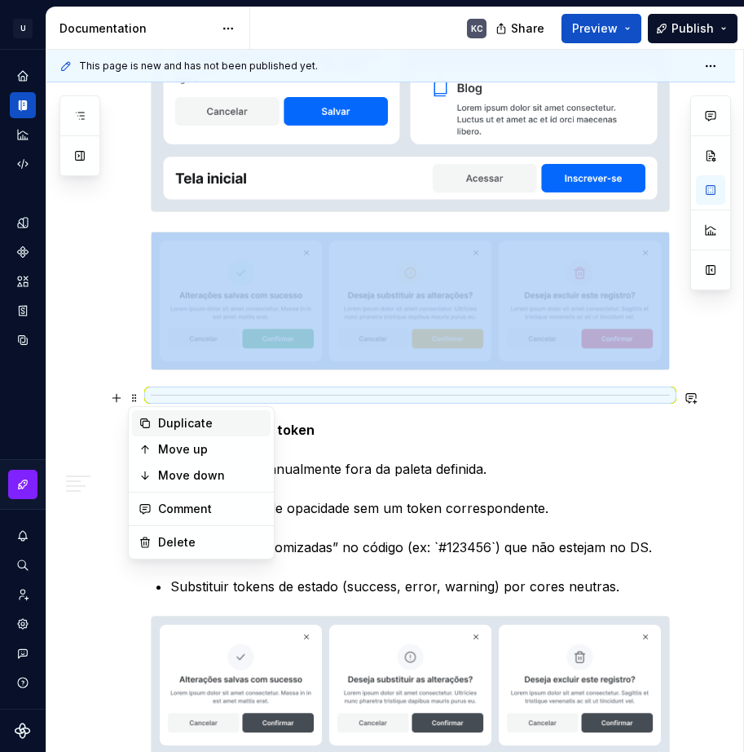
click at [175, 422] on div "Duplicate" at bounding box center [211, 423] width 106 height 16
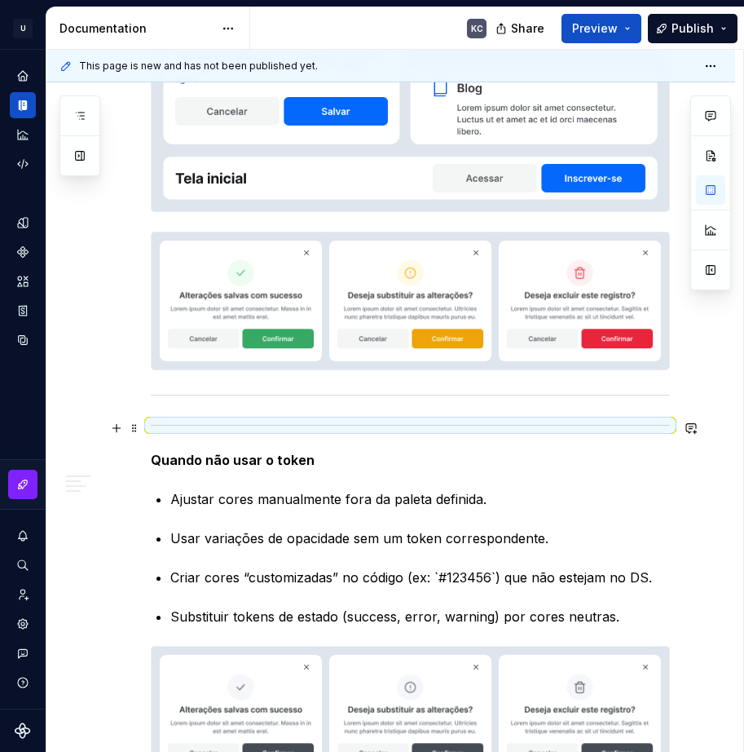
click at [198, 425] on hr at bounding box center [410, 425] width 519 height 1
click at [325, 370] on div at bounding box center [410, 301] width 519 height 139
click at [252, 429] on div at bounding box center [410, 425] width 519 height 11
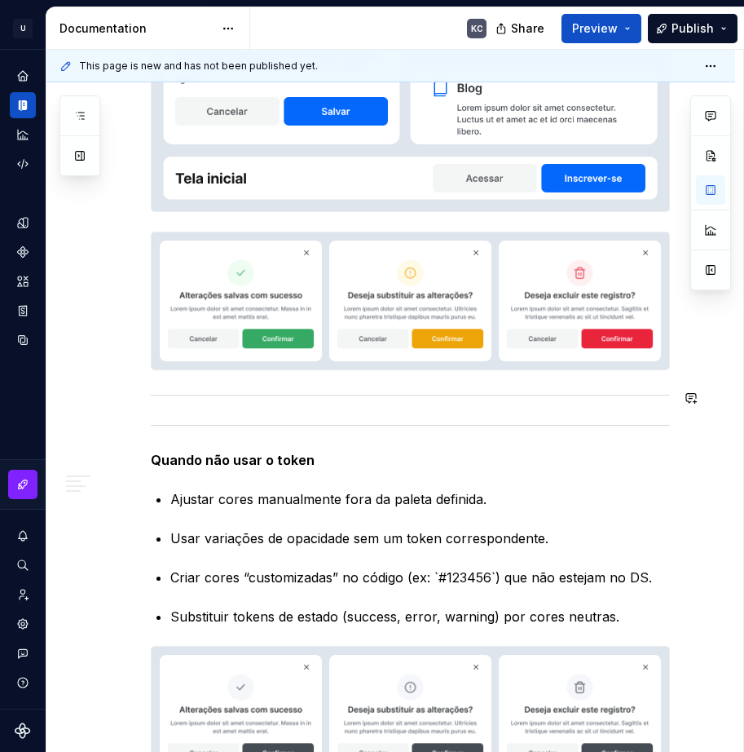
drag, startPoint x: 275, startPoint y: 426, endPoint x: 326, endPoint y: 382, distance: 67.6
drag, startPoint x: 137, startPoint y: 430, endPoint x: 136, endPoint y: 444, distance: 14.7
click at [135, 430] on span at bounding box center [134, 428] width 13 height 23
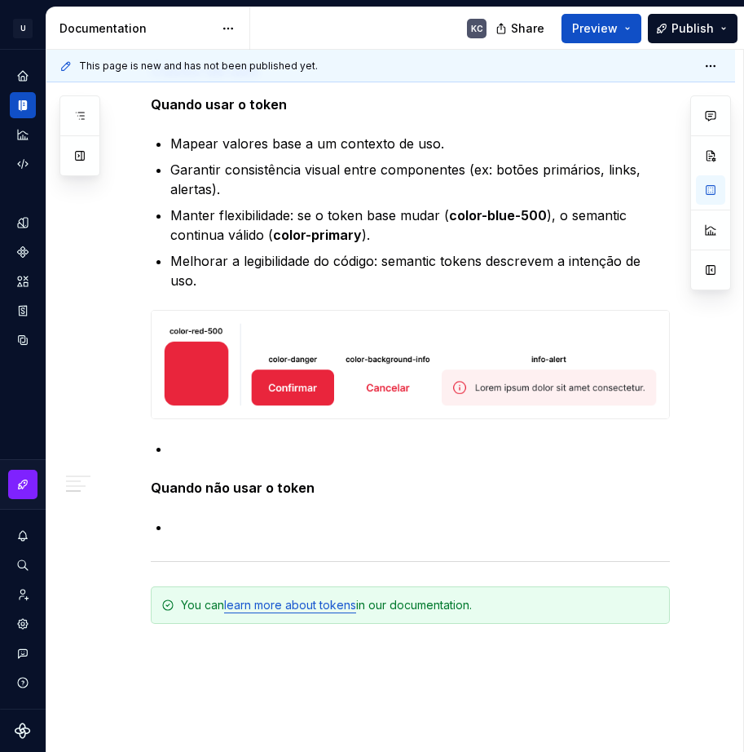
scroll to position [5462, 0]
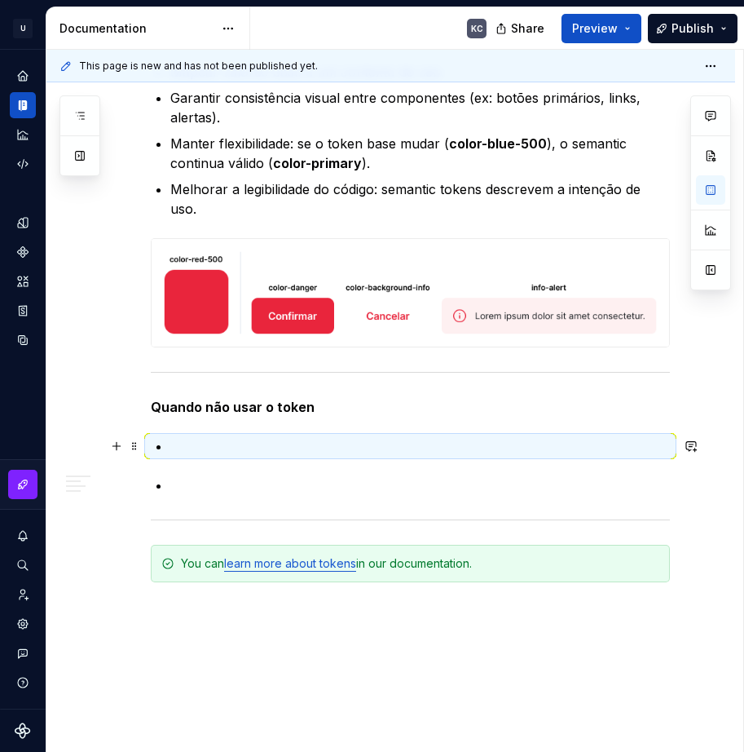
click at [212, 450] on p at bounding box center [420, 446] width 500 height 20
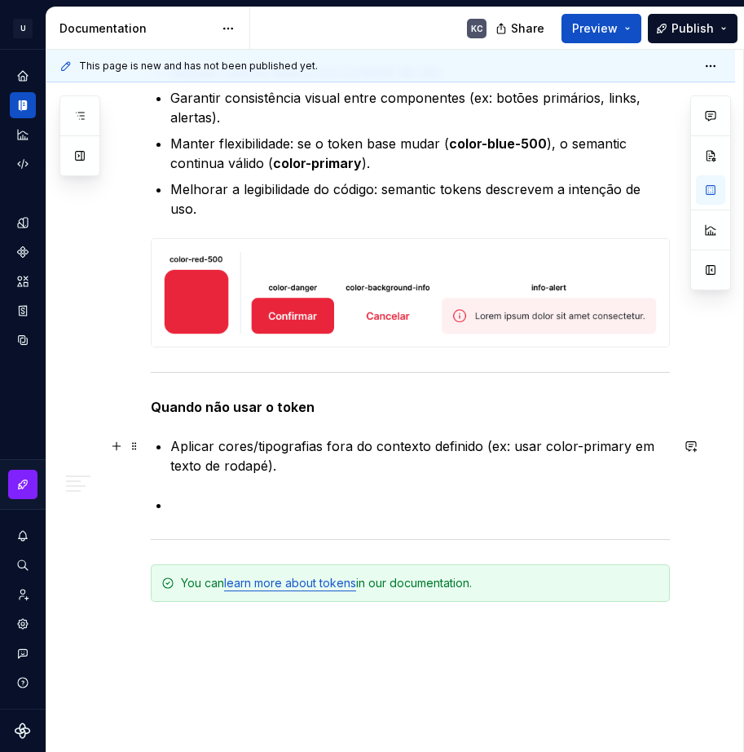
drag, startPoint x: 305, startPoint y: 466, endPoint x: 415, endPoint y: 466, distance: 110.1
click at [308, 466] on p "Aplicar cores/tipografias fora do contexto definido (ex: usar color-primary em …" at bounding box center [420, 455] width 500 height 39
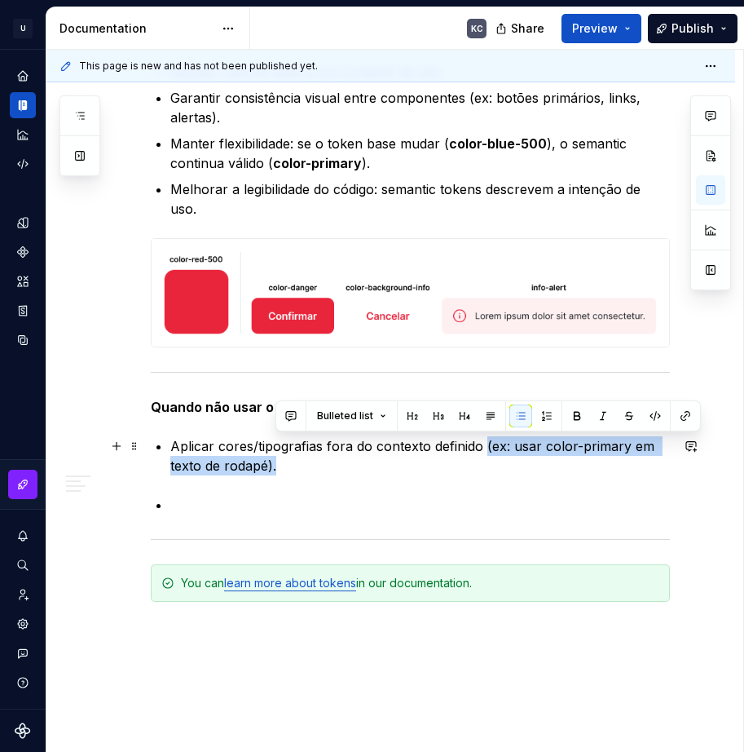
drag, startPoint x: 322, startPoint y: 467, endPoint x: 483, endPoint y: 447, distance: 162.7
click at [483, 447] on p "Aplicar cores/tipografias fora do contexto definido (ex: usar color-primary em …" at bounding box center [420, 455] width 500 height 39
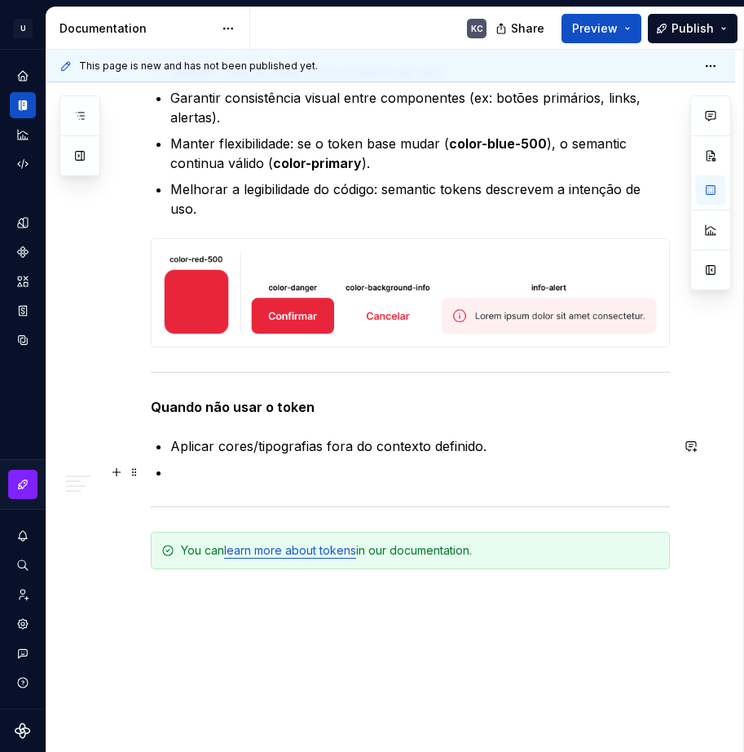
click at [192, 477] on p at bounding box center [420, 472] width 500 height 20
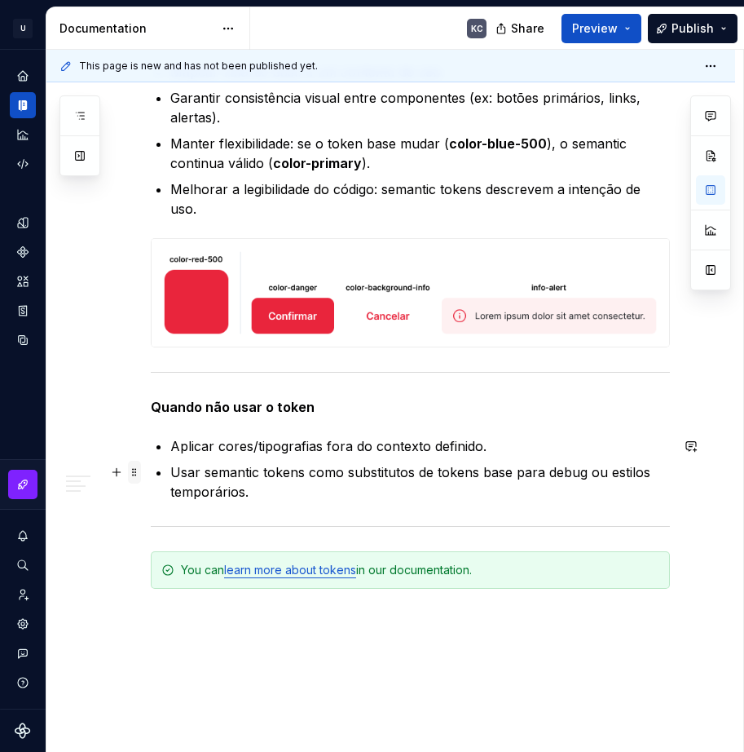
click at [136, 468] on span at bounding box center [134, 472] width 13 height 23
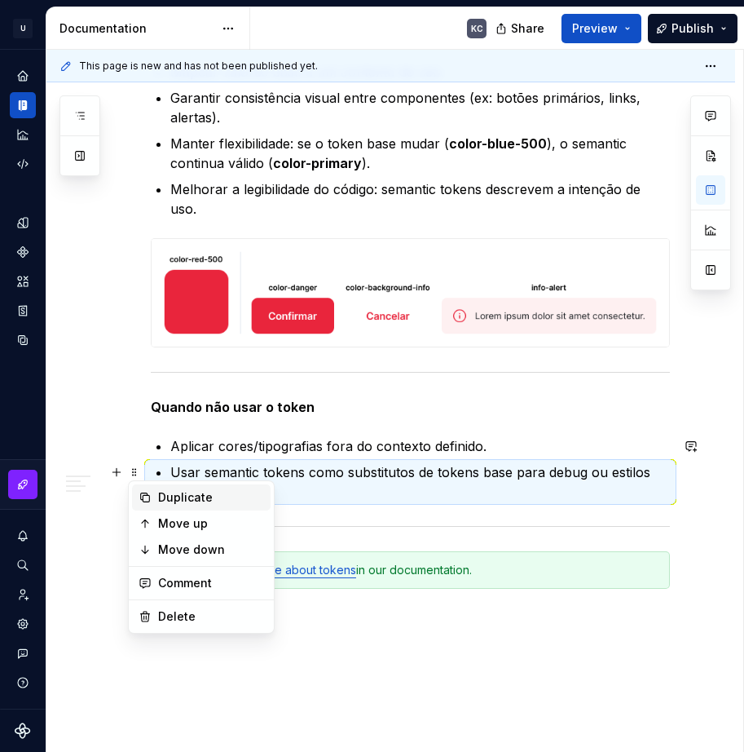
click at [178, 499] on div "Duplicate" at bounding box center [211, 497] width 106 height 16
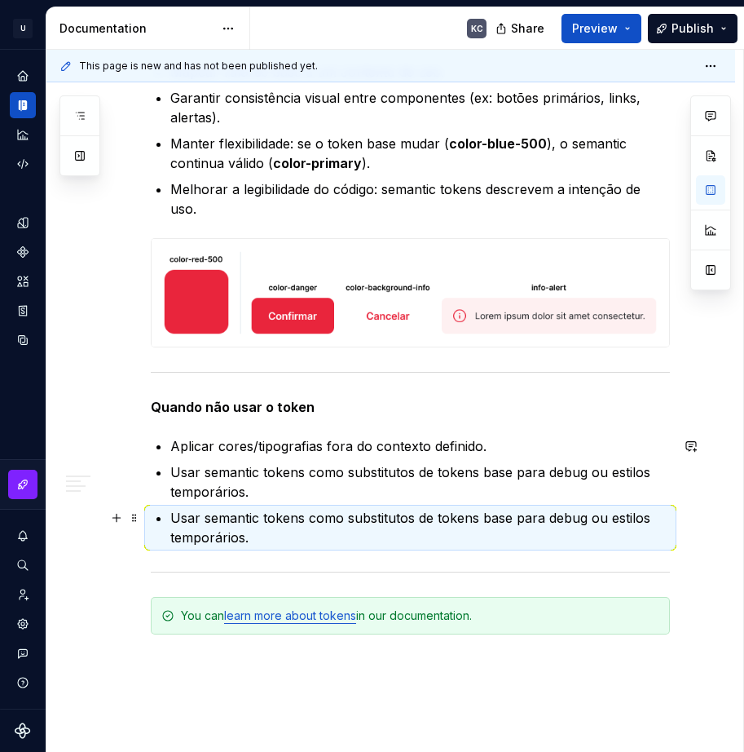
click at [205, 526] on p "Usar semantic tokens como substitutos de tokens base para debug ou estilos temp…" at bounding box center [420, 527] width 500 height 39
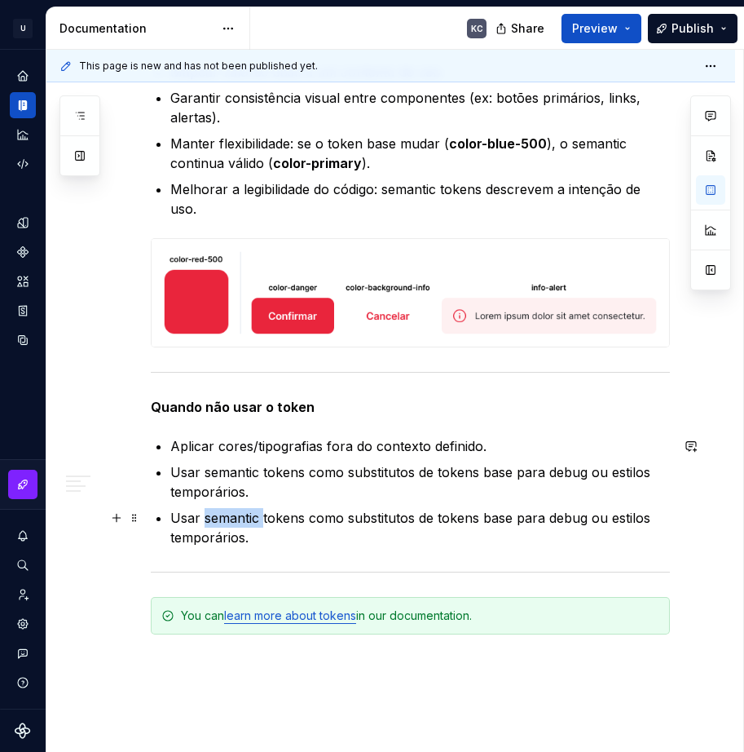
click at [205, 526] on p "Usar semantic tokens como substitutos de tokens base para debug ou estilos temp…" at bounding box center [420, 527] width 500 height 39
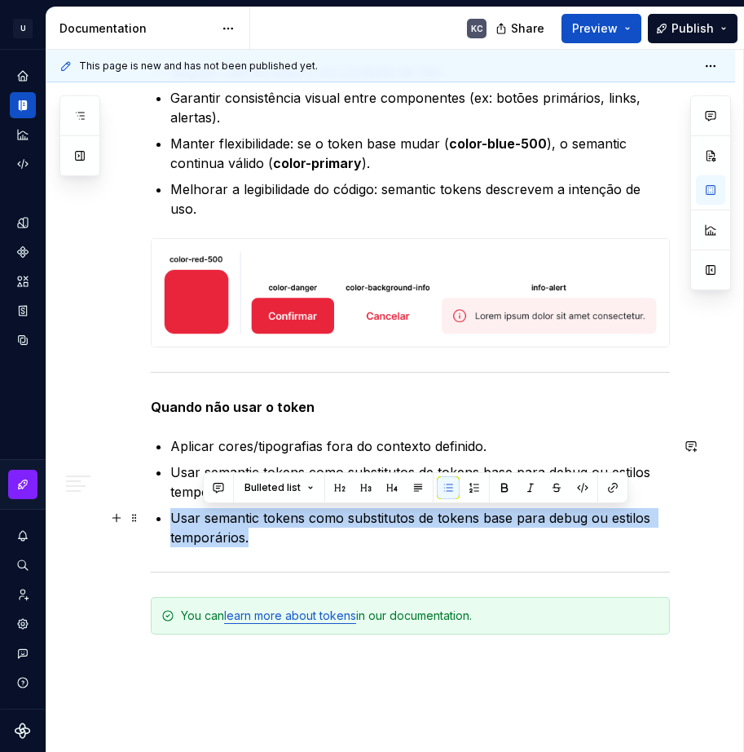
click at [205, 526] on p "Usar semantic tokens como substitutos de tokens base para debug ou estilos temp…" at bounding box center [420, 527] width 500 height 39
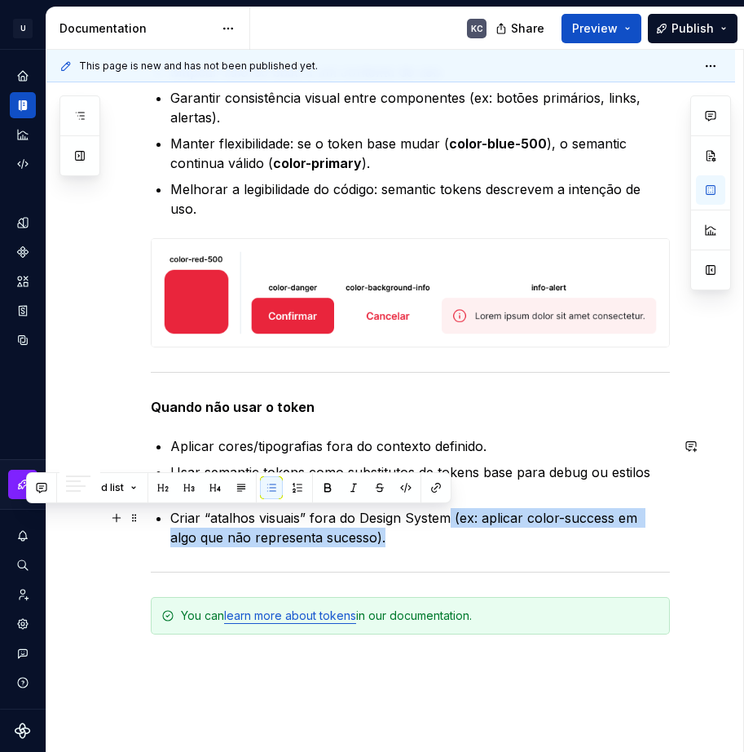
drag, startPoint x: 362, startPoint y: 540, endPoint x: 451, endPoint y: 523, distance: 90.4
click at [451, 523] on p "Criar “atalhos visuais” fora do Design System (ex: aplicar color-success em alg…" at bounding box center [420, 527] width 500 height 39
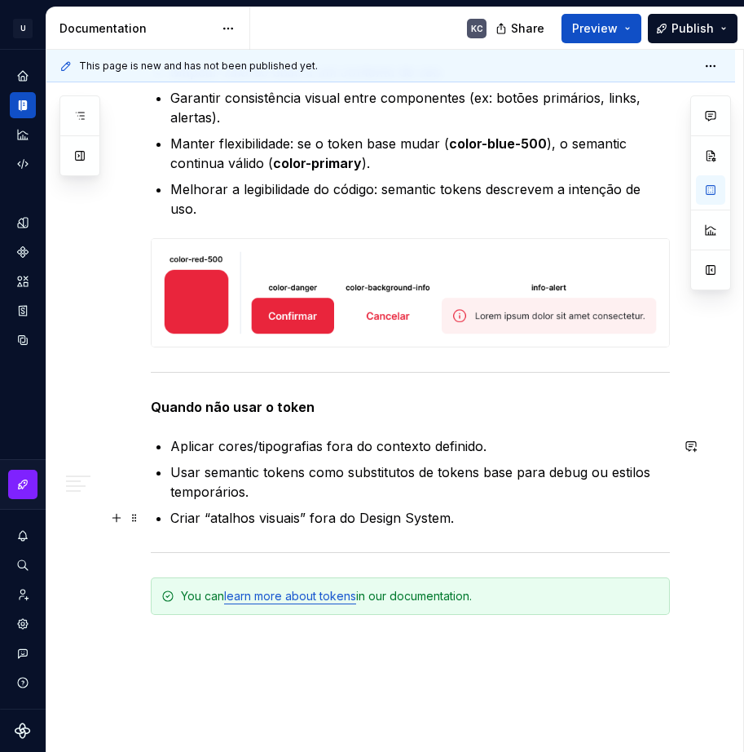
click at [502, 523] on p "Criar “atalhos visuais” fora do Design System." at bounding box center [420, 518] width 500 height 20
click at [138, 521] on span at bounding box center [134, 517] width 13 height 23
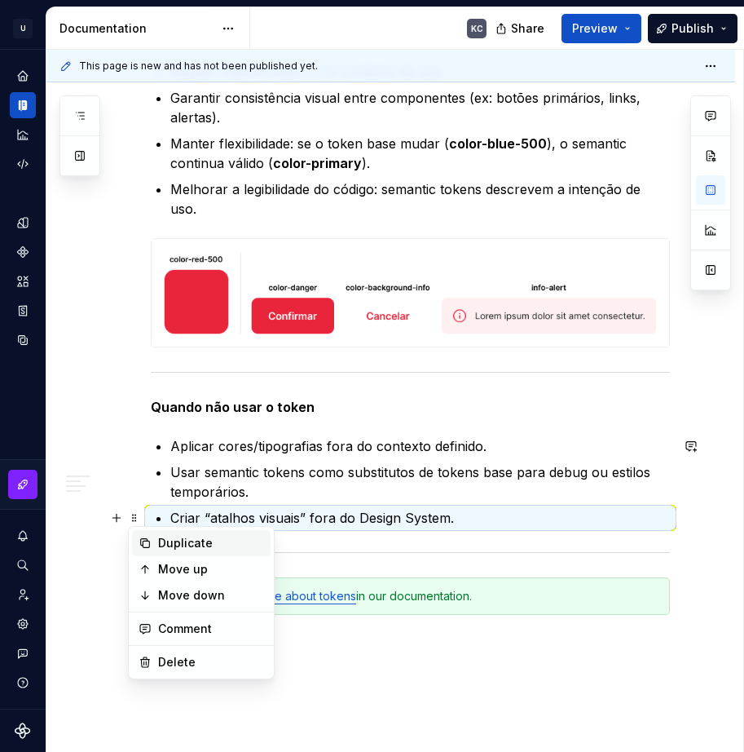
click at [174, 548] on div "Duplicate" at bounding box center [211, 543] width 106 height 16
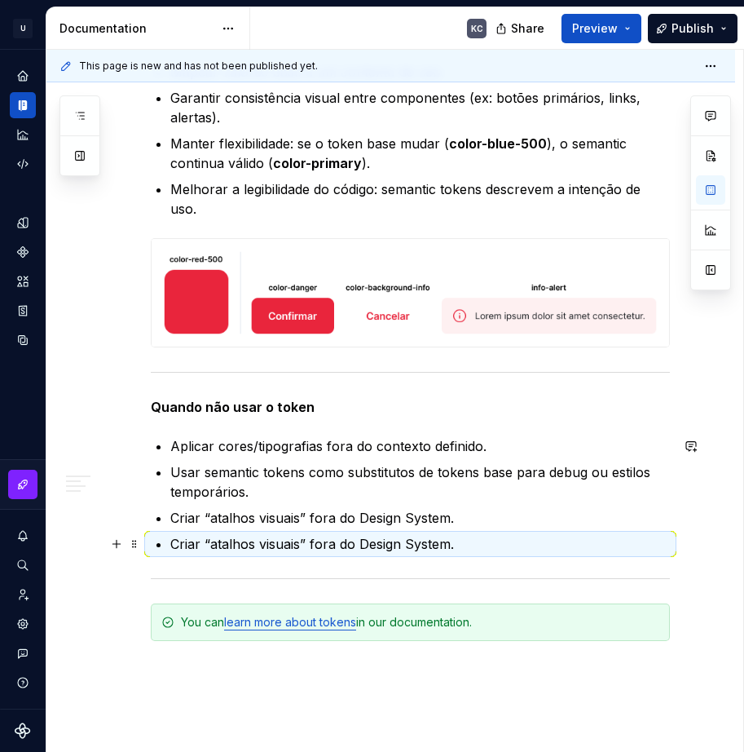
click at [200, 544] on p "Criar “atalhos visuais” fora do Design System." at bounding box center [420, 544] width 500 height 20
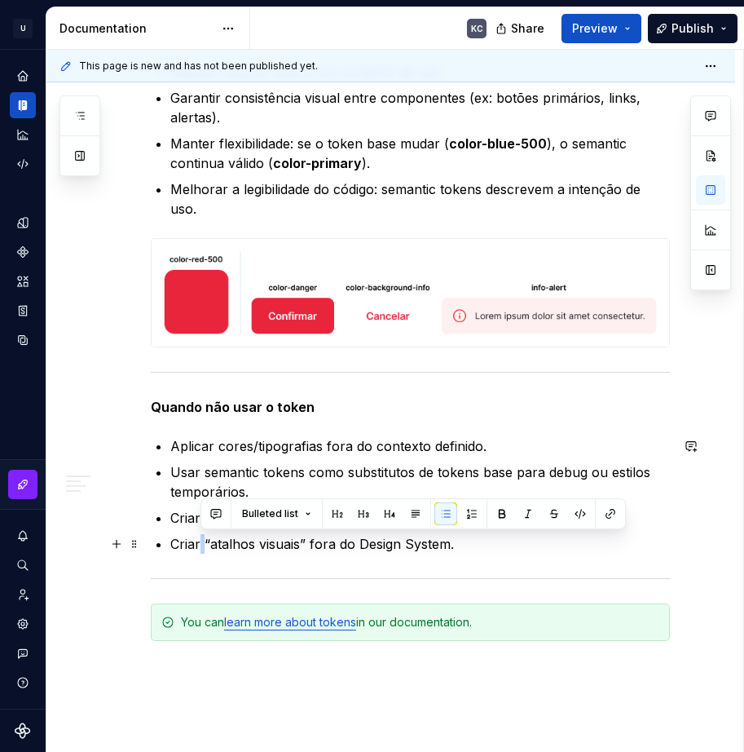
click at [200, 544] on p "Criar “atalhos visuais” fora do Design System." at bounding box center [420, 544] width 500 height 20
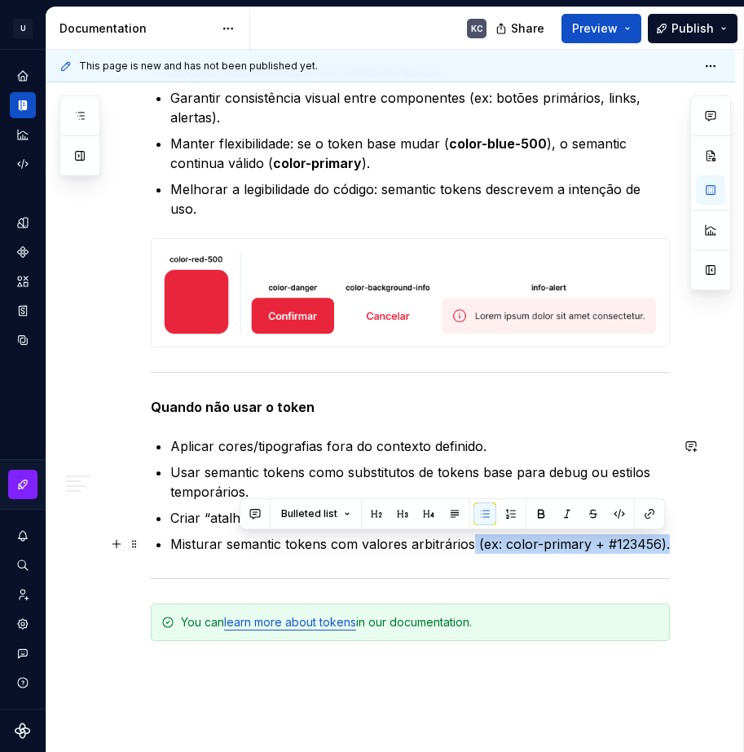
drag, startPoint x: 669, startPoint y: 546, endPoint x: 470, endPoint y: 550, distance: 198.1
click at [470, 550] on p "Misturar semantic tokens com valores arbitrários (ex: color-primary + #123456)." at bounding box center [420, 544] width 500 height 20
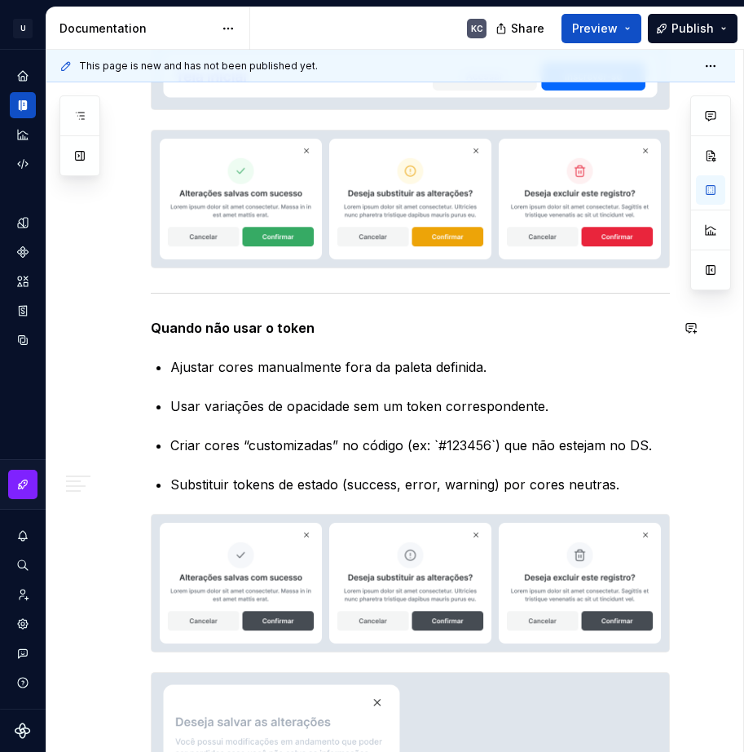
scroll to position [4484, 0]
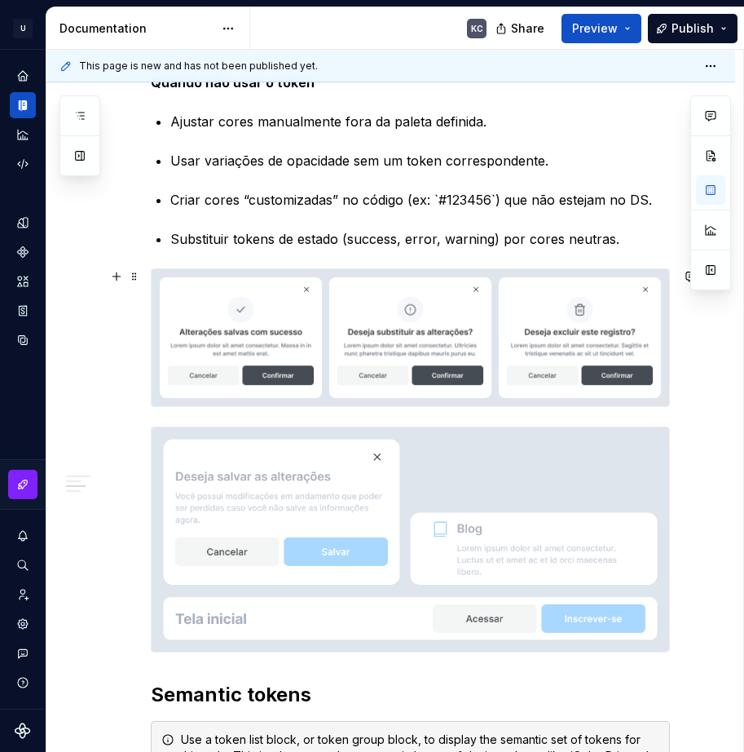
click at [232, 346] on img at bounding box center [411, 337] width 518 height 137
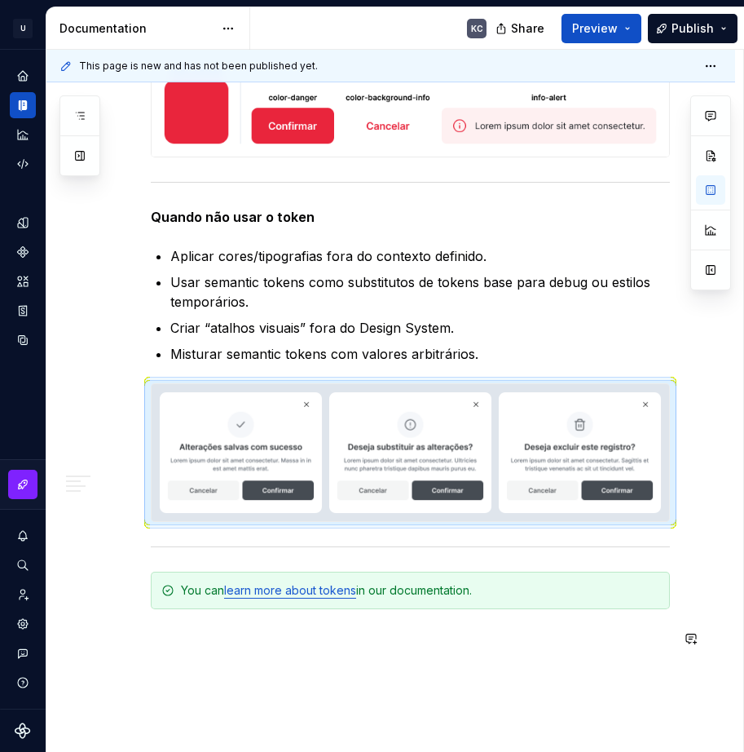
scroll to position [5458, 0]
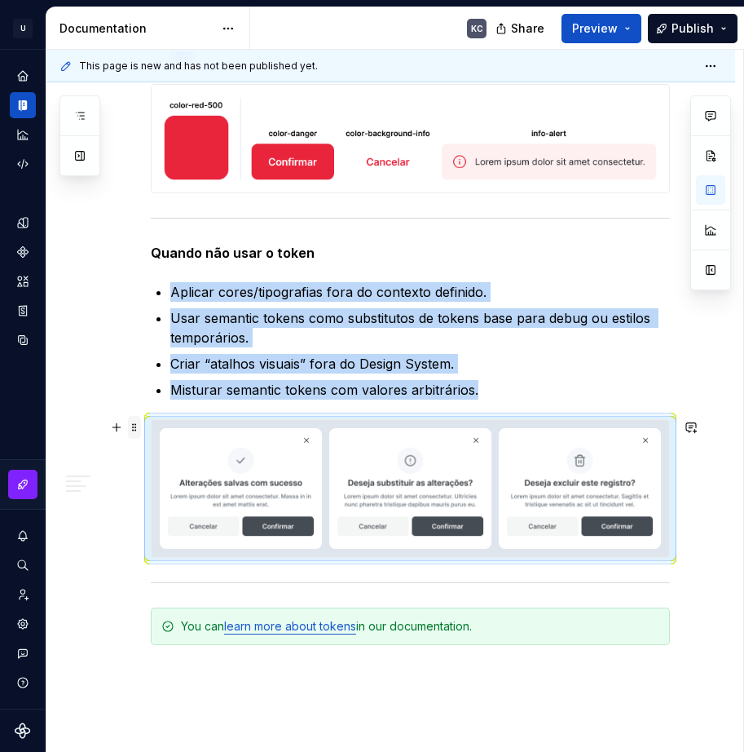
click at [130, 430] on span at bounding box center [134, 427] width 13 height 23
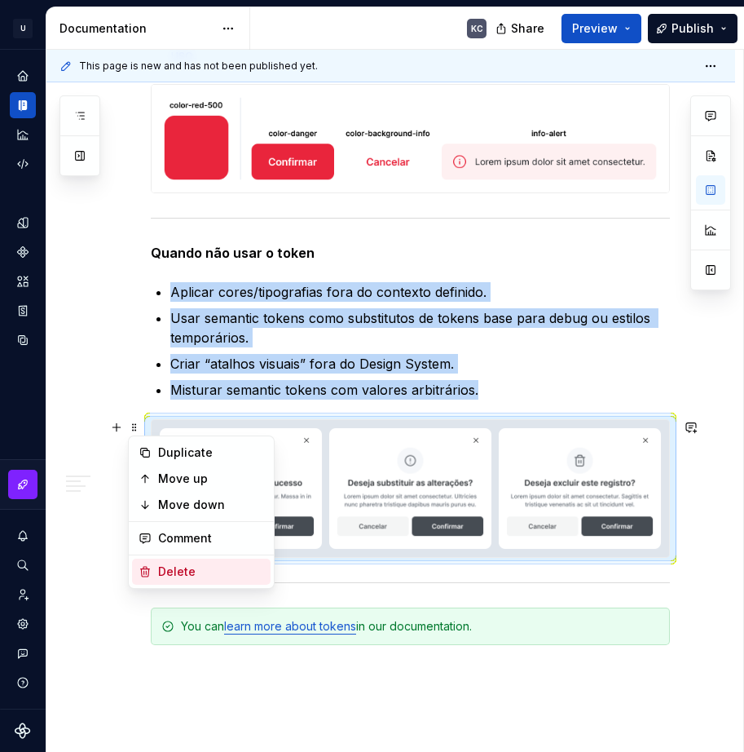
click at [204, 574] on div "Delete" at bounding box center [211, 571] width 106 height 16
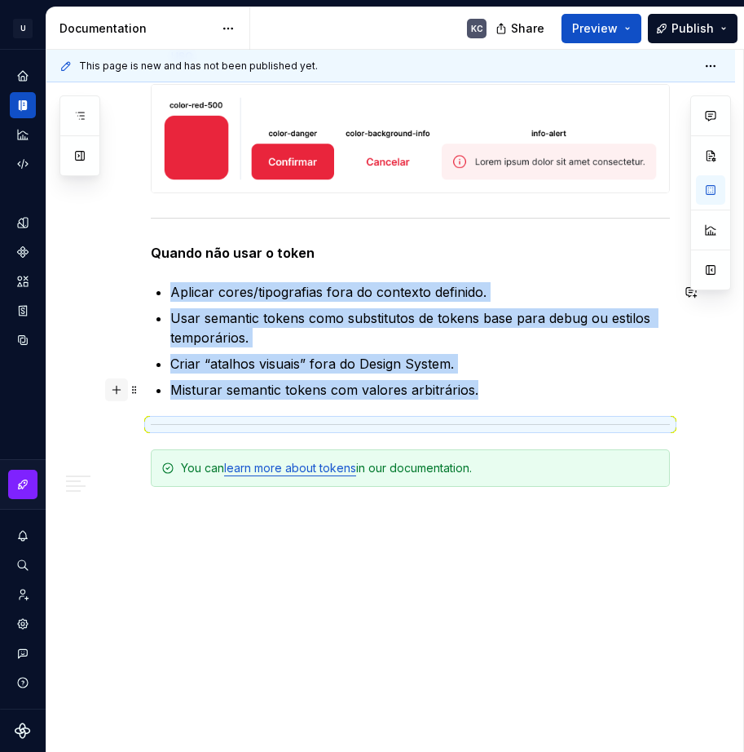
click at [117, 393] on button "button" at bounding box center [116, 389] width 23 height 23
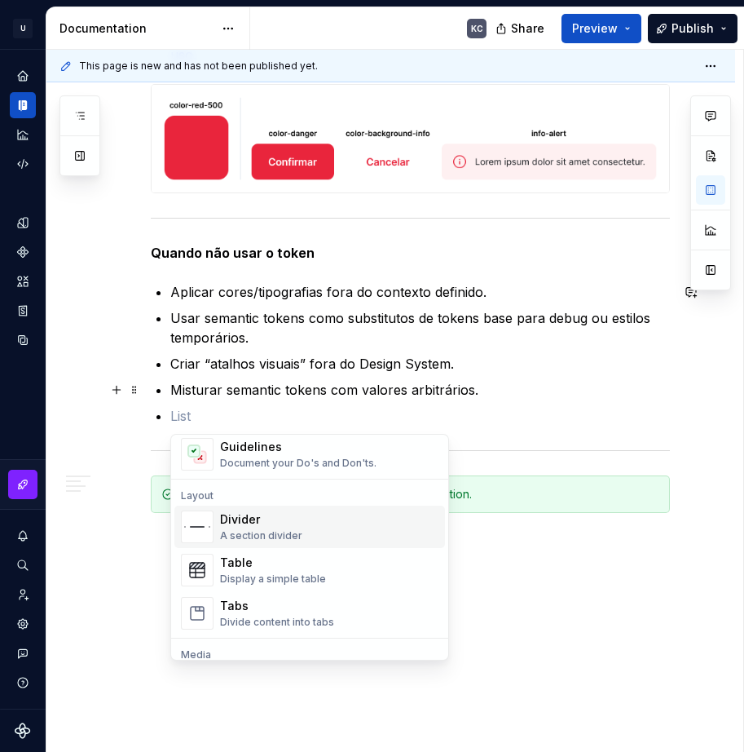
scroll to position [652, 0]
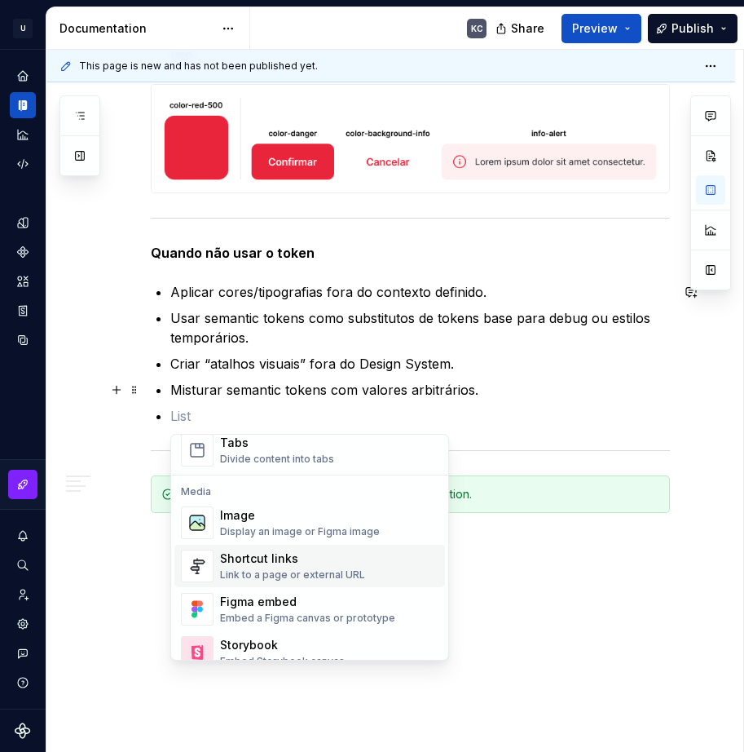
click at [271, 534] on div "Display an image or Figma image" at bounding box center [300, 531] width 160 height 13
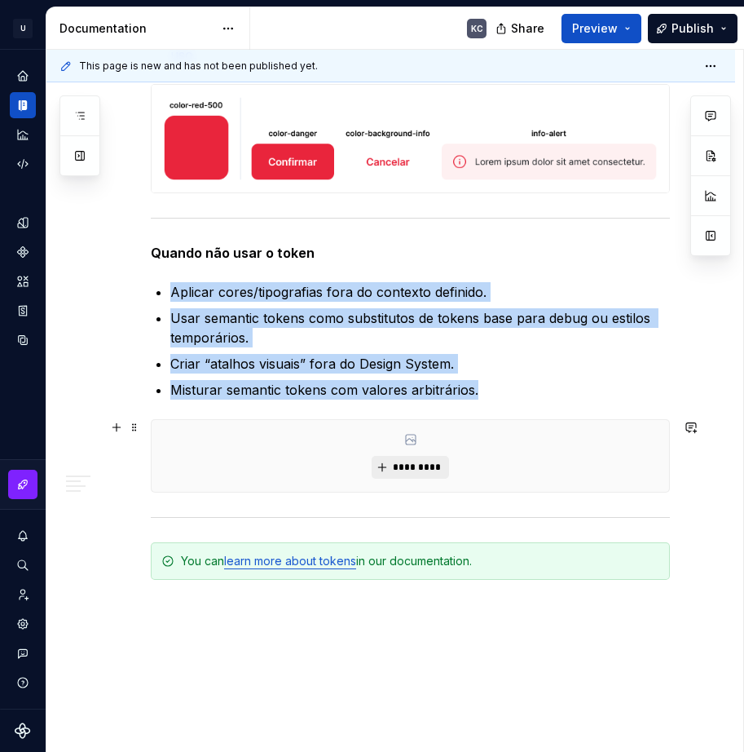
click at [396, 465] on span "*********" at bounding box center [417, 467] width 50 height 13
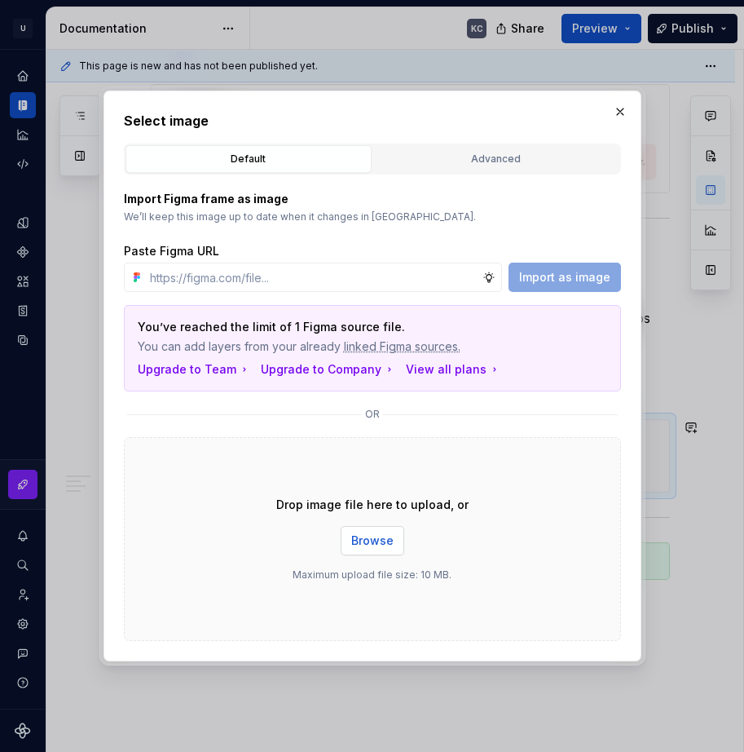
click at [379, 552] on button "Browse" at bounding box center [373, 540] width 64 height 29
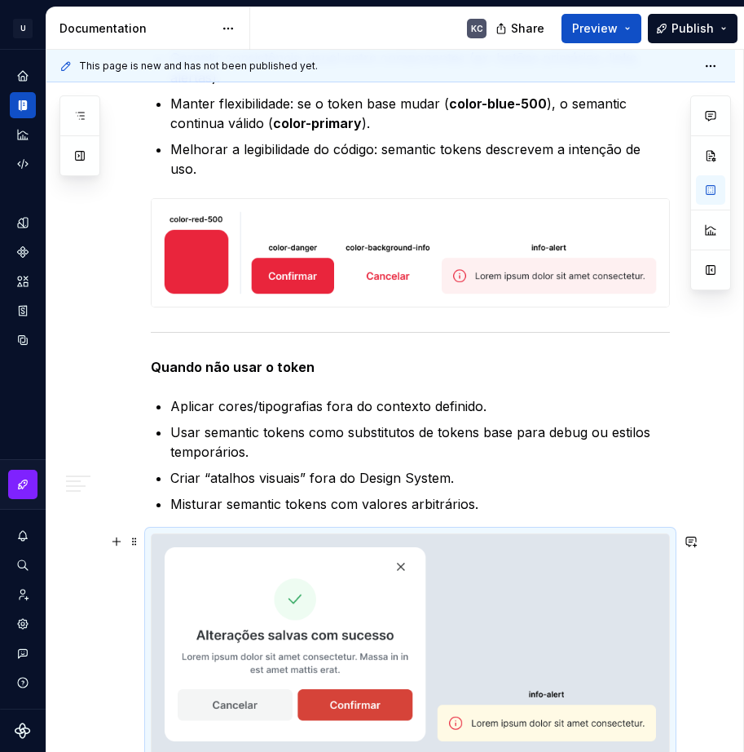
scroll to position [5134, 0]
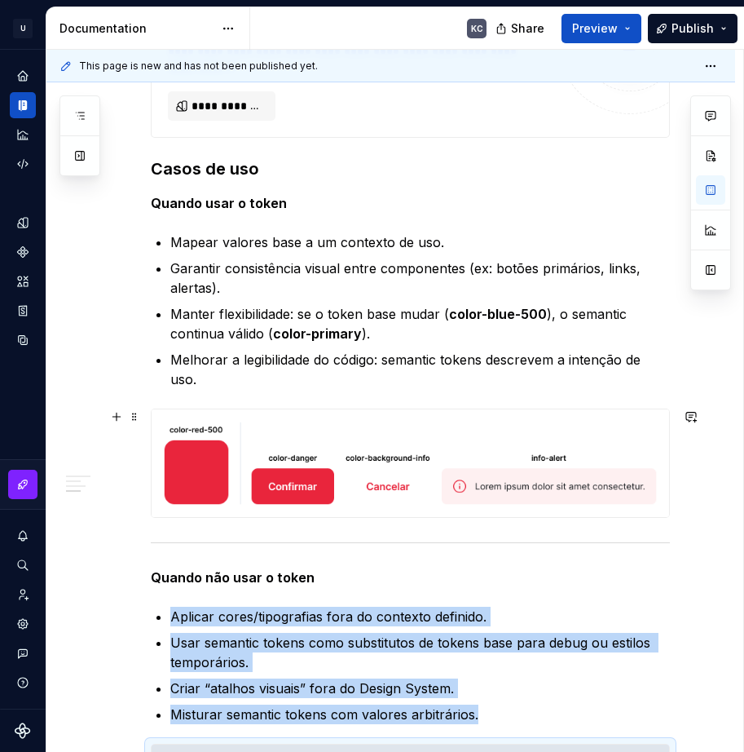
click at [420, 434] on img at bounding box center [411, 463] width 518 height 108
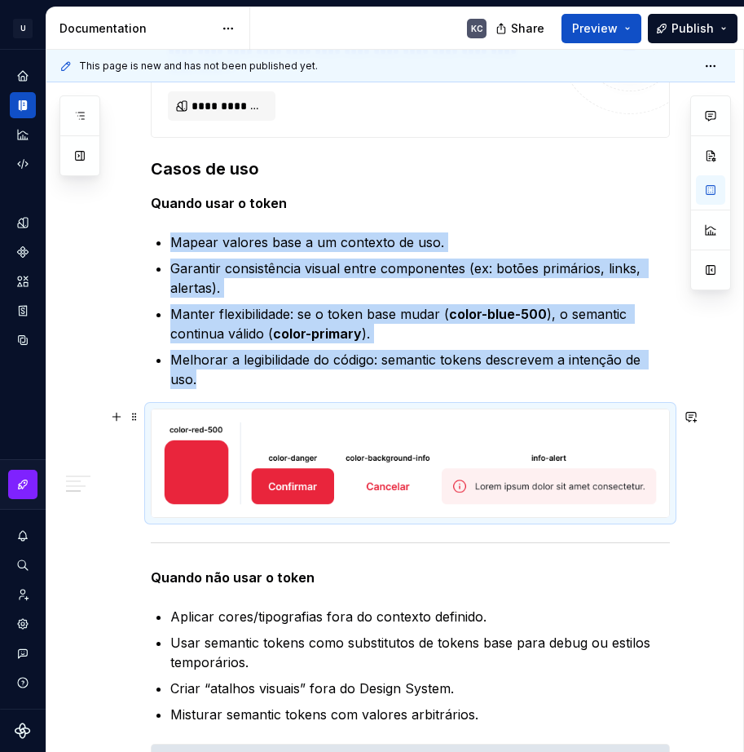
click at [420, 434] on img at bounding box center [411, 463] width 518 height 108
click at [126, 417] on button "button" at bounding box center [116, 416] width 23 height 23
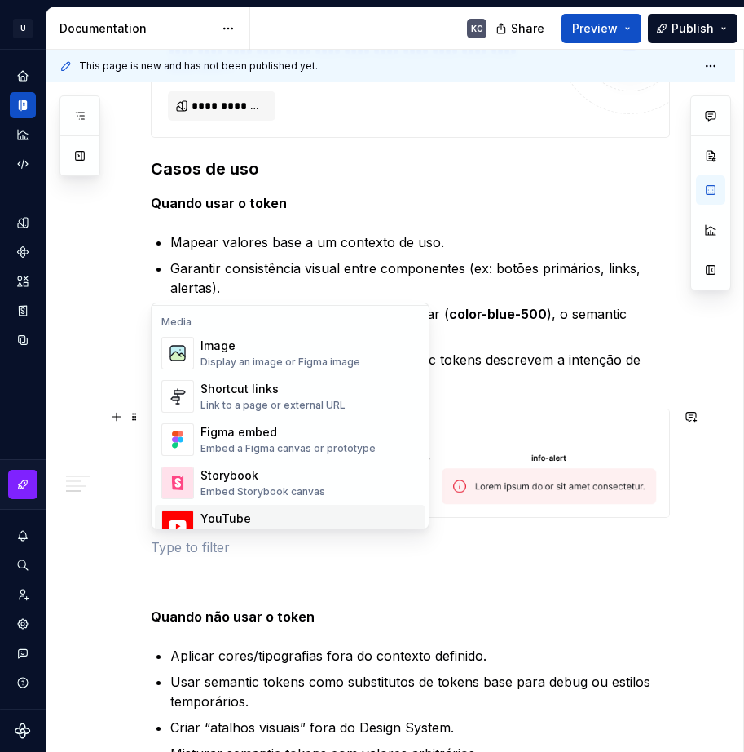
scroll to position [652, 0]
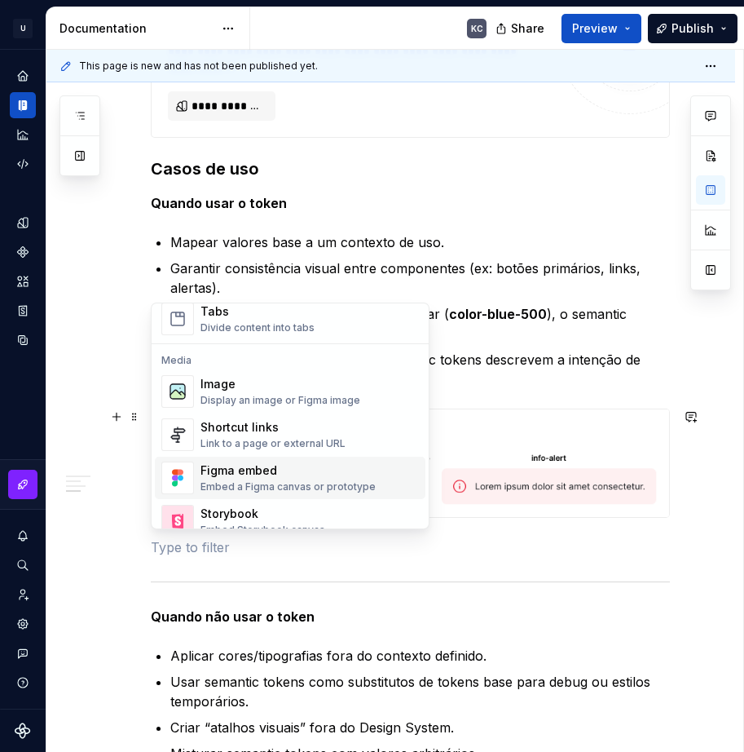
click at [212, 396] on div "Display an image or Figma image" at bounding box center [281, 400] width 160 height 13
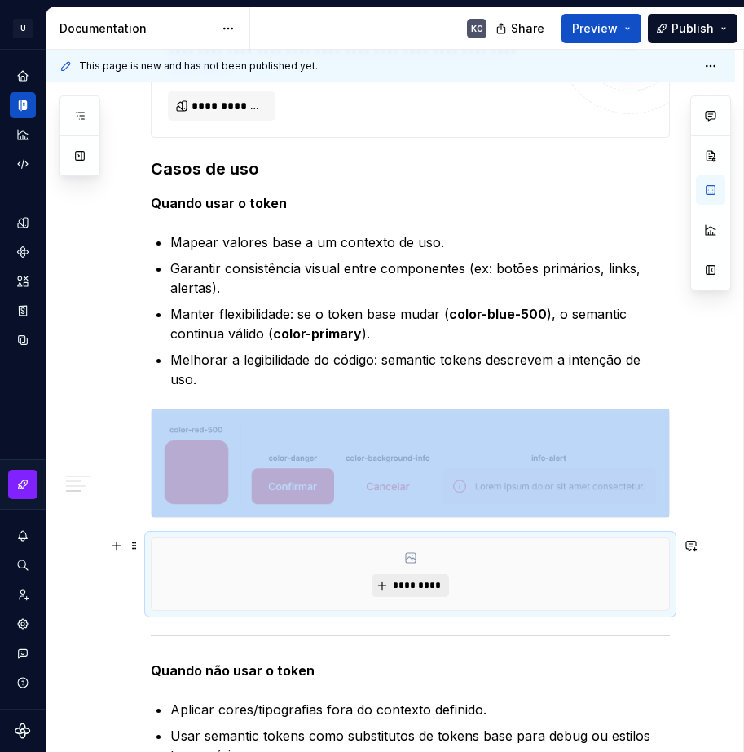
click at [404, 587] on span "*********" at bounding box center [417, 585] width 50 height 13
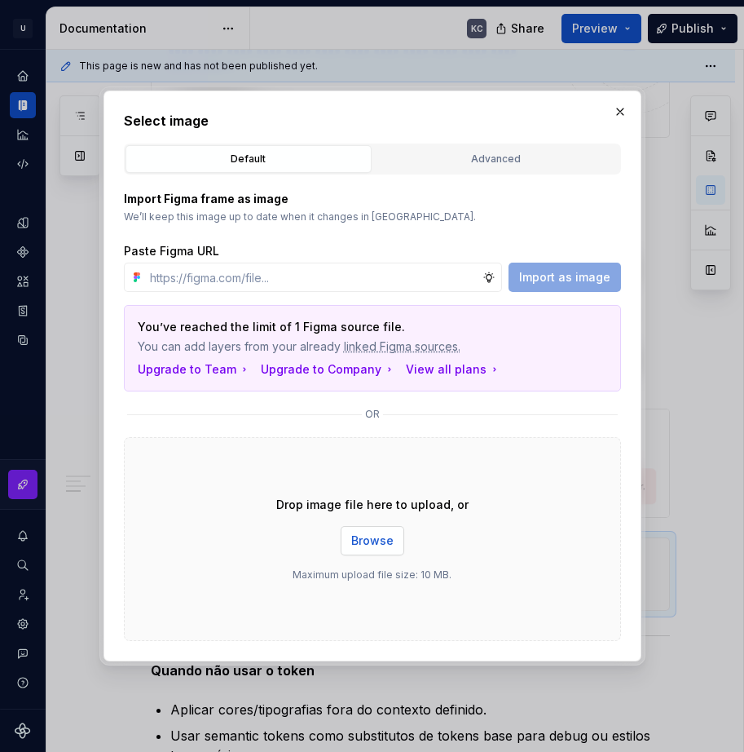
drag, startPoint x: 370, startPoint y: 515, endPoint x: 379, endPoint y: 538, distance: 24.5
click at [379, 538] on span "Browse" at bounding box center [372, 540] width 42 height 16
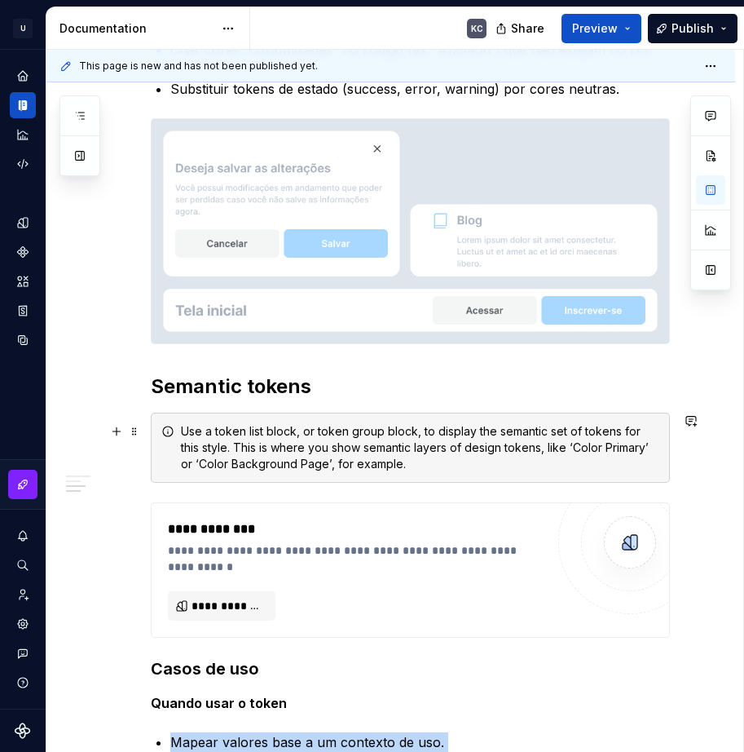
scroll to position [4663, 0]
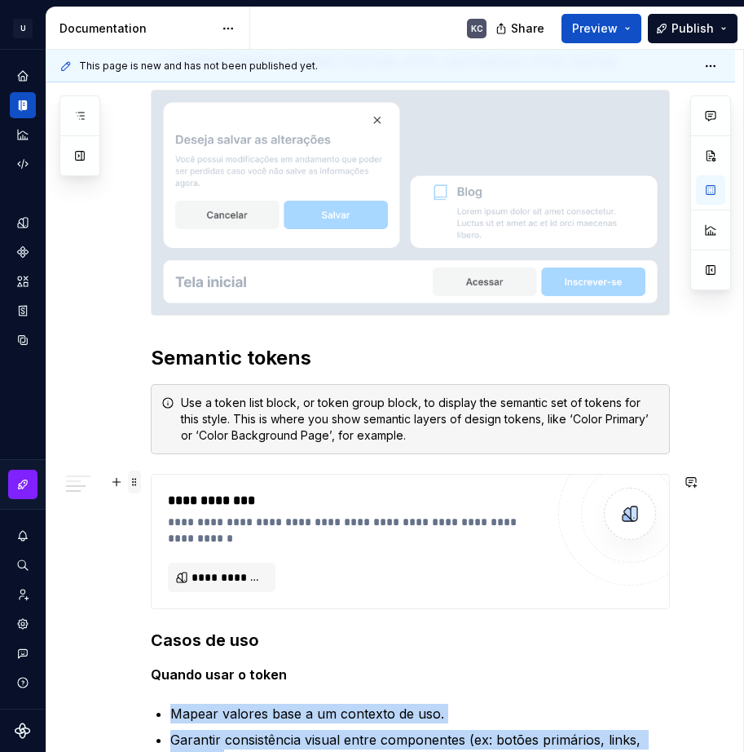
click at [135, 479] on span at bounding box center [134, 481] width 13 height 23
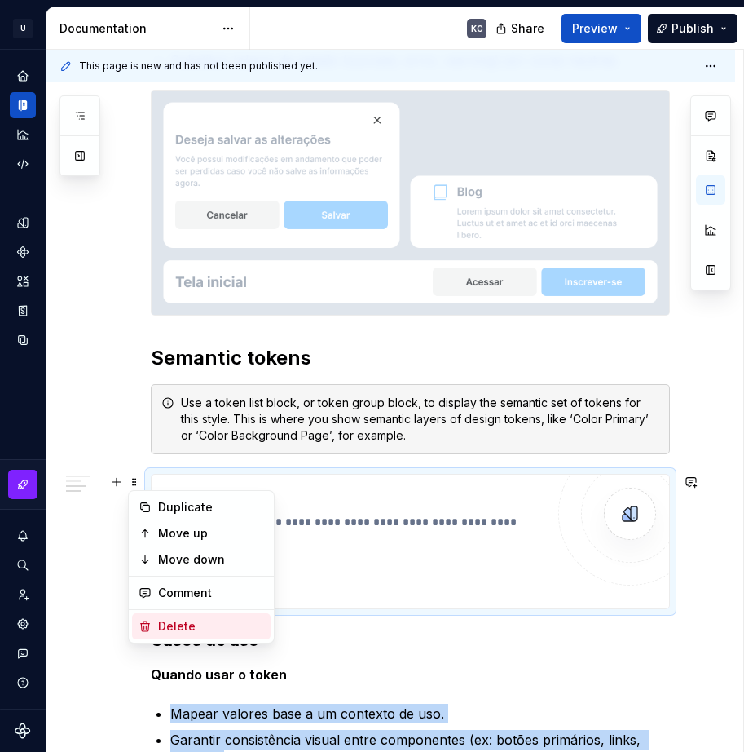
click at [188, 625] on div "Delete" at bounding box center [211, 626] width 106 height 16
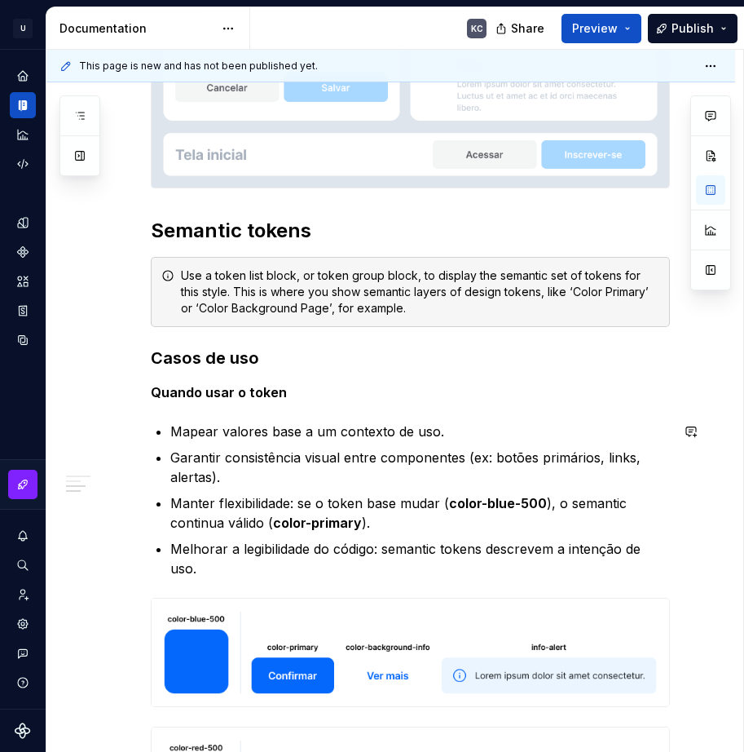
scroll to position [4744, 0]
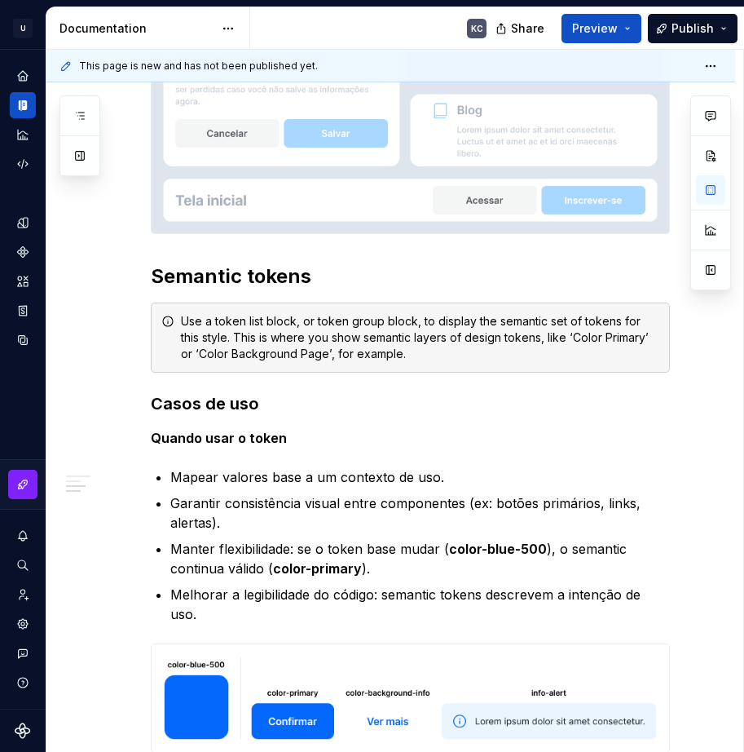
type textarea "*"
click at [262, 343] on div "Use a token list block, or token group block, to display the semantic set of to…" at bounding box center [420, 337] width 479 height 49
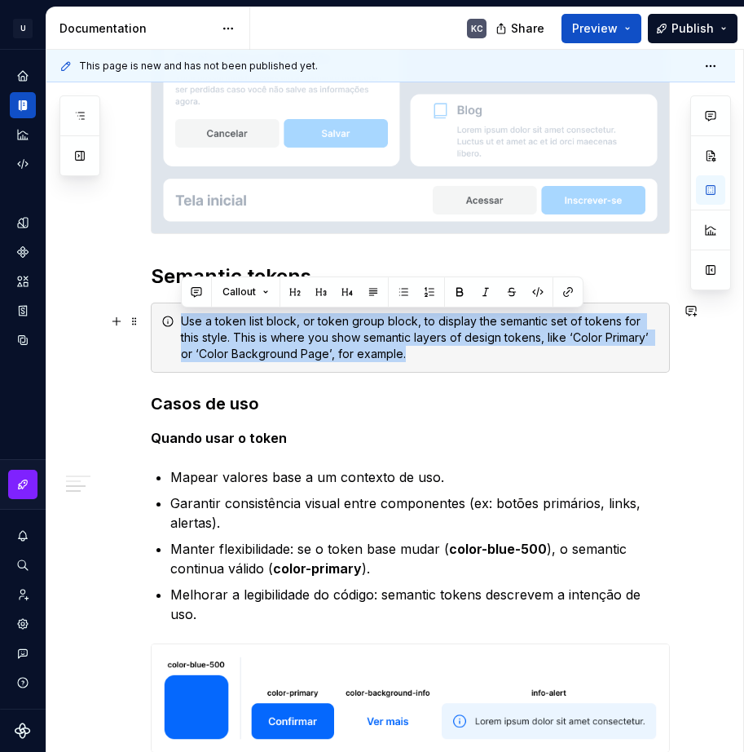
click at [262, 343] on div "Use a token list block, or token group block, to display the semantic set of to…" at bounding box center [420, 337] width 479 height 49
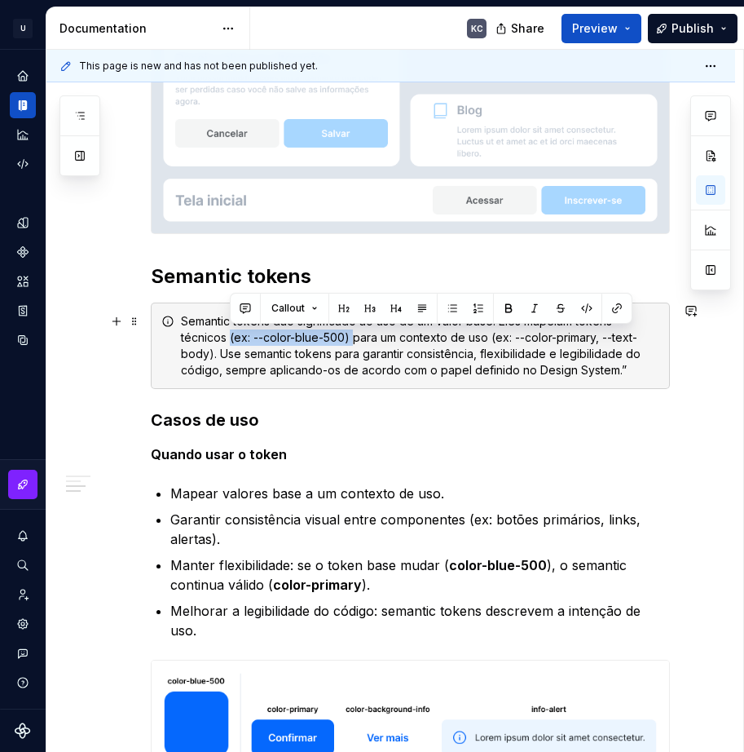
drag, startPoint x: 230, startPoint y: 336, endPoint x: 353, endPoint y: 336, distance: 123.1
click at [353, 336] on div "Semantic tokens dão significado ao uso de um valor base. Eles mapeiam tokens té…" at bounding box center [420, 345] width 479 height 65
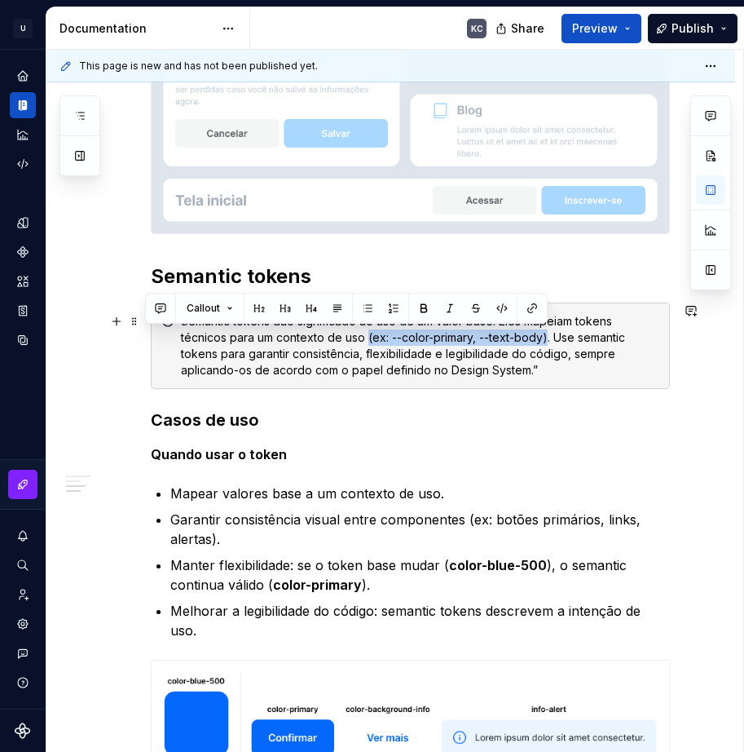
drag, startPoint x: 366, startPoint y: 334, endPoint x: 548, endPoint y: 337, distance: 181.8
click at [548, 337] on div "Semantic tokens dão significado ao uso de um valor base. Eles mapeiam tokens té…" at bounding box center [420, 345] width 479 height 65
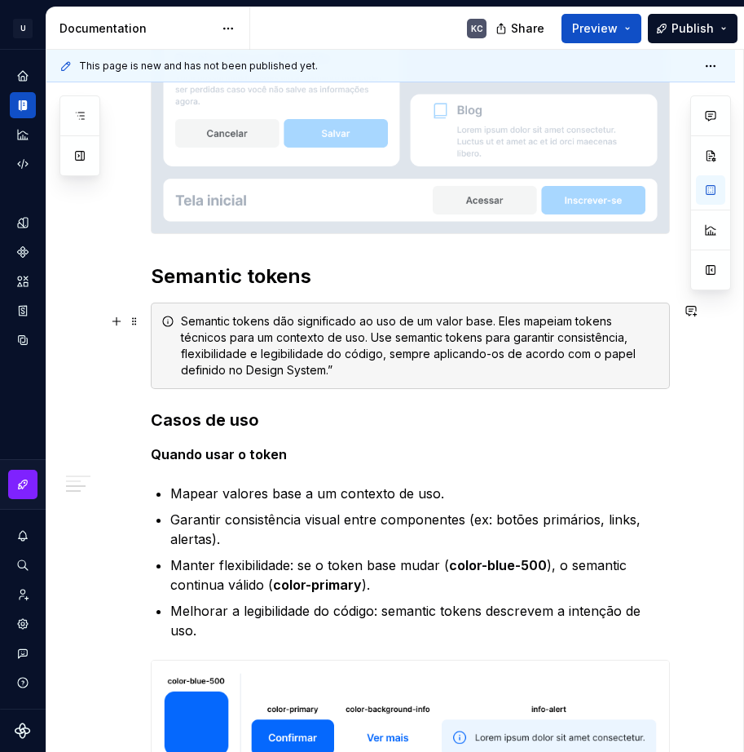
click at [339, 372] on div "Semantic tokens dão significado ao uso de um valor base. Eles mapeiam tokens té…" at bounding box center [420, 345] width 479 height 65
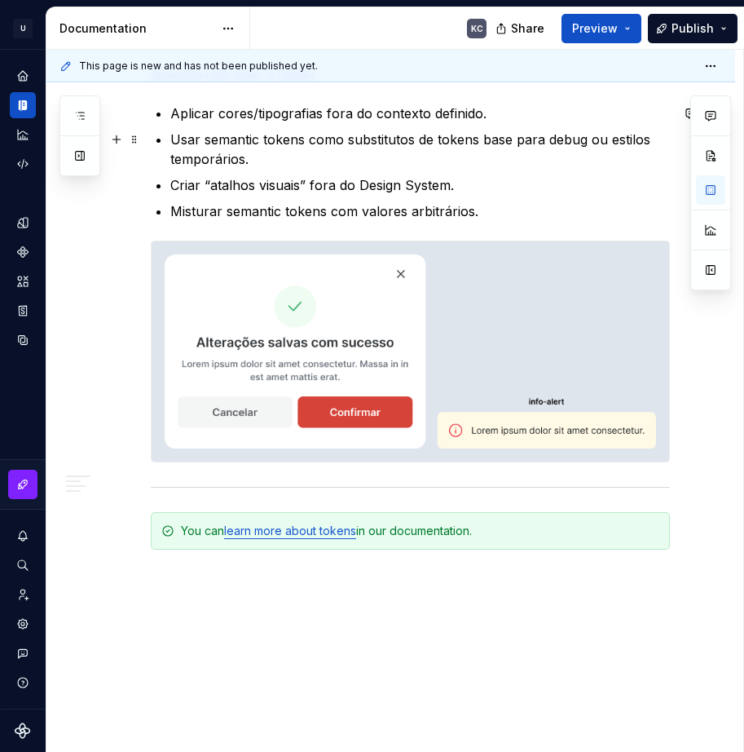
scroll to position [5709, 0]
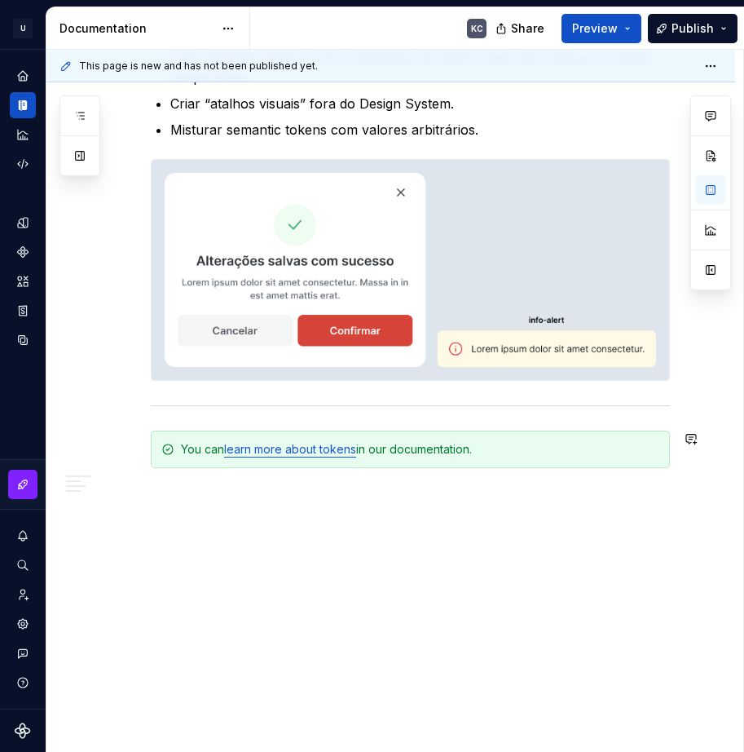
click at [422, 553] on div "**********" at bounding box center [394, 401] width 697 height 703
click at [339, 440] on div "You can learn more about tokens in our documentation." at bounding box center [410, 449] width 519 height 38
click at [339, 455] on link "learn more about tokens" at bounding box center [290, 449] width 132 height 14
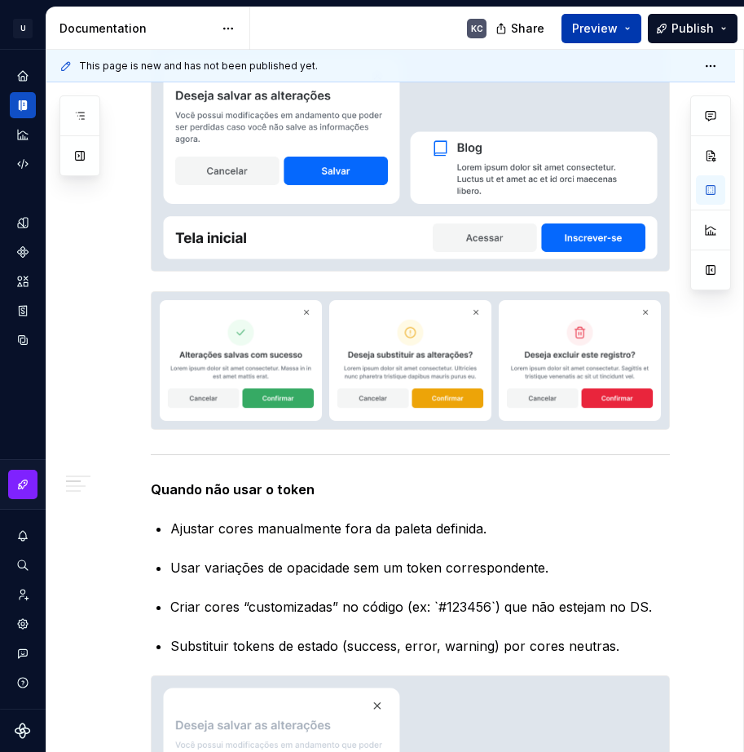
scroll to position [3752, 0]
